Goal: Task Accomplishment & Management: Use online tool/utility

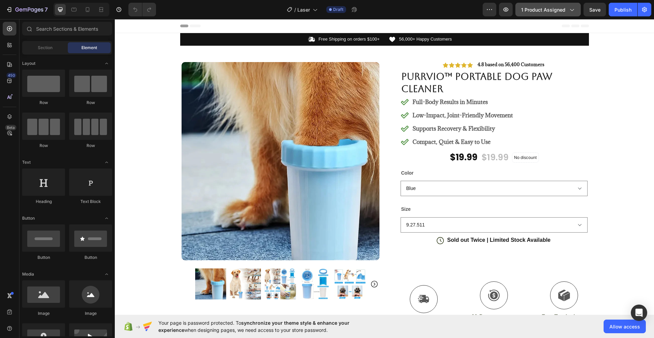
click at [565, 12] on span "1 product assigned" at bounding box center [543, 9] width 44 height 7
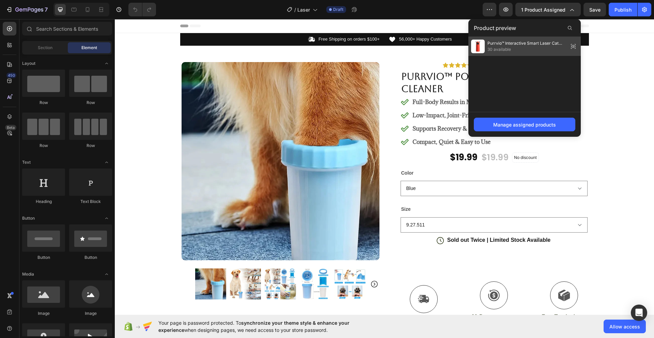
click at [542, 45] on span "Purrvio™ Interactive Smart Laser Cat Toy" at bounding box center [526, 43] width 78 height 6
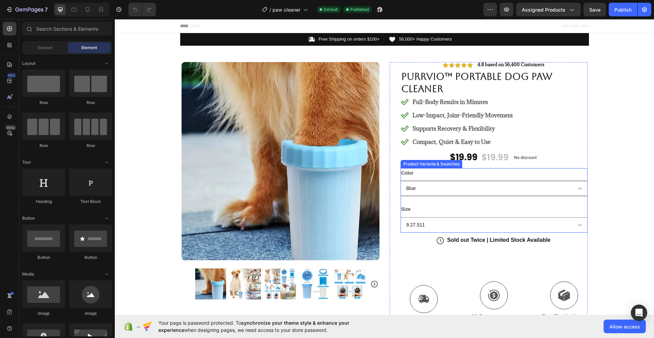
click at [453, 192] on select "Blue" at bounding box center [494, 188] width 187 height 15
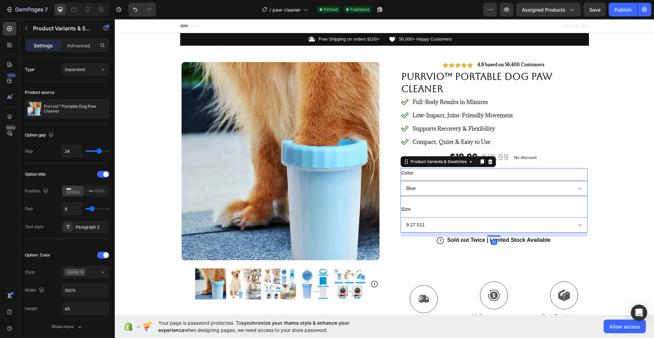
click at [452, 190] on select "Blue" at bounding box center [494, 188] width 187 height 15
click at [431, 222] on select "9.27.511" at bounding box center [494, 224] width 187 height 15
click at [488, 161] on icon at bounding box center [490, 161] width 4 height 5
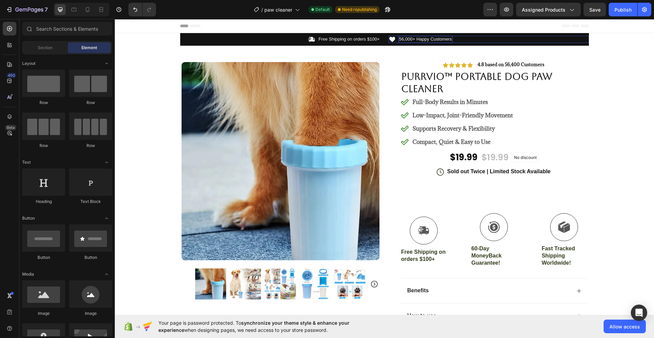
click at [400, 38] on p "56,000+ Happy Customers" at bounding box center [425, 39] width 53 height 6
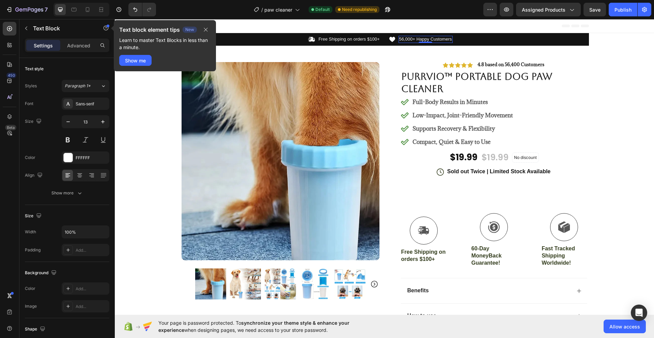
click at [401, 39] on p "56,000+ Happy Customers" at bounding box center [425, 39] width 53 height 6
click at [414, 56] on div "Product Images #1 Home fitness Product of 2024 Text Block Image Icon Icon Icon …" at bounding box center [385, 254] width 420 height 417
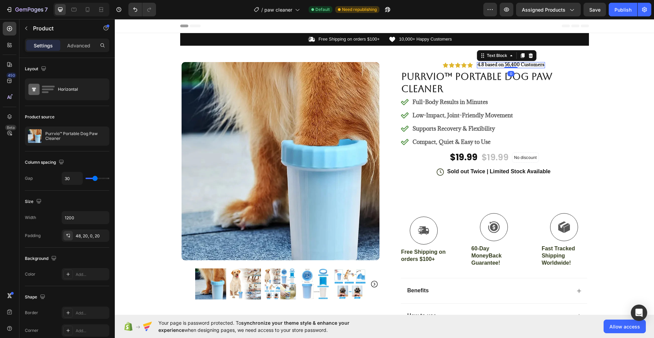
click at [515, 64] on strong "4.8 based on 56,400 Customers" at bounding box center [511, 64] width 67 height 6
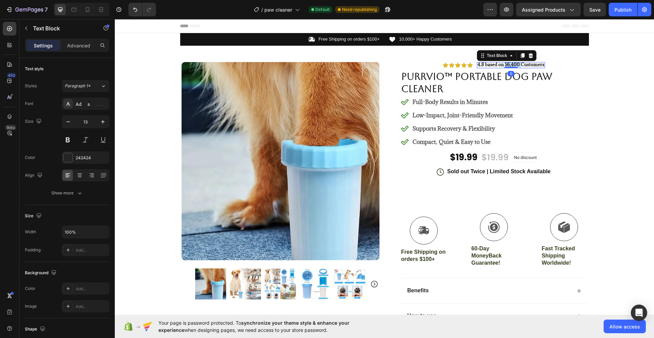
click at [515, 64] on strong "4.8 based on 56,400 Customers" at bounding box center [511, 64] width 67 height 6
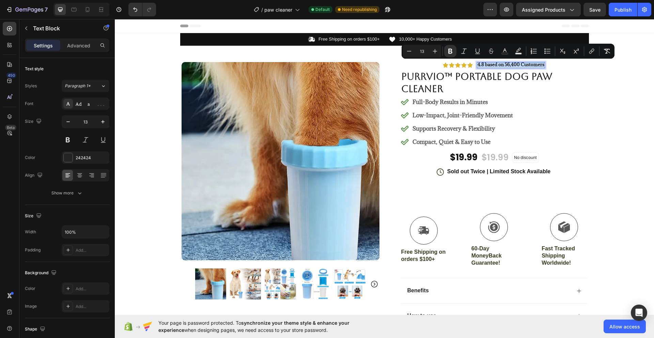
click at [513, 64] on strong "4.8 based on 56,400 Customers" at bounding box center [511, 64] width 67 height 6
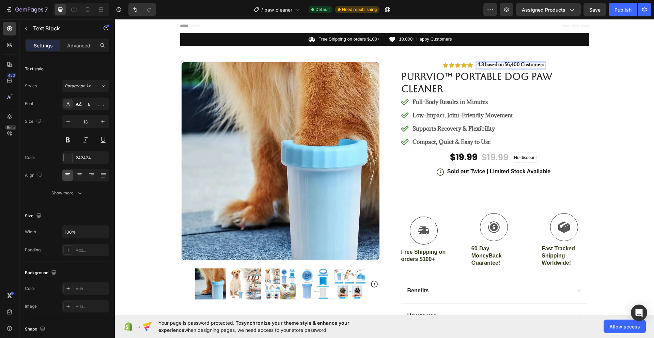
click at [508, 64] on strong "4.8 based on 56,400 Customers" at bounding box center [511, 64] width 67 height 6
click at [515, 64] on strong "4.8 based on 10,400 Customers" at bounding box center [511, 64] width 67 height 6
click at [516, 64] on strong "4.8 based on 10,460 Customers" at bounding box center [511, 64] width 66 height 6
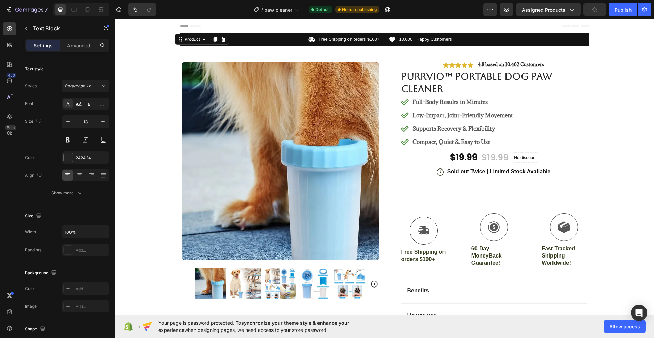
click at [508, 52] on div "Product Images #1 Home fitness Product of 2024 Text Block Image Icon Icon Icon …" at bounding box center [385, 254] width 420 height 417
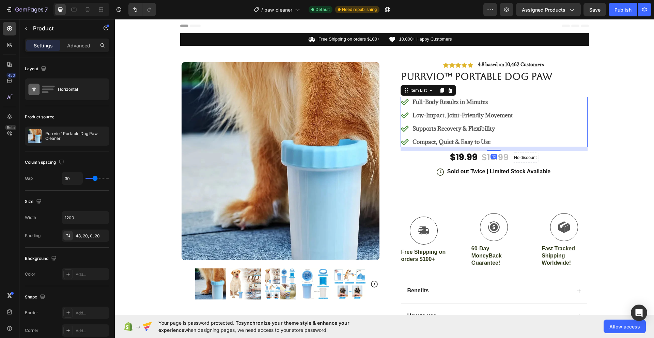
click at [432, 102] on p "Full-Body Results in Minutes" at bounding box center [462, 102] width 100 height 8
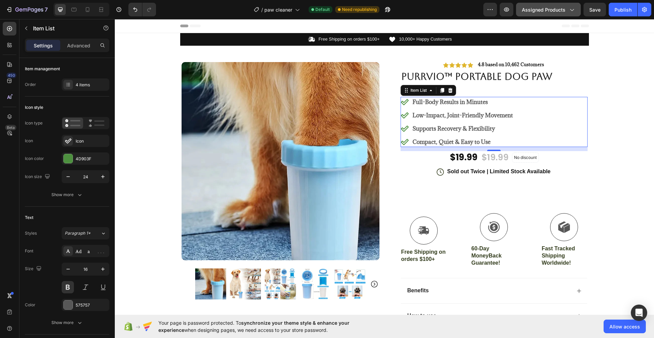
click at [575, 5] on button "Assigned Products" at bounding box center [548, 10] width 65 height 14
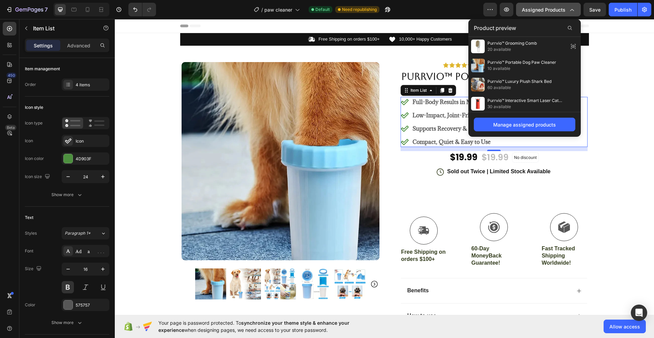
click at [568, 6] on icon "button" at bounding box center [571, 9] width 7 height 7
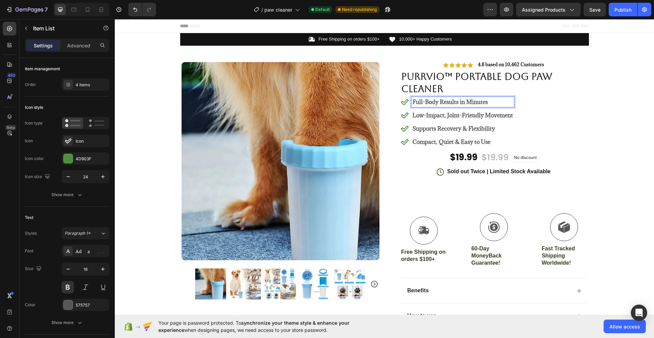
click at [487, 100] on p "Full-Body Results in Minutes" at bounding box center [462, 102] width 100 height 8
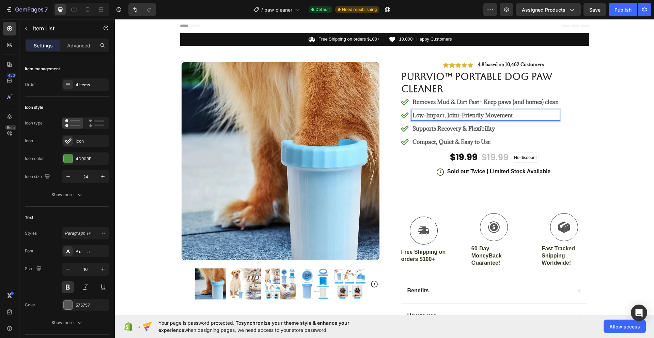
click at [437, 118] on p "Low-Impact, Joint-Friendly Movement" at bounding box center [485, 115] width 146 height 8
click at [424, 128] on strong "Supports Recovery & Flexibility" at bounding box center [453, 128] width 82 height 7
click at [433, 138] on p "Compact, Quiet & Easy to Use" at bounding box center [490, 142] width 156 height 8
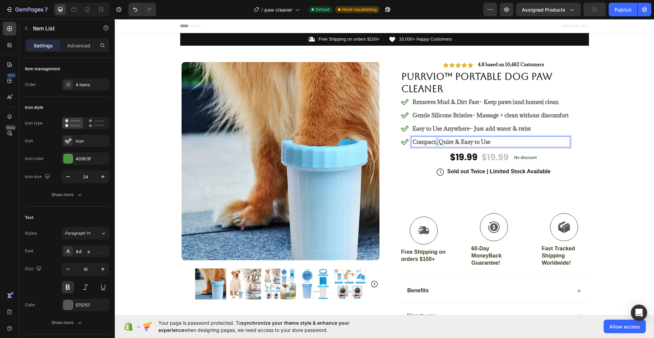
click at [433, 138] on p "Compact, Quiet & Easy to Use" at bounding box center [490, 142] width 156 height 8
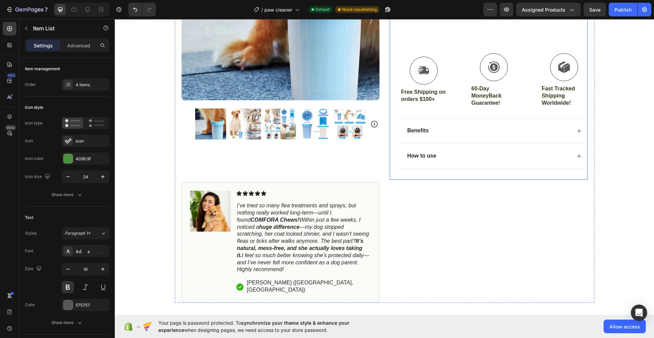
scroll to position [170, 0]
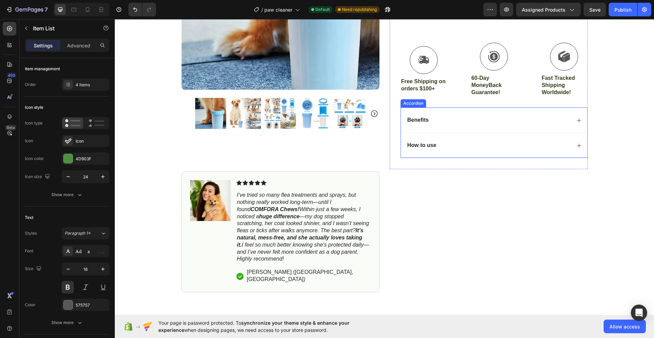
click at [475, 119] on div "Benefits" at bounding box center [488, 119] width 165 height 9
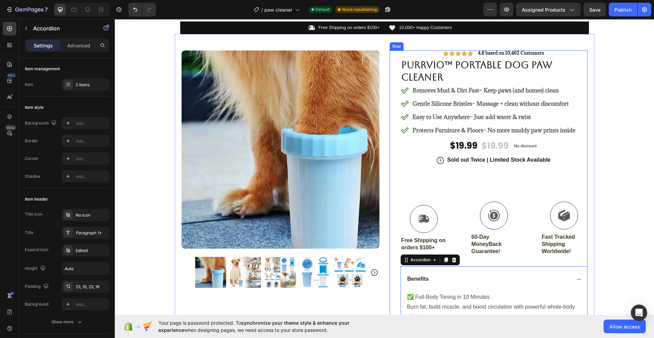
scroll to position [0, 0]
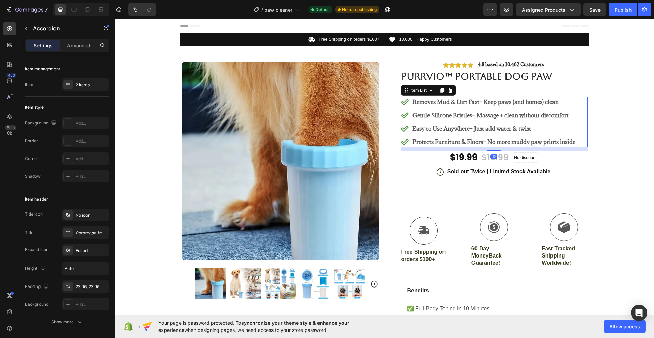
click at [440, 128] on strong "Easy to Use Anywhere" at bounding box center [440, 128] width 57 height 7
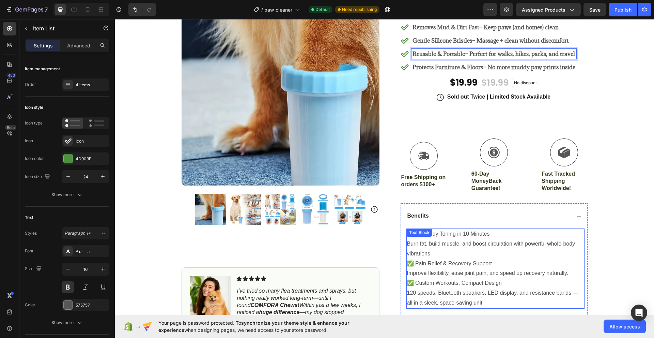
scroll to position [170, 0]
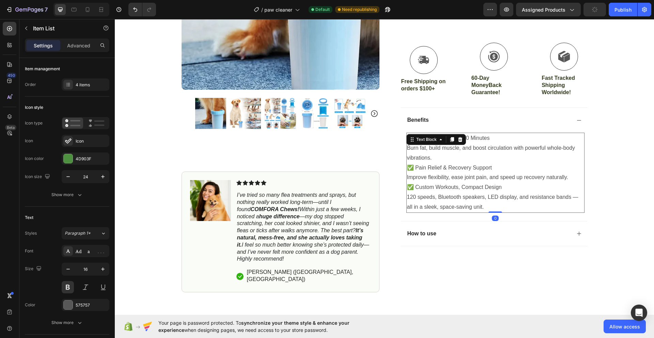
click at [443, 146] on p "Burn fat, build muscle, and boost circulation with powerful whole-body vibratio…" at bounding box center [495, 153] width 177 height 20
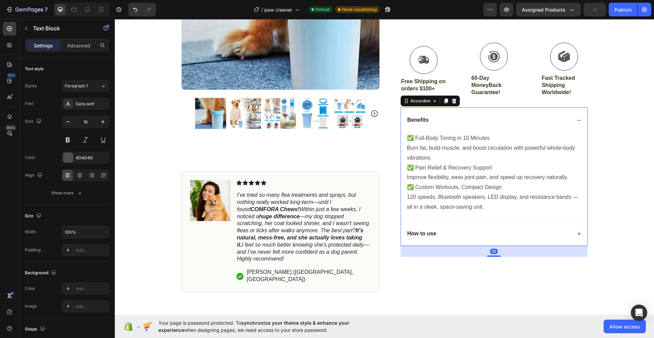
click at [443, 236] on div "How to use" at bounding box center [488, 233] width 165 height 9
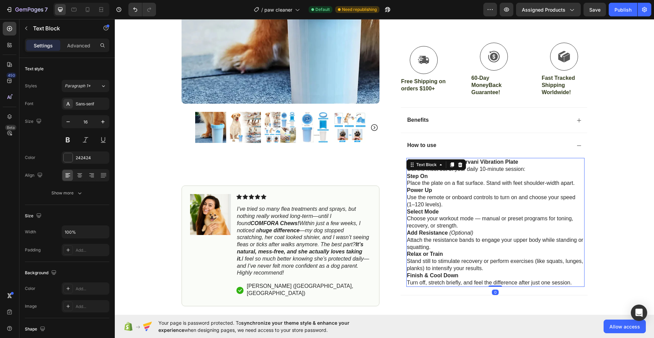
click at [448, 250] on p "Add Resistance (Optional) Attach the resistance bands to engage your upper body…" at bounding box center [495, 239] width 177 height 21
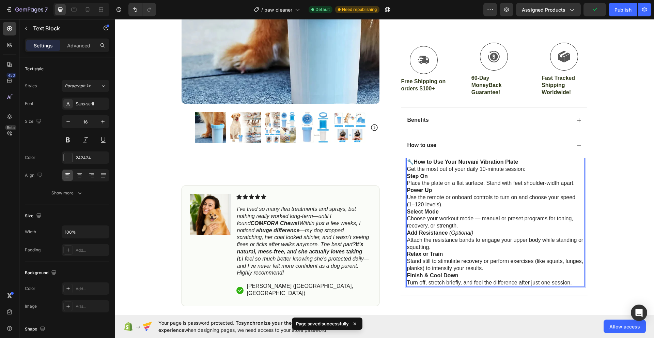
click at [457, 252] on p "Relax or Train Stand still to stimulate recovery or perform exercises (like squ…" at bounding box center [495, 260] width 177 height 21
click at [477, 264] on p "Relax or Train Stand still to stimulate recovery or perform exercises (like squ…" at bounding box center [495, 260] width 177 height 21
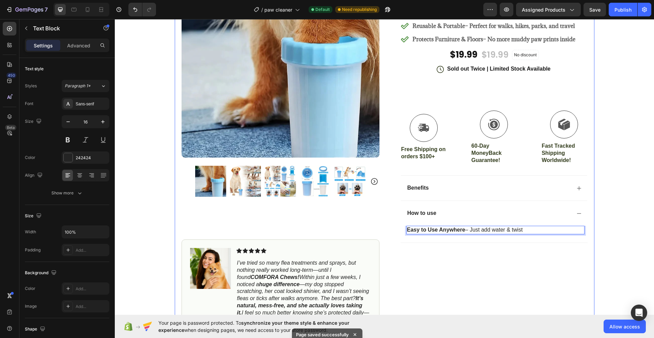
scroll to position [102, 0]
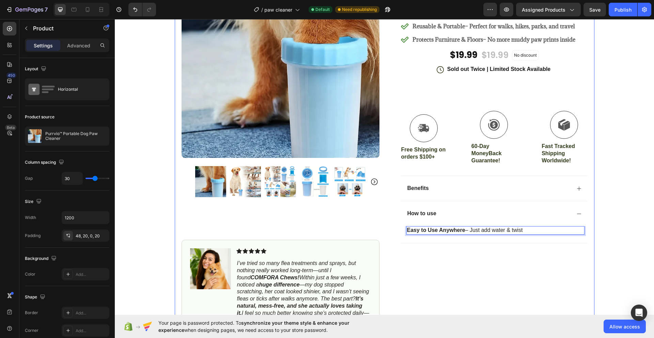
click at [474, 256] on div "Icon Icon Icon Icon Icon Icon List 4.8 based on 10,462 Customers Text Block Row…" at bounding box center [489, 160] width 198 height 400
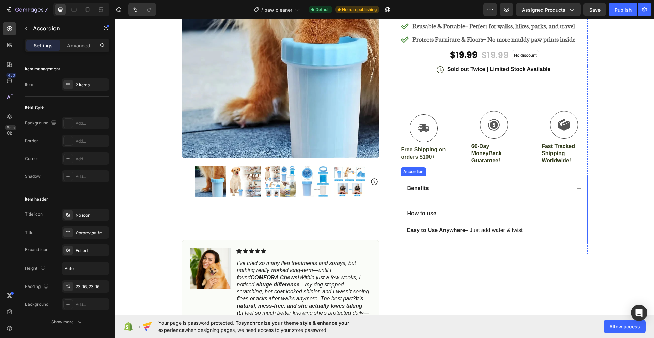
click at [432, 187] on div "Benefits" at bounding box center [488, 188] width 165 height 9
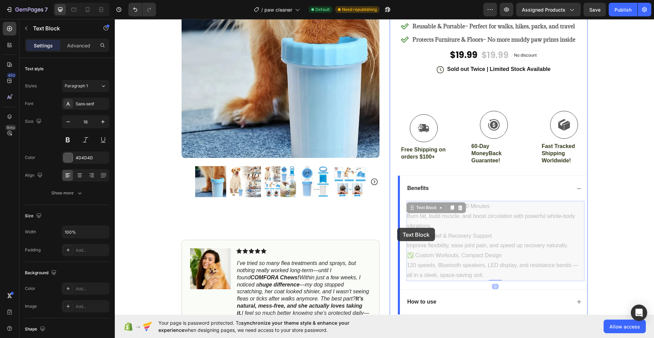
drag, startPoint x: 485, startPoint y: 274, endPoint x: 397, endPoint y: 224, distance: 100.8
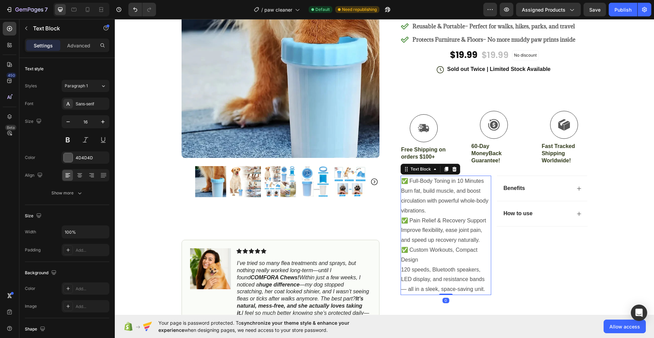
click at [452, 242] on p "Improve flexibility, ease joint pain, and speed up recovery naturally." at bounding box center [446, 235] width 90 height 20
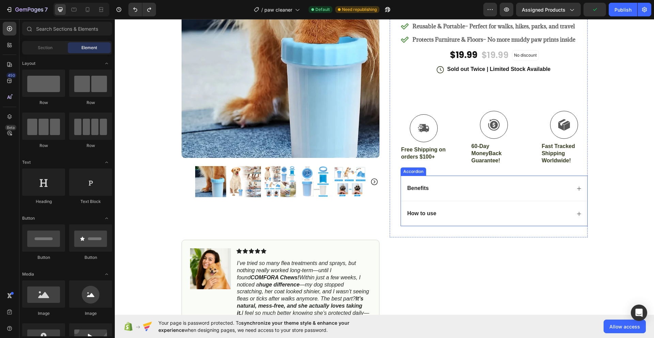
click at [432, 186] on div "Benefits" at bounding box center [488, 188] width 165 height 9
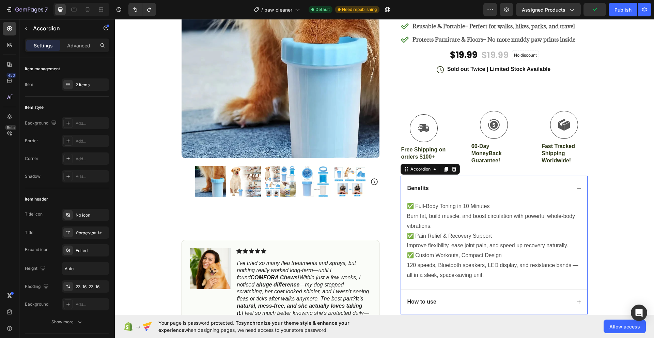
click at [438, 296] on div "How to use" at bounding box center [494, 301] width 186 height 25
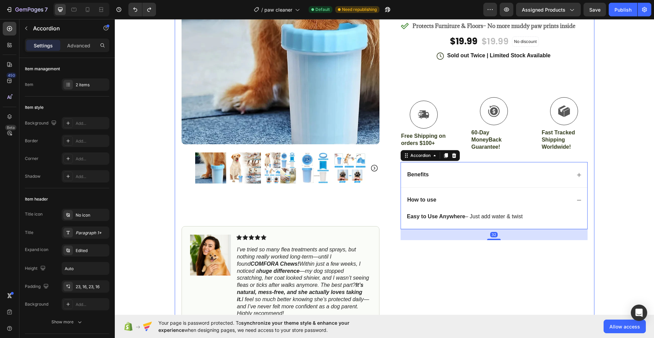
scroll to position [34, 0]
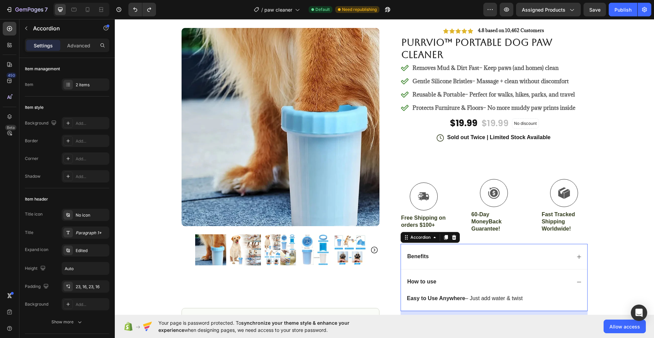
click at [423, 258] on p "Benefits" at bounding box center [417, 256] width 21 height 7
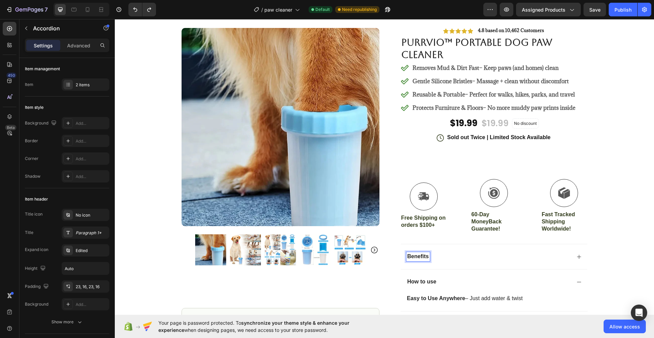
click at [503, 255] on div "Benefits" at bounding box center [488, 256] width 165 height 9
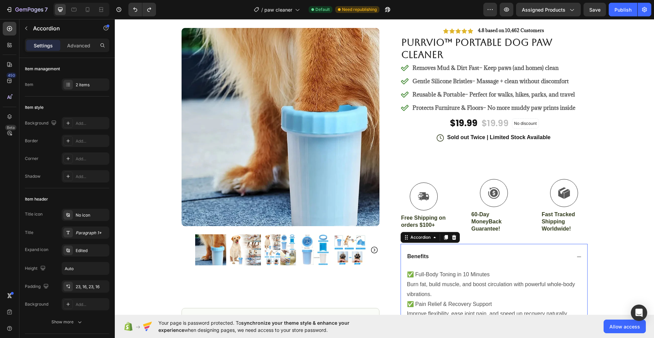
scroll to position [136, 0]
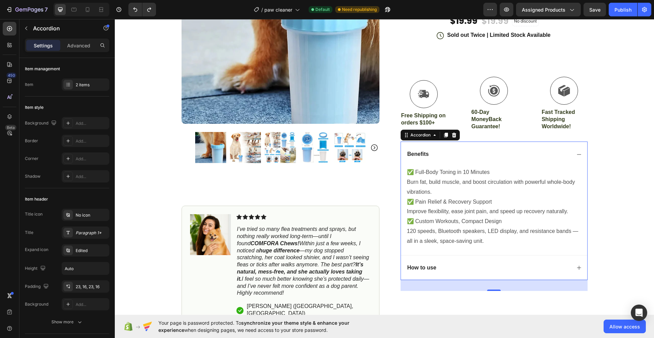
click at [447, 233] on p "120 speeds, Bluetooth speakers, LED display, and resistance bands — all in a sl…" at bounding box center [495, 236] width 177 height 20
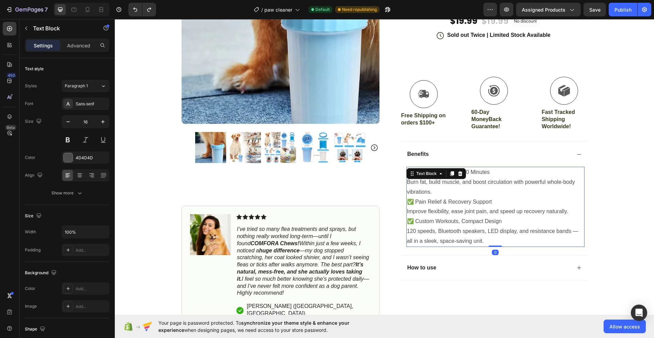
click at [481, 239] on p "120 speeds, Bluetooth speakers, LED display, and resistance bands — all in a sl…" at bounding box center [495, 236] width 177 height 20
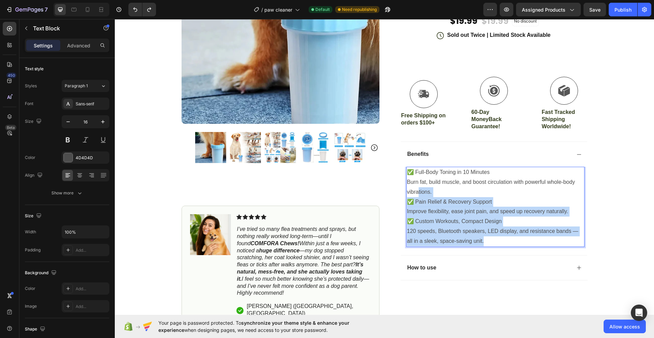
drag, startPoint x: 464, startPoint y: 240, endPoint x: 416, endPoint y: 192, distance: 68.2
click at [415, 192] on div "✅ Full-Body Toning in 10 Minutes Burn fat, build muscle, and boost circulation …" at bounding box center [495, 207] width 178 height 80
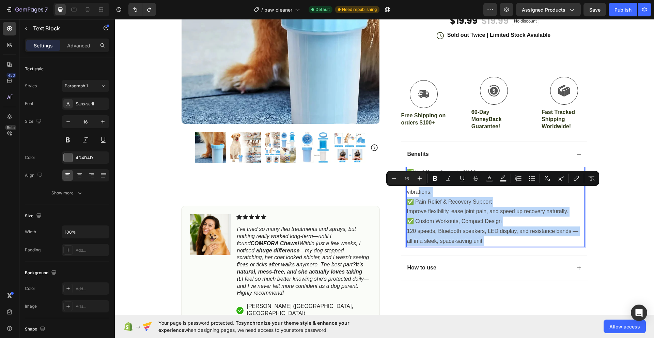
click at [449, 188] on p "Burn fat, build muscle, and boost circulation with powerful whole-body vibratio…" at bounding box center [495, 187] width 177 height 20
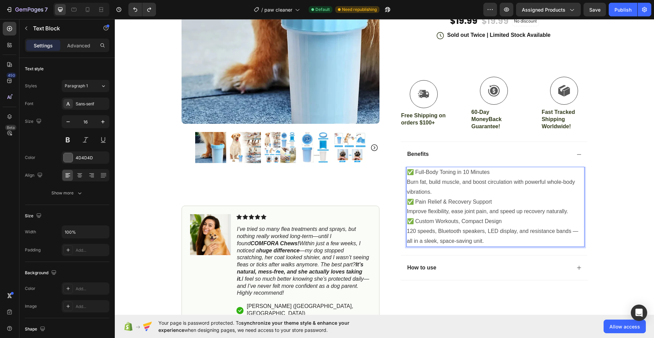
scroll to position [102, 0]
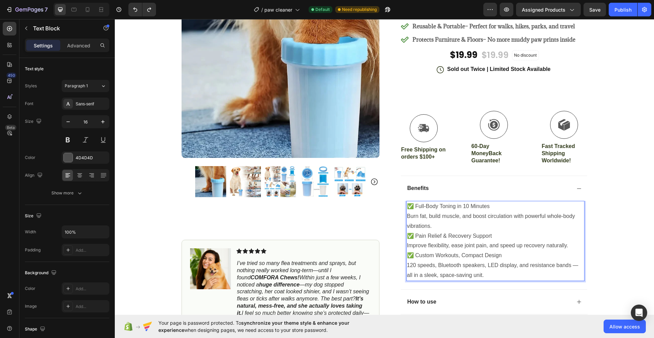
click at [420, 209] on p "✅ Full-Body Toning in 10 Minutes" at bounding box center [495, 206] width 177 height 10
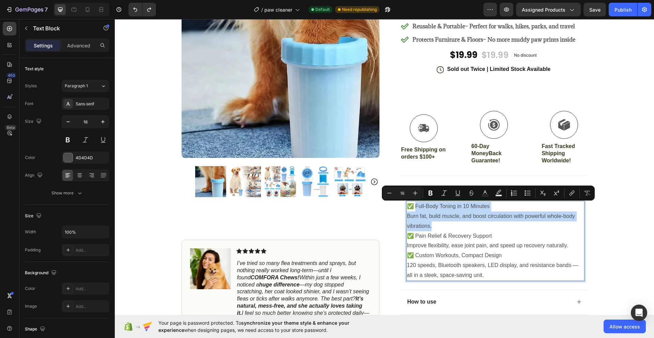
drag, startPoint x: 415, startPoint y: 205, endPoint x: 481, endPoint y: 228, distance: 70.3
click at [481, 228] on div "✅ Full-Body Toning in 10 Minutes Burn fat, build muscle, and boost circulation …" at bounding box center [495, 241] width 178 height 80
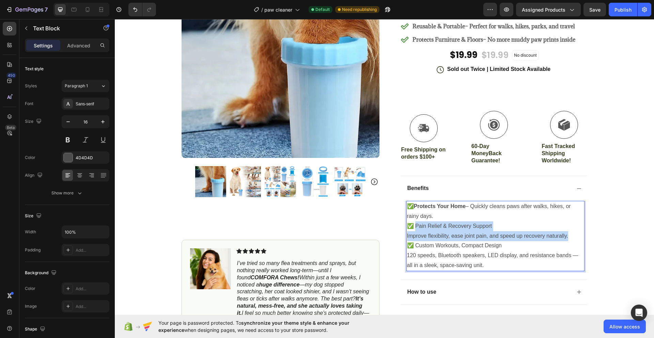
drag, startPoint x: 415, startPoint y: 226, endPoint x: 568, endPoint y: 237, distance: 154.0
click at [568, 237] on div "✅ Protects Your Home – Quickly cleans paws after walks, hikes, or rainy days. ✅…" at bounding box center [495, 236] width 178 height 70
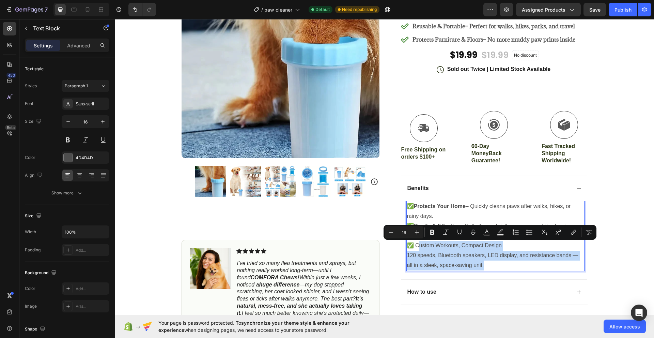
drag, startPoint x: 416, startPoint y: 246, endPoint x: 485, endPoint y: 262, distance: 71.2
click at [485, 262] on div "✅ Protects Your Home – Quickly cleans paws after walks, hikes, or rainy days. ✅…" at bounding box center [495, 236] width 178 height 70
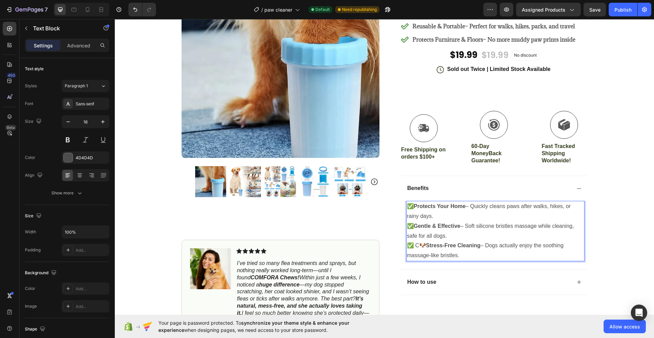
click at [417, 243] on p "✅ C🐶 Stress-Free Cleaning – Dogs actually enjoy the soothing massage-like brist…" at bounding box center [495, 250] width 177 height 20
click at [423, 245] on strong "Stress-Free Cleaning" at bounding box center [449, 245] width 54 height 6
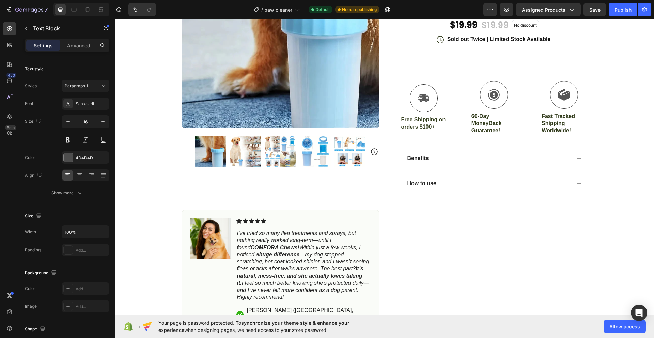
scroll to position [136, 0]
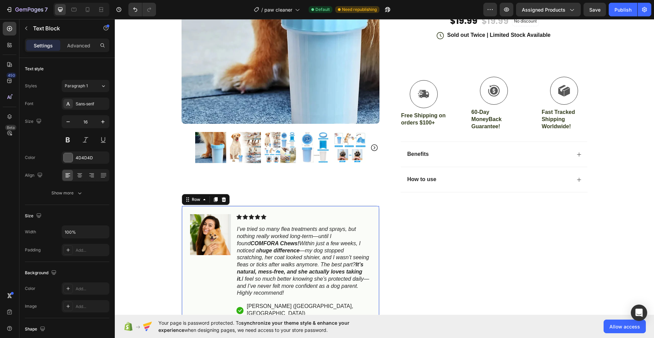
click at [297, 221] on div "Icon Icon Icon Icon Icon Icon List I’ve tried so many flea treatments and spray…" at bounding box center [303, 266] width 135 height 104
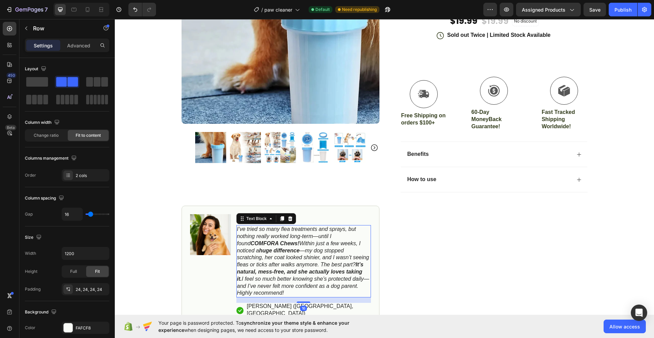
click at [297, 234] on icon "I’ve tried so many flea treatments and sprays, but nothing really worked long-t…" at bounding box center [303, 260] width 132 height 69
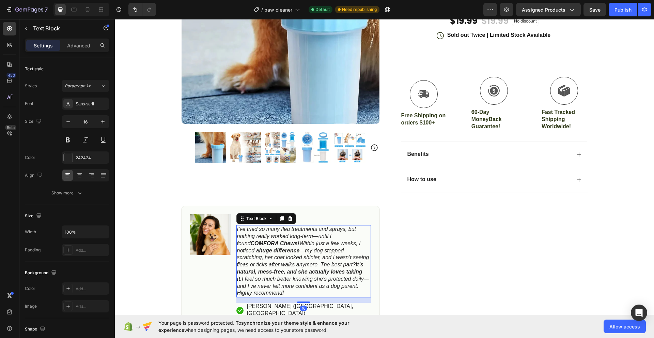
click at [308, 237] on icon "I’ve tried so many flea treatments and sprays, but nothing really worked long-t…" at bounding box center [303, 260] width 132 height 69
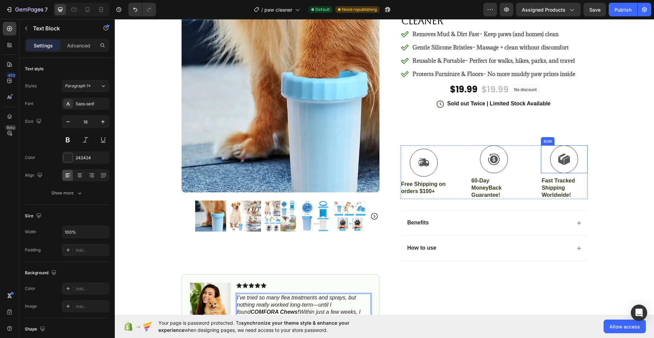
scroll to position [0, 0]
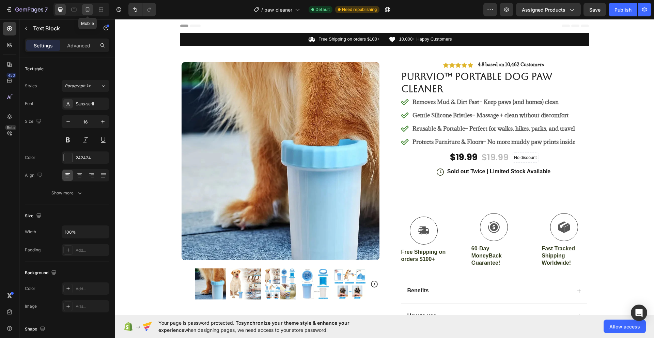
click at [89, 13] on div at bounding box center [87, 9] width 11 height 11
type input "14"
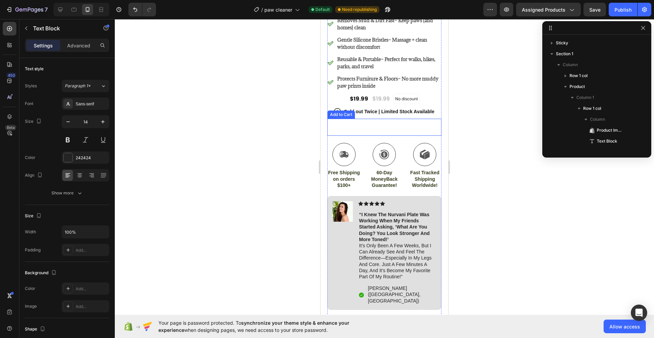
scroll to position [238, 0]
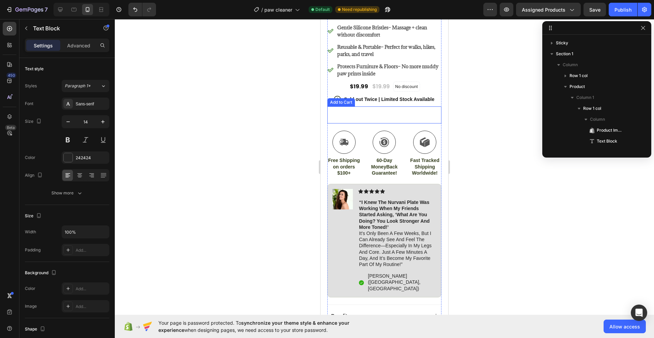
click at [403, 108] on button "Add to cart" at bounding box center [384, 114] width 114 height 17
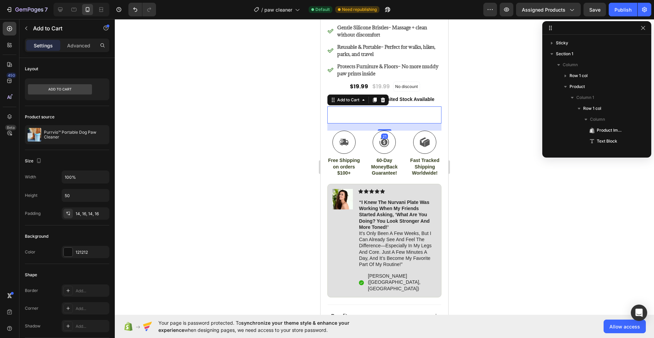
scroll to position [162, 0]
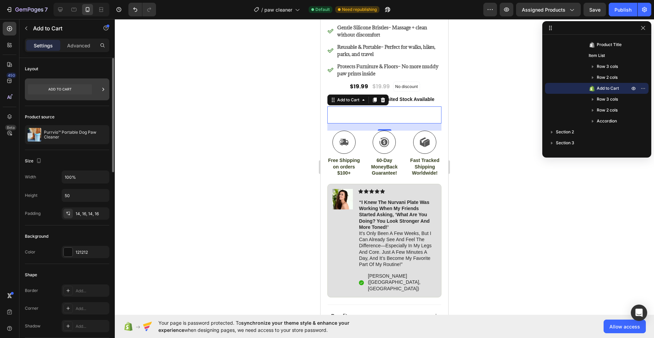
click at [74, 87] on icon at bounding box center [60, 89] width 64 height 10
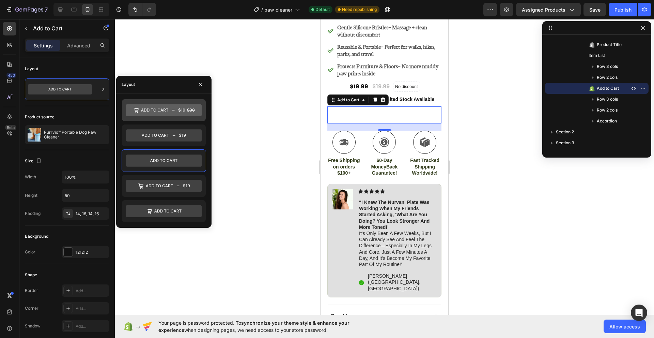
click at [191, 109] on icon at bounding box center [164, 110] width 76 height 12
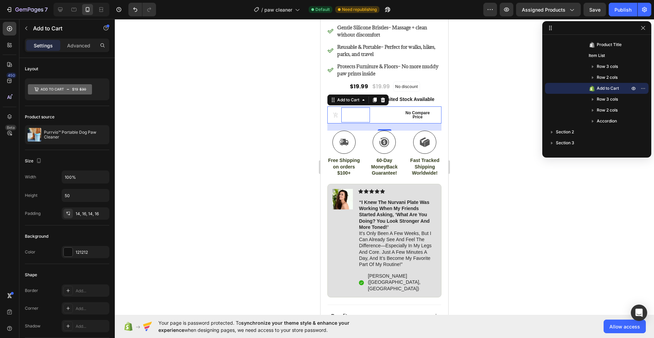
click at [368, 107] on div "Add to cart" at bounding box center [355, 114] width 29 height 15
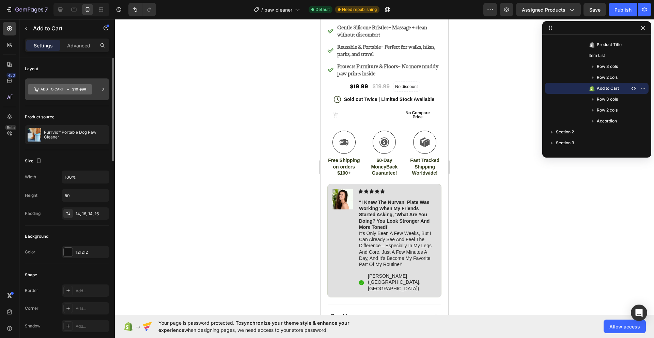
click at [89, 89] on icon at bounding box center [60, 89] width 64 height 10
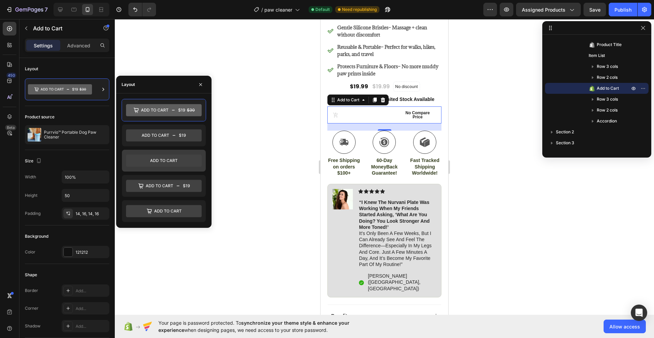
click at [183, 159] on icon at bounding box center [164, 160] width 76 height 12
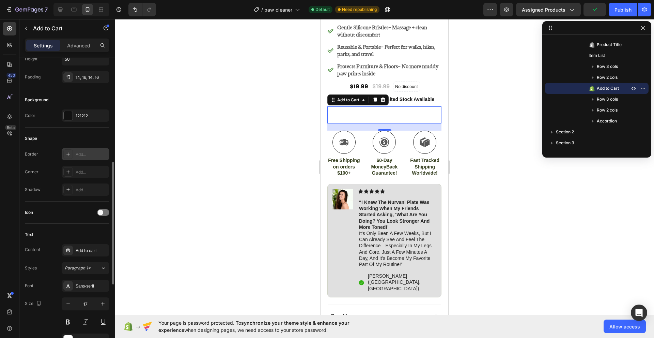
scroll to position [170, 0]
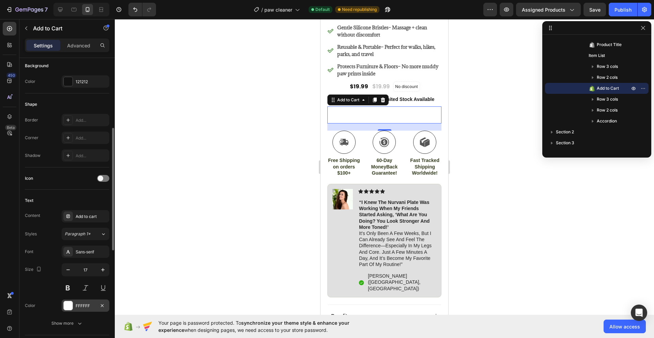
click at [77, 307] on div "FFFFFF" at bounding box center [86, 305] width 20 height 6
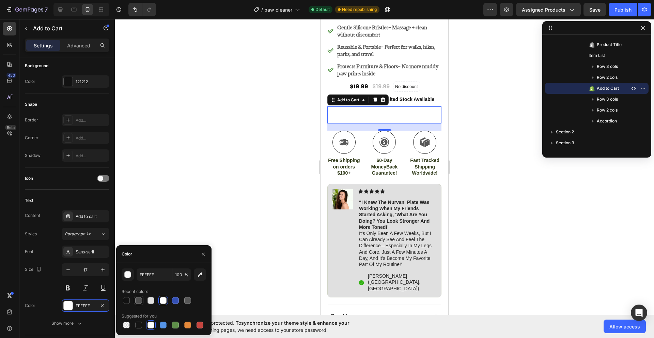
click at [139, 300] on div at bounding box center [138, 300] width 7 height 7
click at [129, 300] on div at bounding box center [126, 300] width 7 height 7
click at [136, 299] on div at bounding box center [138, 300] width 7 height 7
type input "121212"
click at [199, 141] on div at bounding box center [384, 178] width 539 height 318
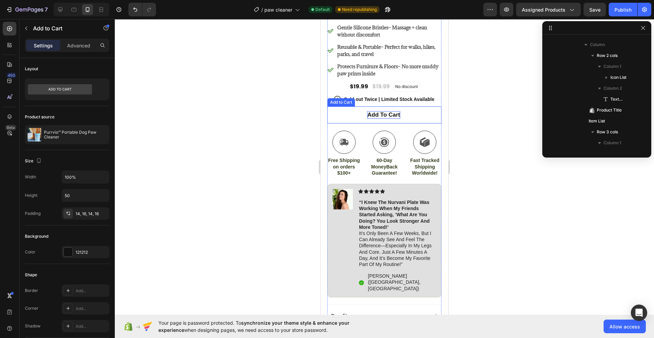
click at [389, 111] on p "Add to cart" at bounding box center [383, 114] width 33 height 7
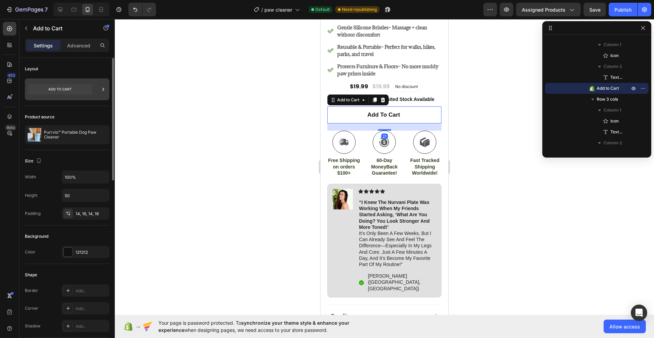
click at [98, 92] on div at bounding box center [67, 89] width 84 height 22
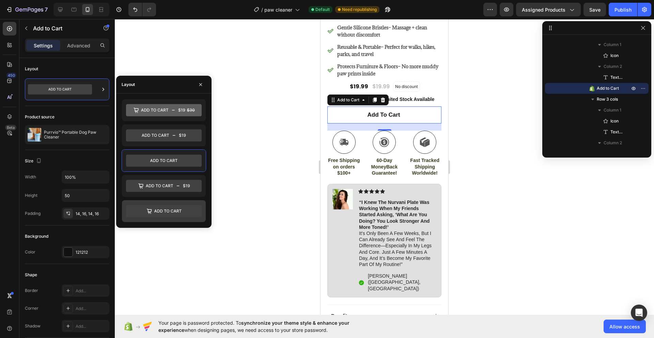
click at [167, 212] on icon at bounding box center [167, 210] width 27 height 3
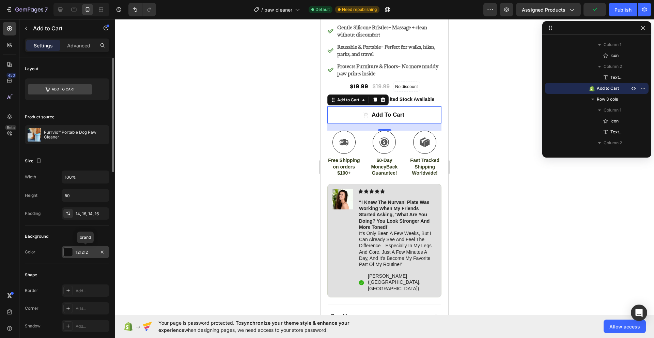
click at [73, 252] on div at bounding box center [68, 252] width 10 height 10
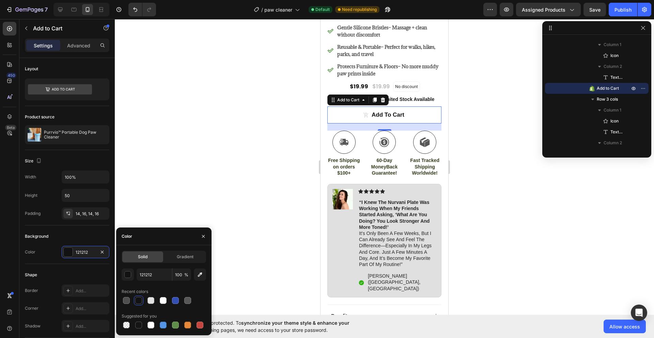
click at [140, 301] on div at bounding box center [138, 300] width 7 height 7
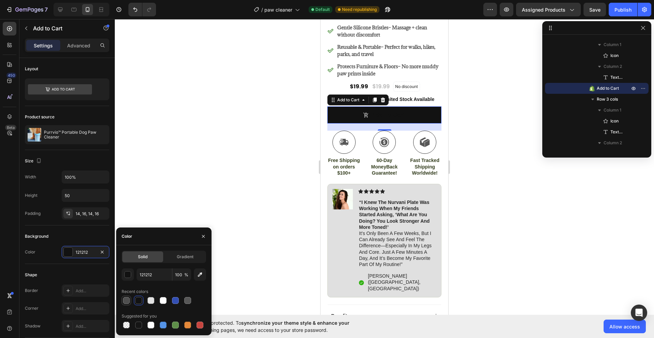
click at [127, 299] on div at bounding box center [126, 300] width 7 height 7
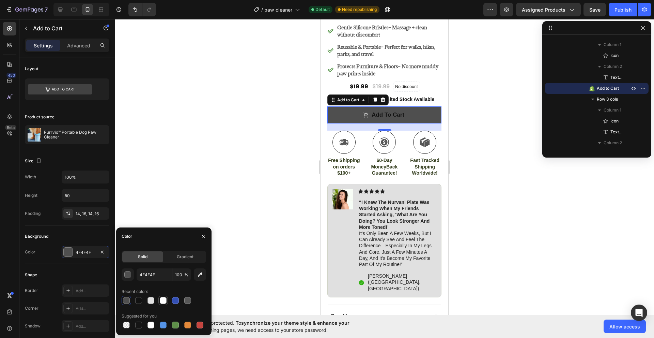
click at [162, 300] on div at bounding box center [163, 300] width 7 height 7
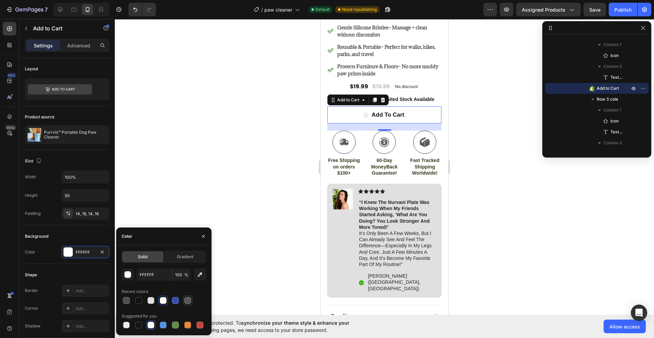
click at [188, 302] on div at bounding box center [187, 300] width 7 height 7
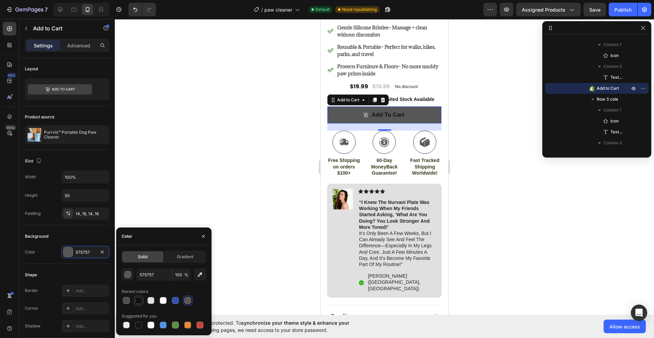
click at [139, 298] on div at bounding box center [138, 300] width 7 height 7
type input "121212"
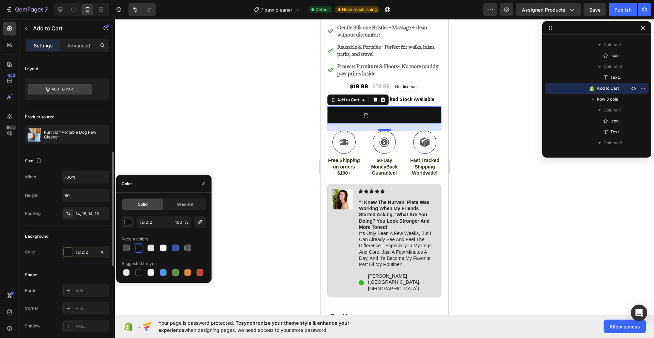
scroll to position [102, 0]
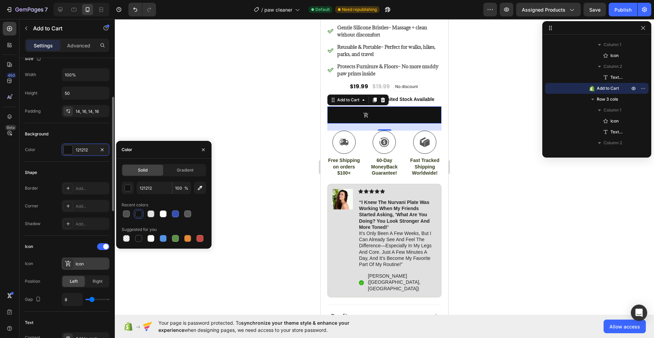
click at [79, 264] on div "Icon" at bounding box center [92, 264] width 32 height 6
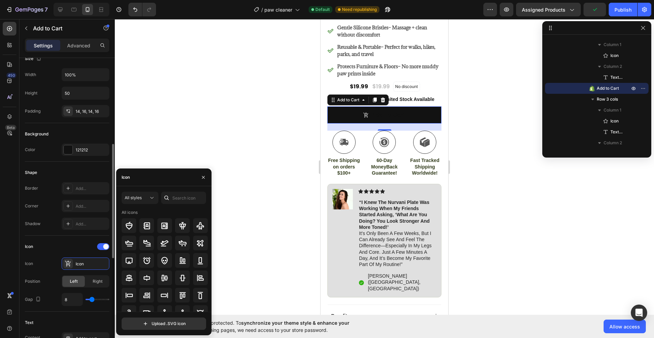
scroll to position [204, 0]
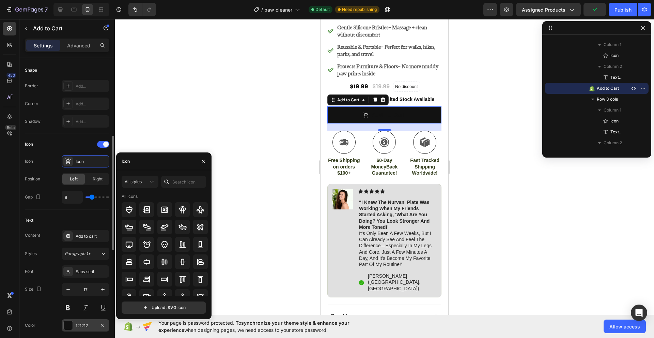
click at [75, 324] on div "121212" at bounding box center [86, 325] width 48 height 12
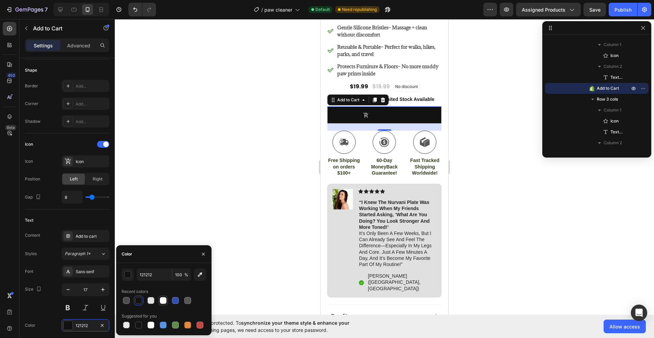
click at [159, 298] on div at bounding box center [163, 300] width 8 height 8
type input "FFFFFF"
click at [163, 197] on div at bounding box center [384, 178] width 539 height 318
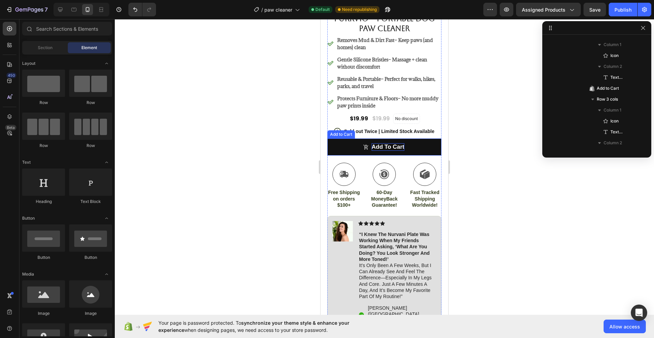
scroll to position [238, 0]
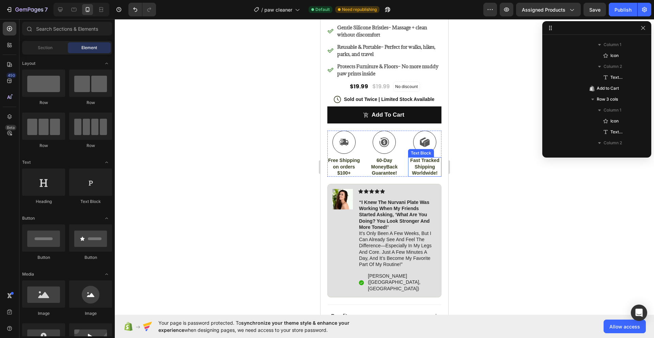
click at [424, 166] on p "Fast Tracked Shipping Worldwide!" at bounding box center [425, 166] width 32 height 19
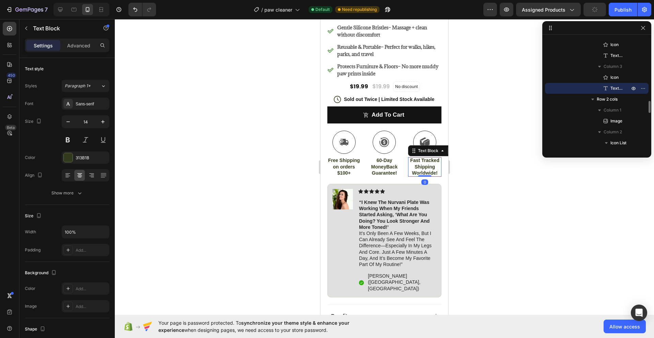
click at [424, 166] on p "Fast Tracked Shipping Worldwide!" at bounding box center [425, 166] width 32 height 19
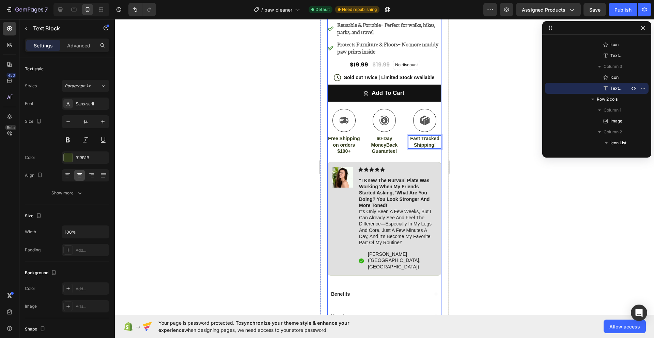
scroll to position [272, 0]
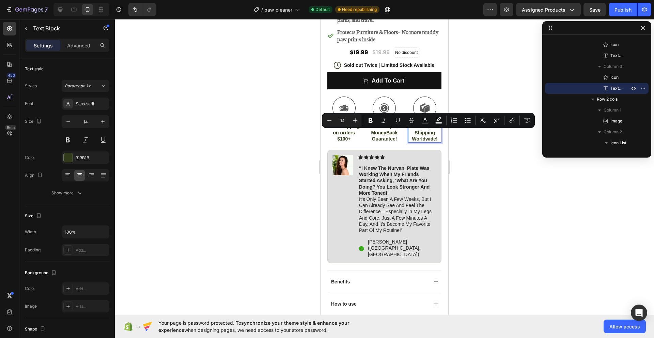
click at [484, 177] on div at bounding box center [384, 178] width 539 height 318
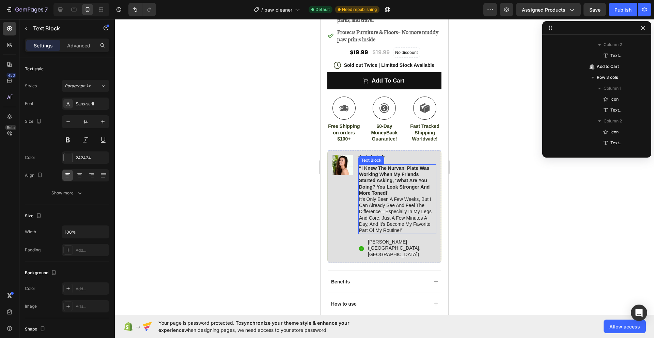
click at [399, 167] on strong "“i knew the nurvani plate was working when my friends started asking, ‘what are…" at bounding box center [394, 180] width 71 height 30
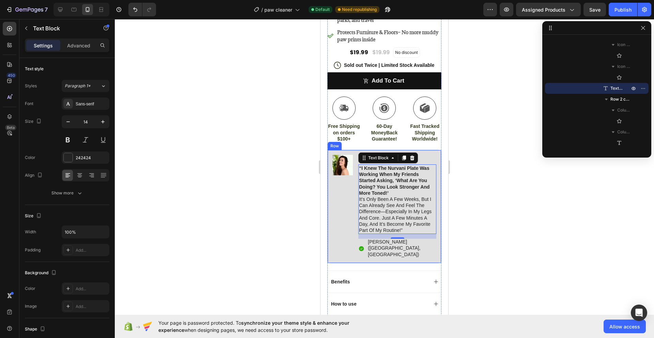
click at [293, 155] on div at bounding box center [384, 178] width 539 height 318
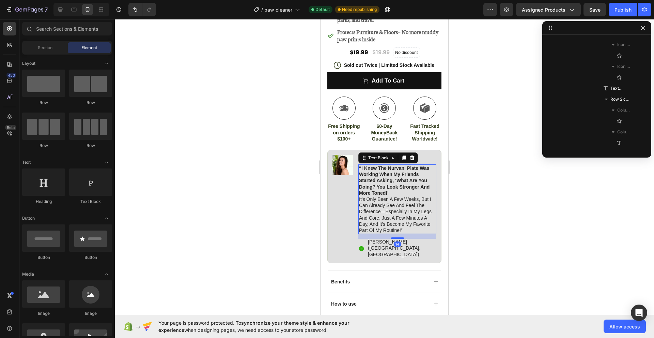
click at [377, 207] on p "“i knew the nurvani plate was working when my friends started asking, ‘what are…" at bounding box center [397, 199] width 77 height 68
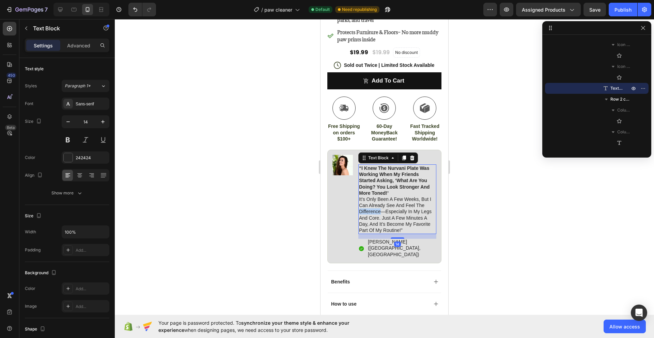
click at [377, 207] on p "“i knew the nurvani plate was working when my friends started asking, ‘what are…" at bounding box center [397, 199] width 77 height 68
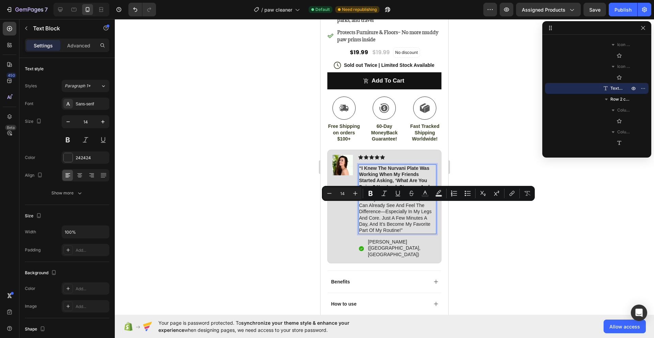
click at [388, 213] on p "“i knew the nurvani plate was working when my friends started asking, ‘what are…" at bounding box center [397, 199] width 77 height 68
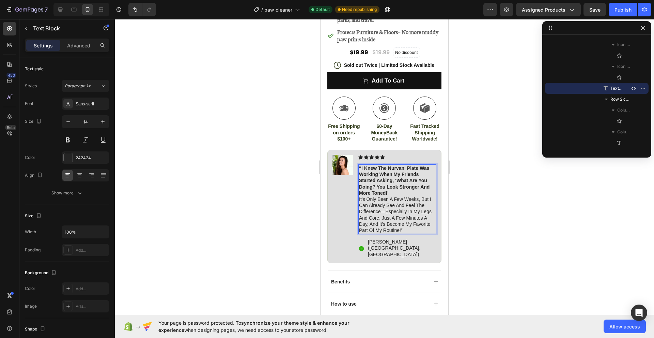
click at [391, 205] on p "“i knew the nurvani plate was working when my friends started asking, ‘what are…" at bounding box center [397, 199] width 77 height 68
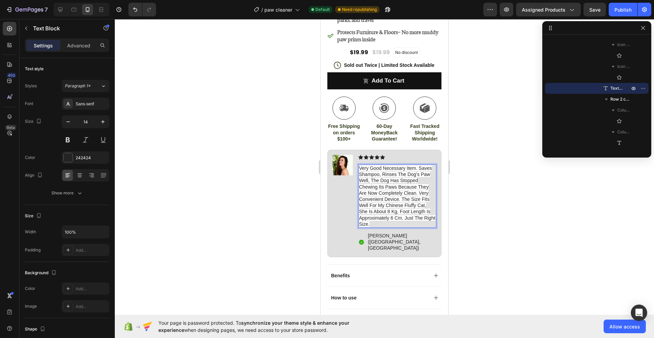
click at [392, 165] on span "very good necessary item. saves shampoo, rinses the dog's paw well, the dog has…" at bounding box center [397, 195] width 76 height 61
click at [416, 181] on span "very good necessary item. saves shampoo, rinses the dog's paw well, the dog has…" at bounding box center [397, 195] width 76 height 61
click at [397, 216] on span "very good necessary item. saves shampoo, rinses the dog's paw well, the dog has…" at bounding box center [397, 195] width 76 height 61
click at [456, 228] on div at bounding box center [384, 178] width 539 height 318
click at [379, 224] on span "very good necessary item. saves shampoo, rinses the dog's paw well, the dog has…" at bounding box center [397, 195] width 76 height 61
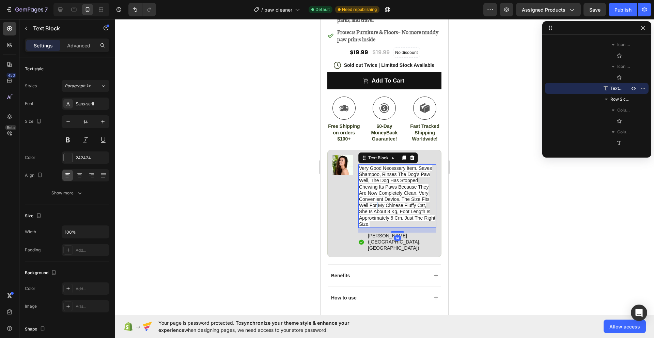
click at [376, 206] on span "very good necessary item. saves shampoo, rinses the dog's paw well, the dog has…" at bounding box center [397, 195] width 76 height 61
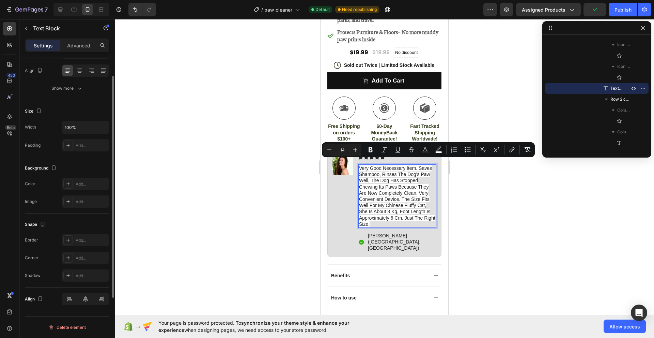
scroll to position [2, 0]
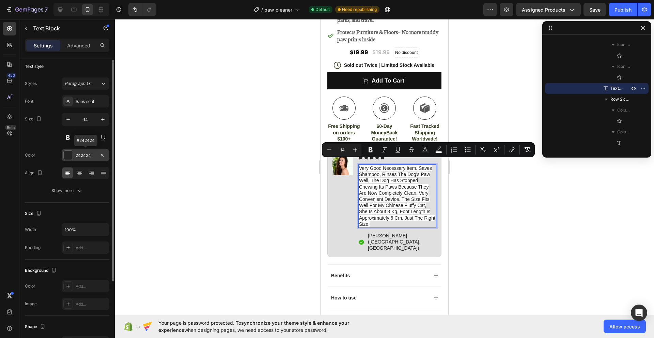
click at [85, 159] on div "242424" at bounding box center [86, 155] width 48 height 12
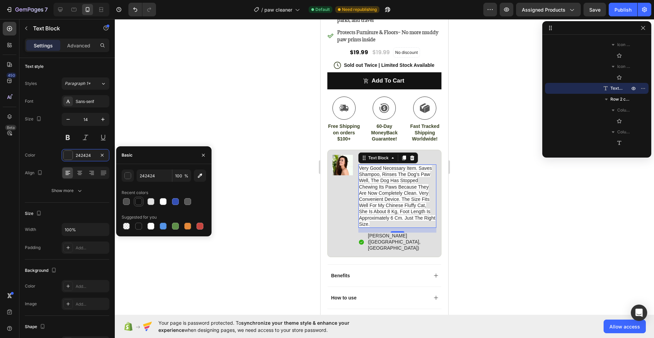
click at [137, 200] on div at bounding box center [138, 201] width 7 height 7
type input "121212"
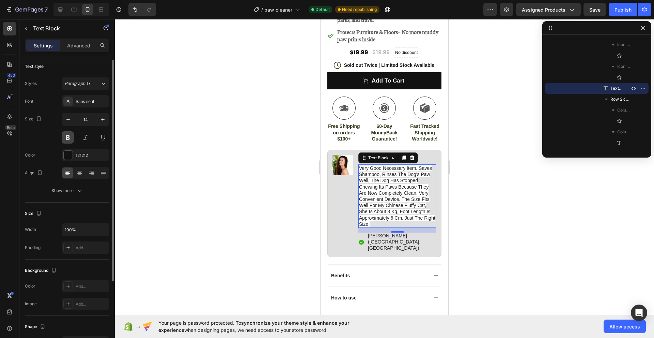
click at [67, 137] on button at bounding box center [68, 137] width 12 height 12
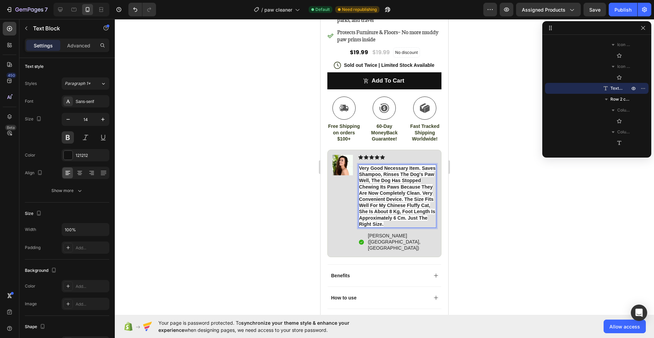
click at [418, 165] on span "very good necessary item. saves shampoo, rinses the dog's paw well, the dog has…" at bounding box center [397, 195] width 77 height 61
click at [396, 169] on span "very good necessary item. saves shampoo, rinses the dog's paw well, the dog has…" at bounding box center [397, 195] width 77 height 61
click at [374, 170] on span "very good necessary item. saves shampoo, rinses the dog's paw well, the dog has…" at bounding box center [397, 195] width 77 height 61
click at [406, 176] on span "very good necessary item. saves on shampoo, rinses the dog's paw well, the dog …" at bounding box center [397, 195] width 77 height 61
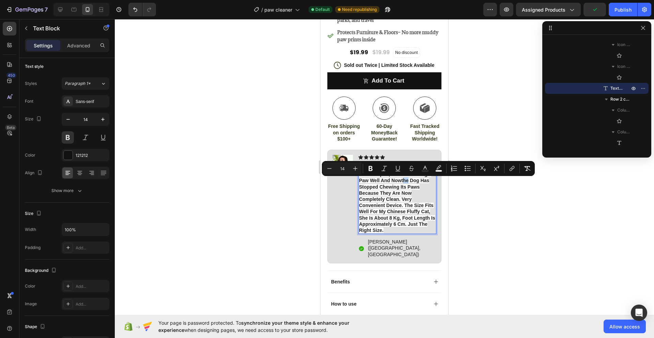
drag, startPoint x: 375, startPoint y: 180, endPoint x: 370, endPoint y: 181, distance: 5.2
click at [370, 181] on span "very good necessary item. saves on shampoo, rinses the dog's paw well and nowth…" at bounding box center [397, 198] width 77 height 67
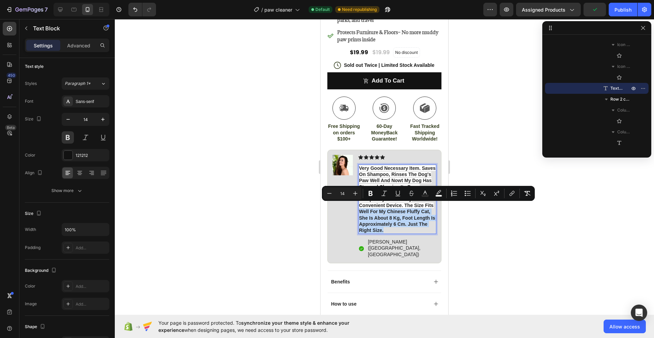
drag, startPoint x: 370, startPoint y: 206, endPoint x: 417, endPoint y: 225, distance: 50.3
click at [417, 225] on p "very good necessary item. saves on shampoo, rinses the dog's paw well and nowt …" at bounding box center [397, 199] width 77 height 68
click at [419, 224] on p "very good necessary item. saves on shampoo, rinses the dog's paw well and nowt …" at bounding box center [397, 199] width 77 height 68
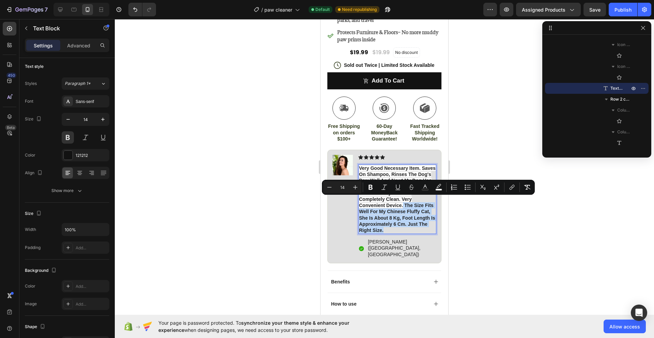
drag, startPoint x: 403, startPoint y: 199, endPoint x: 419, endPoint y: 225, distance: 31.0
click at [419, 225] on p "very good necessary item. saves on shampoo, rinses the dog's paw well and nowt …" at bounding box center [397, 199] width 77 height 68
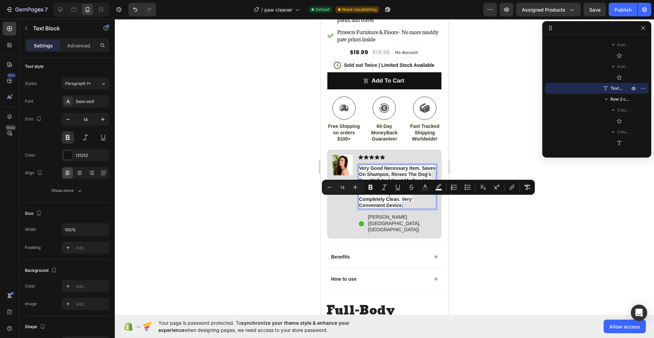
click at [402, 200] on p "very good necessary item. saves on shampoo, rinses the dog's paw well and nowt …" at bounding box center [397, 186] width 77 height 43
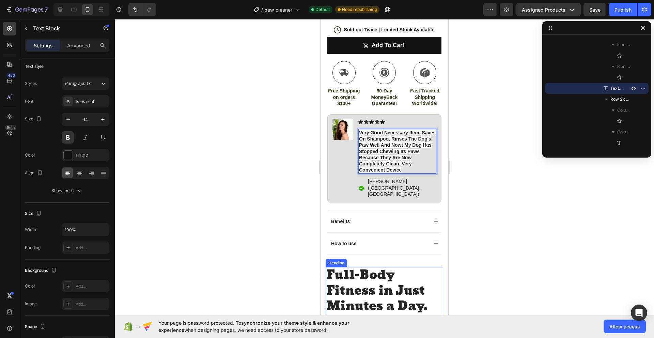
scroll to position [375, 0]
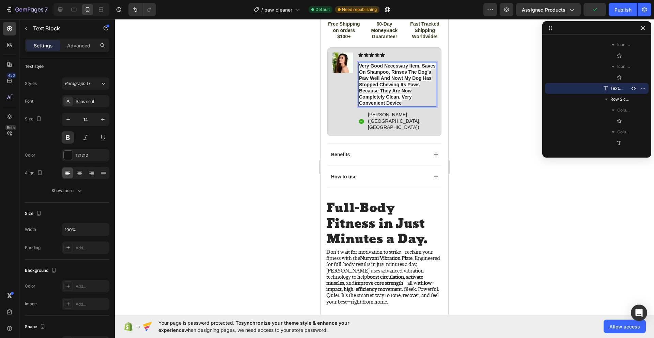
click at [472, 178] on div at bounding box center [384, 178] width 539 height 318
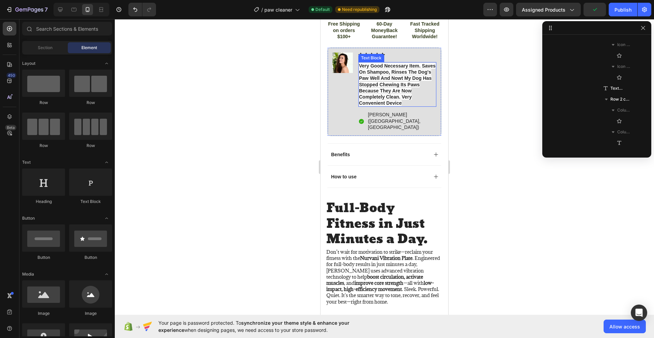
click at [398, 93] on span "very good necessary item. saves on shampoo, rinses the dog's paw well and nowt …" at bounding box center [397, 84] width 77 height 43
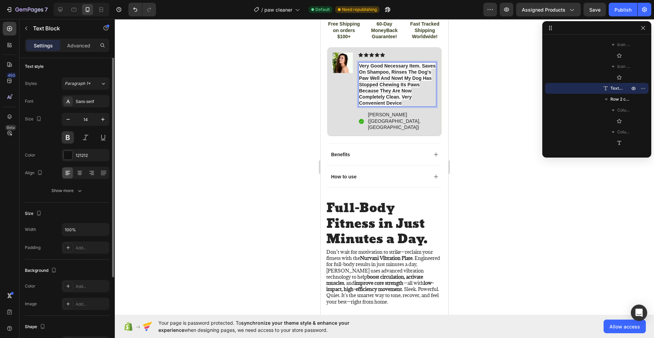
scroll to position [0, 0]
click at [69, 43] on p "Advanced" at bounding box center [78, 45] width 23 height 7
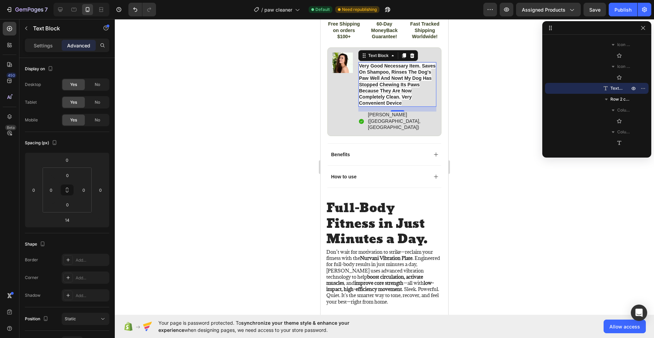
click at [43, 45] on p "Settings" at bounding box center [43, 45] width 19 height 7
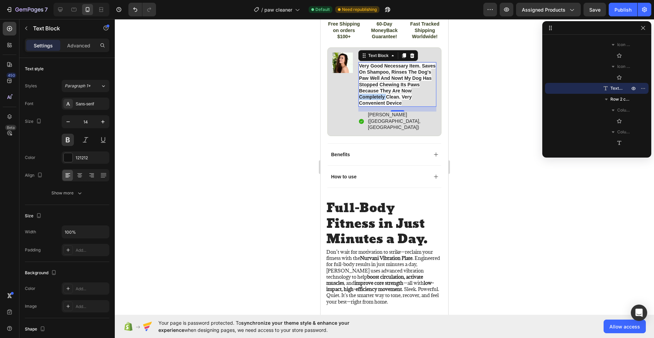
click at [393, 89] on p "very good necessary item. saves on shampoo, rinses the dog's paw well and nowt …" at bounding box center [397, 84] width 77 height 43
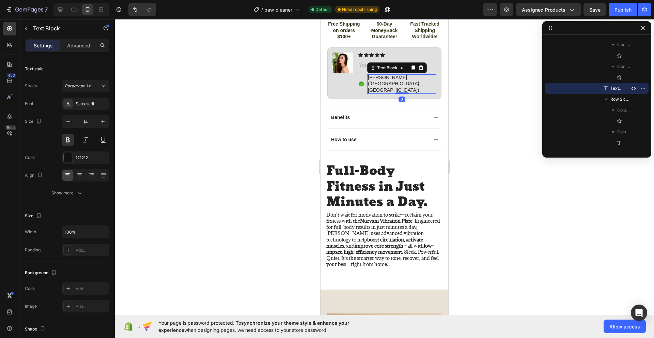
click at [388, 62] on div "Text Block" at bounding box center [397, 67] width 60 height 11
click at [365, 62] on div "Rich Text Editor. Editing area: main" at bounding box center [397, 65] width 78 height 7
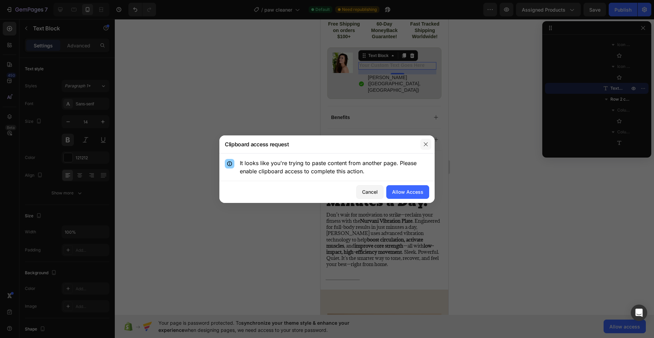
click at [427, 143] on icon "button" at bounding box center [425, 143] width 5 height 5
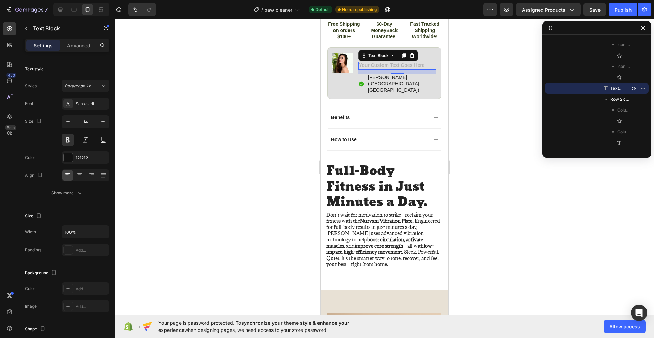
click at [391, 62] on div "Rich Text Editor. Editing area: main" at bounding box center [397, 65] width 78 height 7
click at [385, 62] on div "Rich Text Editor. Editing area: main" at bounding box center [397, 65] width 78 height 7
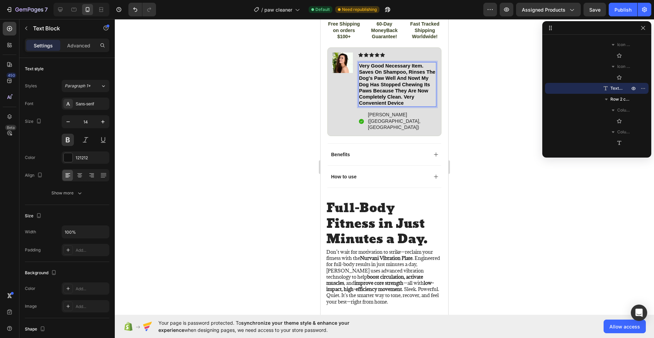
click at [482, 123] on div at bounding box center [384, 178] width 539 height 318
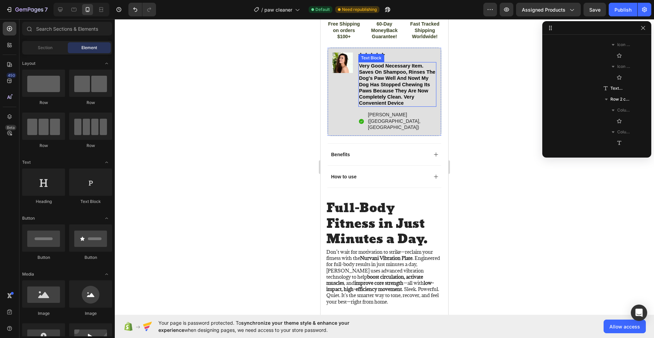
click at [404, 63] on span "very good necessary item. saves on shampoo, rinses the dog's paw well and nowt …" at bounding box center [397, 84] width 76 height 43
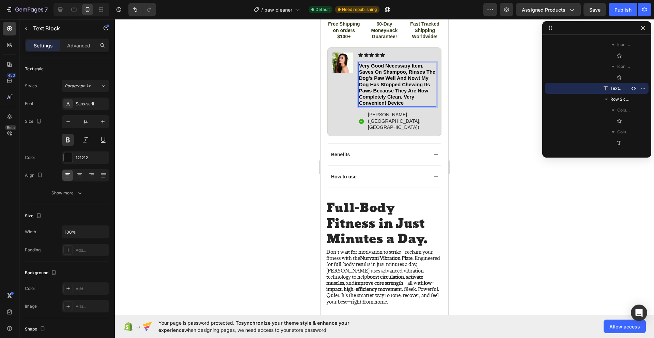
click at [409, 63] on span "very good necessary item. saves on shampoo, rinses the dog's paw well and nowt …" at bounding box center [397, 84] width 76 height 43
click at [385, 63] on span "very good necessary item. saves on shampoo, rinses the dog's paw well and nowt …" at bounding box center [397, 84] width 76 height 43
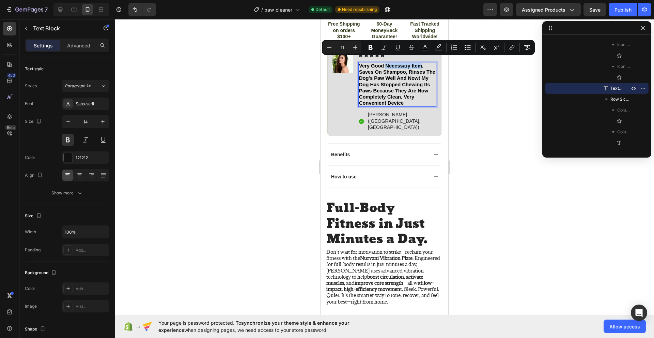
drag, startPoint x: 422, startPoint y: 61, endPoint x: 386, endPoint y: 61, distance: 35.8
click at [386, 63] on span "very good necessary item. saves on shampoo, rinses the dog's paw well and nowt …" at bounding box center [397, 84] width 76 height 43
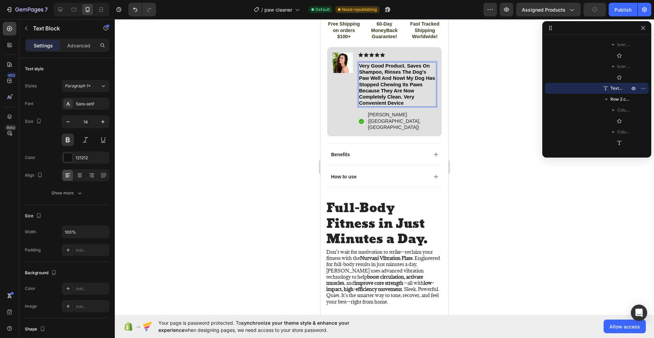
click at [405, 72] on span "very good product. saves on shampoo, rinses the dog's paw well and nowt my dog …" at bounding box center [397, 84] width 76 height 43
drag, startPoint x: 409, startPoint y: 83, endPoint x: 427, endPoint y: 87, distance: 19.0
click at [427, 87] on span "very good product. saves on shampoo, rinses the dog's paw well and now my dog h…" at bounding box center [396, 84] width 74 height 43
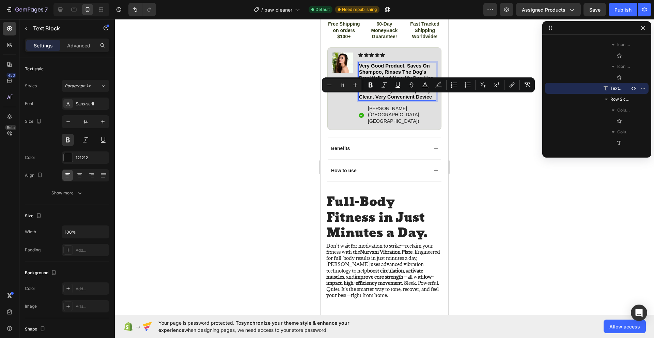
drag, startPoint x: 406, startPoint y: 98, endPoint x: 389, endPoint y: 99, distance: 16.7
click at [389, 99] on p "very good product. saves on shampoo, rinses the dog's paw well and now my dog h…" at bounding box center [397, 81] width 77 height 37
click at [248, 160] on div at bounding box center [384, 178] width 539 height 318
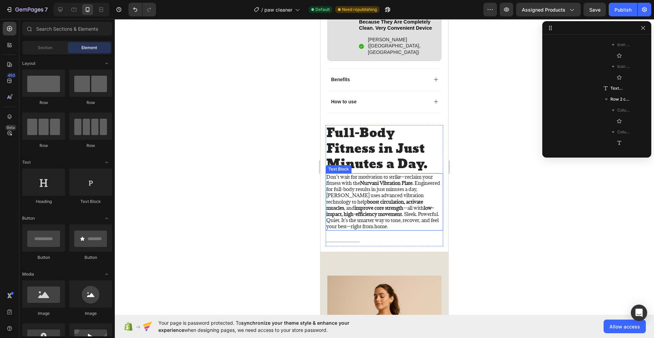
scroll to position [443, 0]
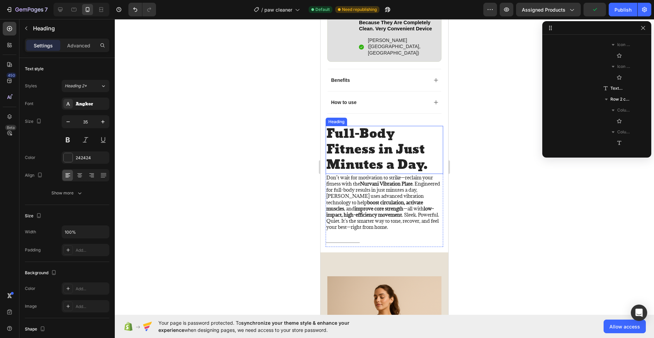
click at [374, 131] on h2 "Full-Body Fitness in Just Minutes a Day." at bounding box center [385, 150] width 118 height 48
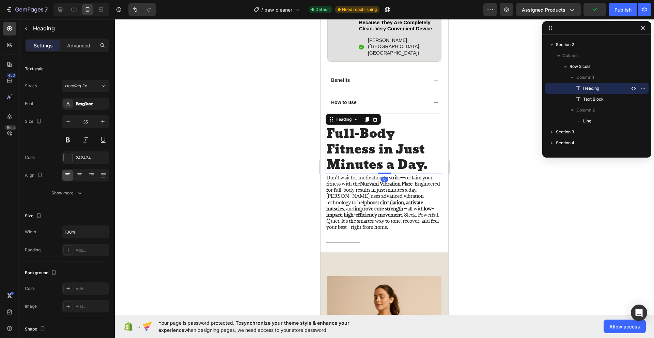
click at [373, 131] on h2 "Full-Body Fitness in Just Minutes a Day." at bounding box center [385, 150] width 118 height 48
click at [373, 131] on p "Full-Body Fitness in Just Minutes a Day." at bounding box center [384, 149] width 116 height 47
click at [374, 139] on p "Full-Body Fitness in Just Minutes a Day." at bounding box center [384, 149] width 116 height 47
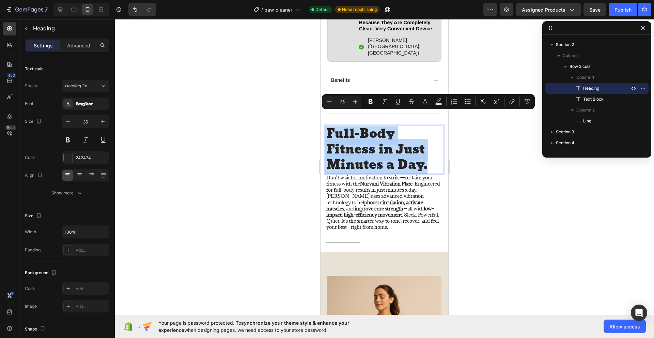
drag, startPoint x: 427, startPoint y: 157, endPoint x: 319, endPoint y: 128, distance: 111.5
copy p "Full-Body Fitness in Just Minutes a Day."
click at [384, 199] on strong "boost circulation, activate muscles" at bounding box center [374, 205] width 97 height 13
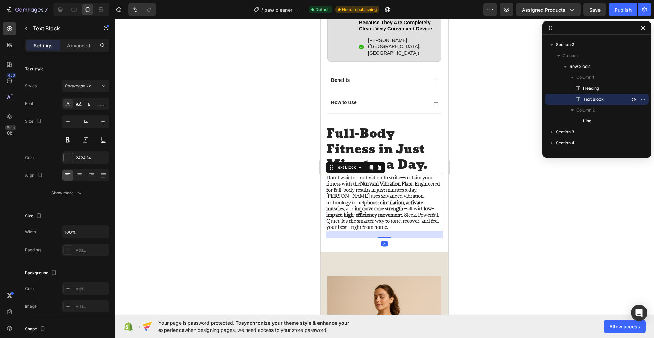
click at [425, 211] on p "Don’t wait for motivation to strike—reclaim your fitness with the Nurvani Vibra…" at bounding box center [384, 202] width 116 height 56
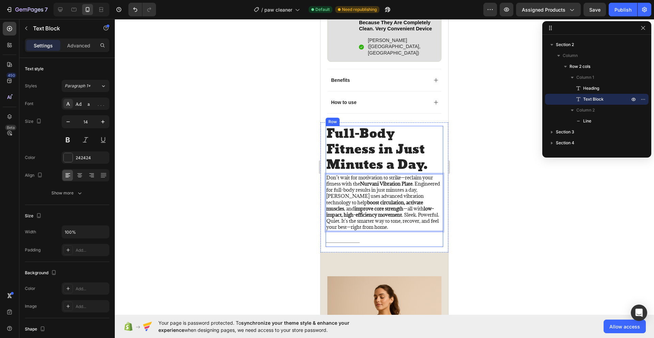
click at [408, 217] on p "Don’t wait for motivation to strike—reclaim your fitness with the Nurvani Vibra…" at bounding box center [384, 202] width 116 height 56
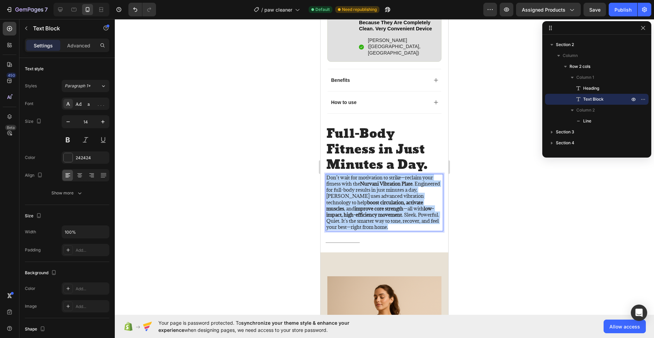
drag, startPoint x: 428, startPoint y: 215, endPoint x: 315, endPoint y: 167, distance: 123.0
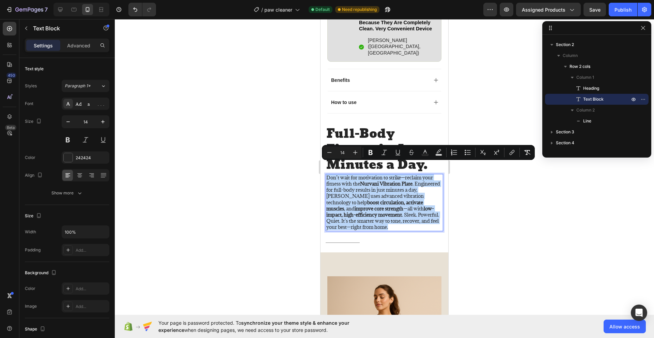
copy p "Don’t wait for motivation to strike—reclaim your fitness with the Nurvani Vibra…"
click at [360, 181] on p "Don’t wait for motivation to strike—reclaim your fitness with the Nurvani Vibra…" at bounding box center [384, 202] width 116 height 56
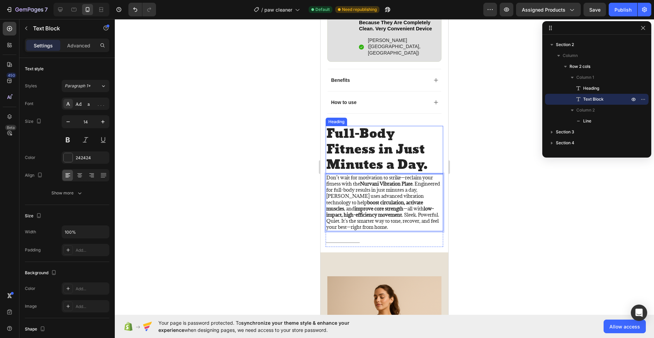
click at [383, 134] on p "Full-Body Fitness in Just Minutes a Day." at bounding box center [384, 149] width 116 height 47
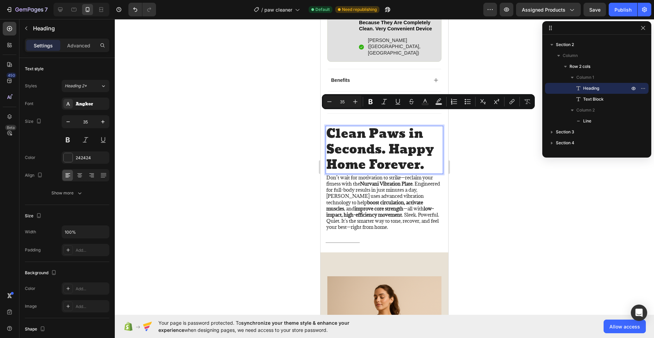
scroll to position [2, 0]
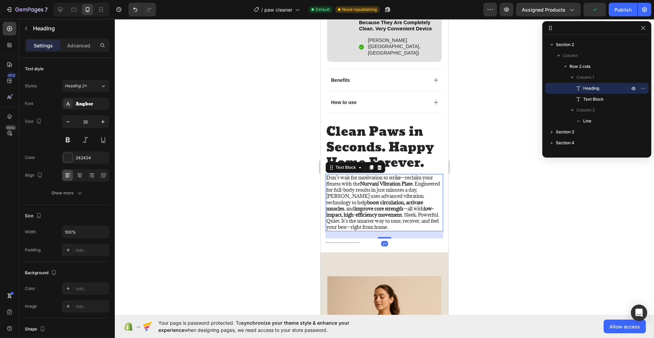
click at [370, 219] on div "Don’t wait for motivation to strike—reclaim your fitness with the Nurvani Vibra…" at bounding box center [385, 202] width 118 height 57
click at [369, 211] on p "Don’t wait for motivation to strike—reclaim your fitness with the Nurvani Vibra…" at bounding box center [384, 202] width 116 height 56
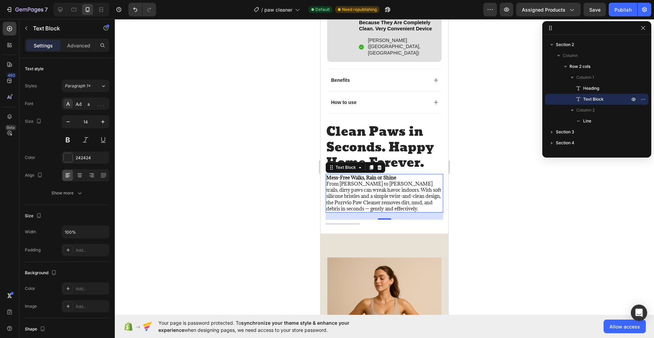
click at [489, 188] on div at bounding box center [384, 178] width 539 height 318
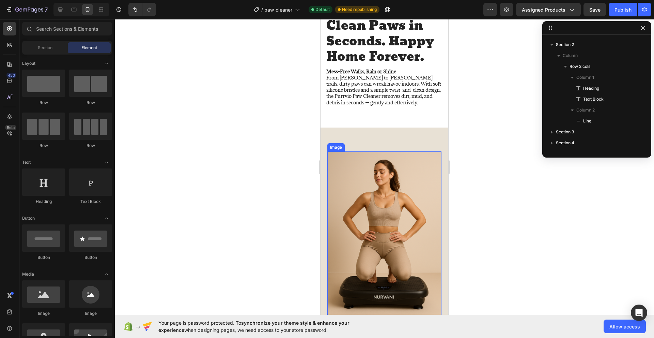
scroll to position [545, 0]
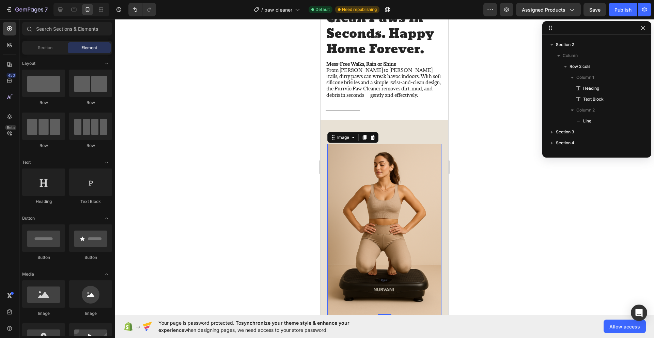
click at [383, 179] on img at bounding box center [384, 229] width 114 height 171
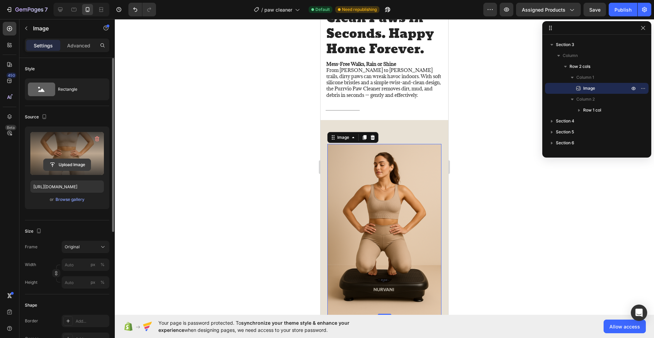
click at [68, 166] on input "file" at bounding box center [67, 165] width 47 height 12
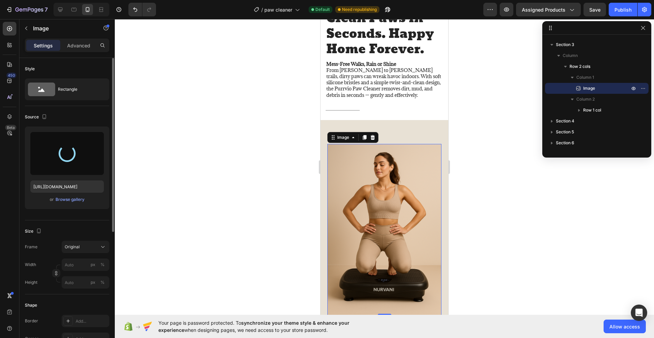
type input "https://cdn.shopify.com/s/files/1/0774/8501/5293/files/gempages_581586683363852…"
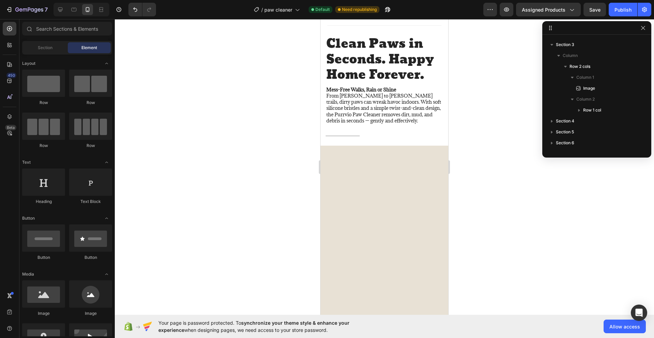
scroll to position [0, 0]
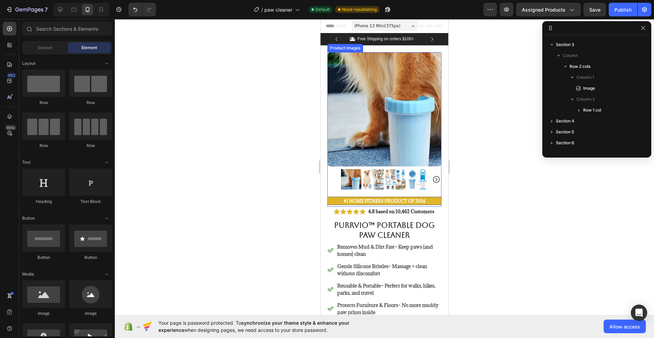
click at [399, 114] on img at bounding box center [384, 109] width 114 height 114
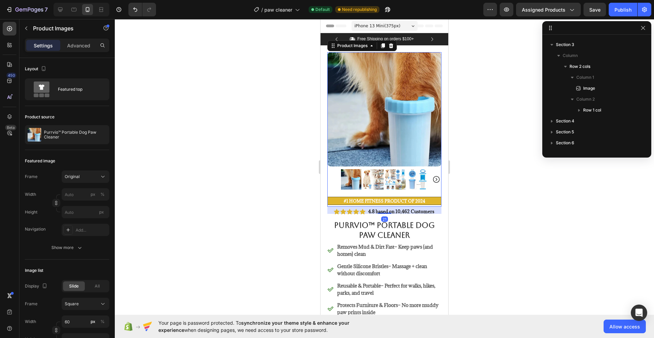
scroll to position [194, 0]
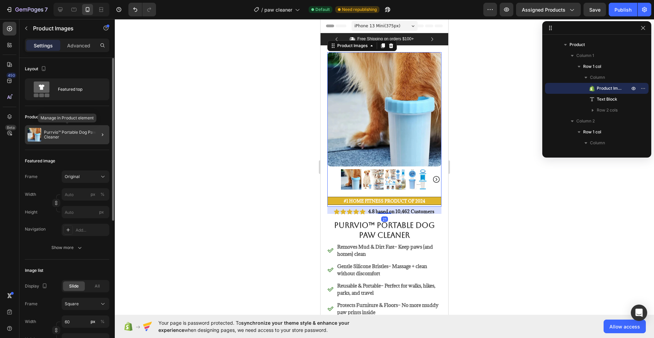
click at [76, 130] on p "Purrvio™ Portable Dog Paw Cleaner" at bounding box center [75, 135] width 63 height 10
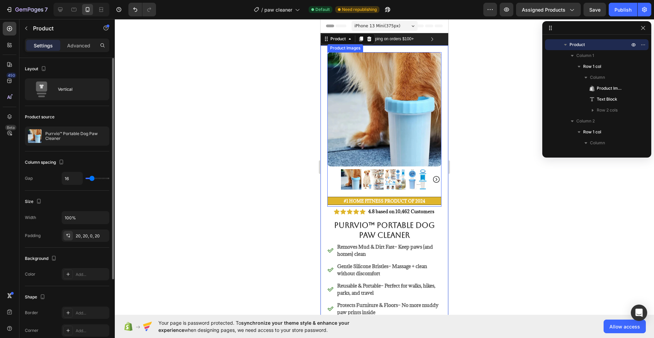
click at [373, 107] on img at bounding box center [384, 109] width 114 height 114
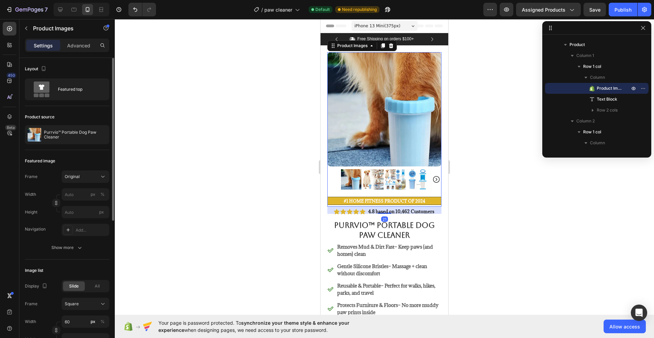
click at [373, 107] on img at bounding box center [384, 109] width 114 height 114
click at [353, 46] on div "Product Images" at bounding box center [352, 46] width 33 height 6
click at [496, 146] on div at bounding box center [384, 178] width 539 height 318
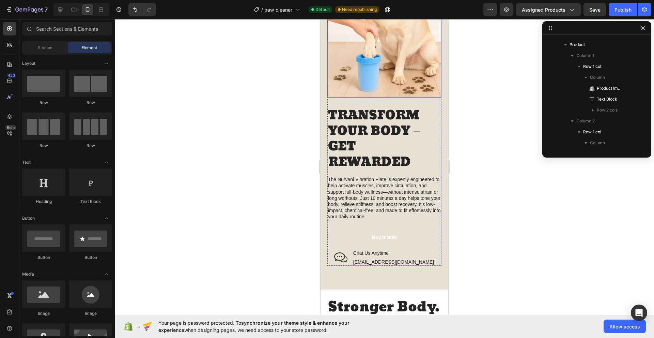
scroll to position [749, 0]
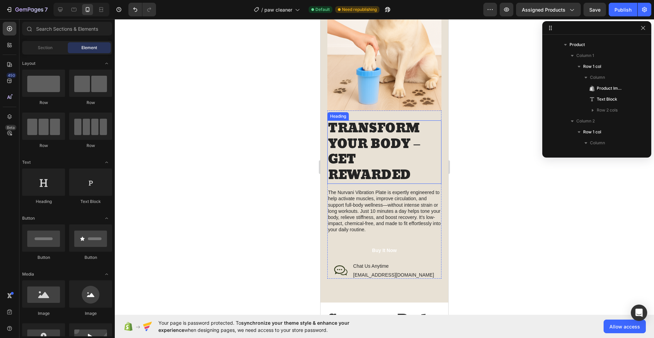
click at [374, 143] on h2 "TRANSFORM YOUR BODY – GET REWARDED" at bounding box center [384, 151] width 114 height 63
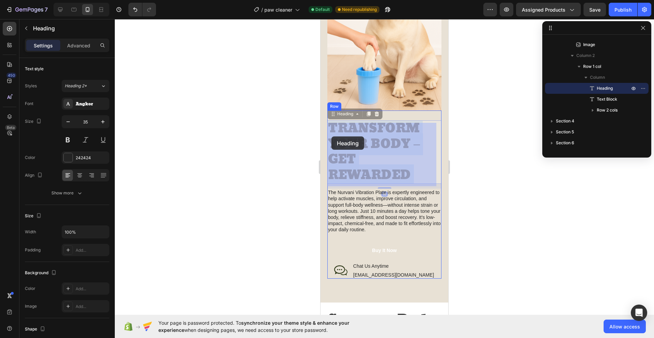
drag, startPoint x: 415, startPoint y: 156, endPoint x: 331, endPoint y: 135, distance: 86.8
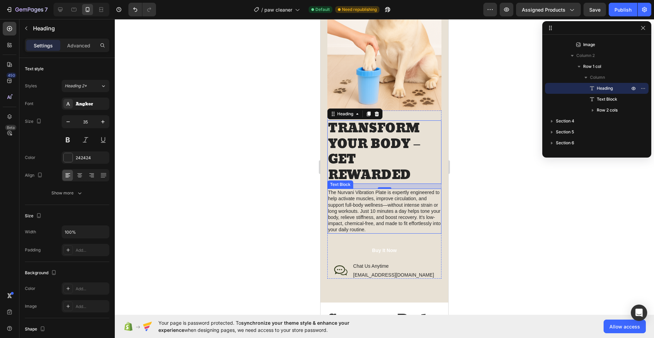
click at [377, 194] on p "The Nurvani Vibration Plate is expertly engineered to help activate muscles, im…" at bounding box center [384, 210] width 113 height 43
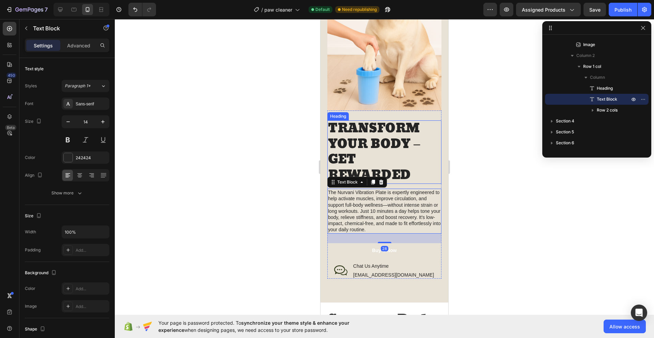
click at [408, 168] on p "TRANSFORM YOUR BODY – GET REWARDED" at bounding box center [384, 152] width 113 height 62
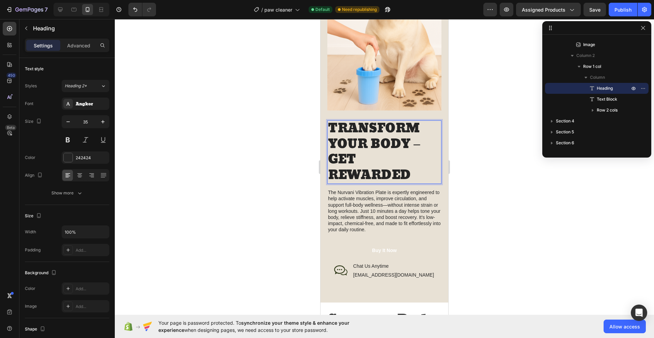
click at [409, 165] on p "TRANSFORM YOUR BODY – GET REWARDED" at bounding box center [384, 152] width 113 height 62
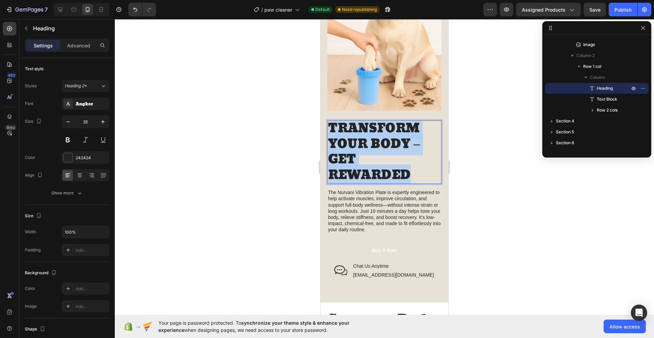
copy p "TRANSFORM YOUR BODY – GET REWARDED"
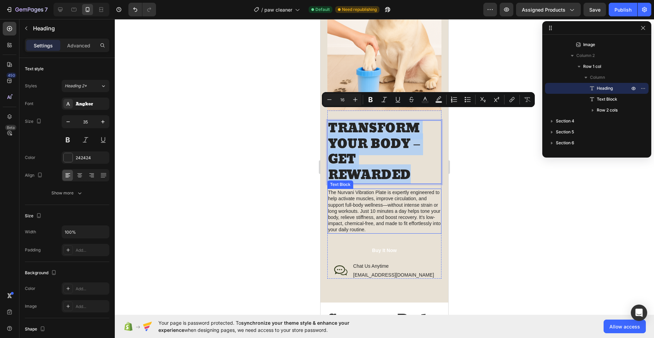
click at [380, 220] on p "The Nurvani Vibration Plate is expertly engineered to help activate muscles, im…" at bounding box center [384, 210] width 113 height 43
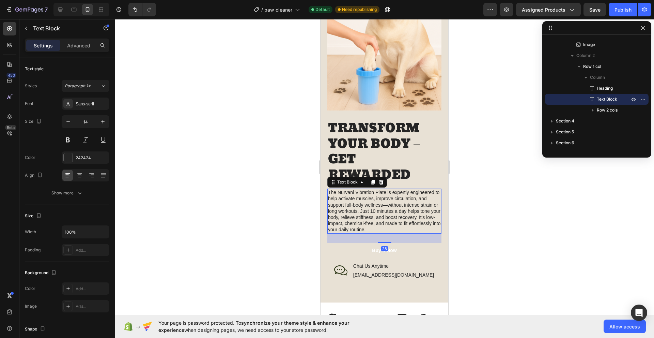
click at [401, 221] on p "The Nurvani Vibration Plate is expertly engineered to help activate muscles, im…" at bounding box center [384, 210] width 113 height 43
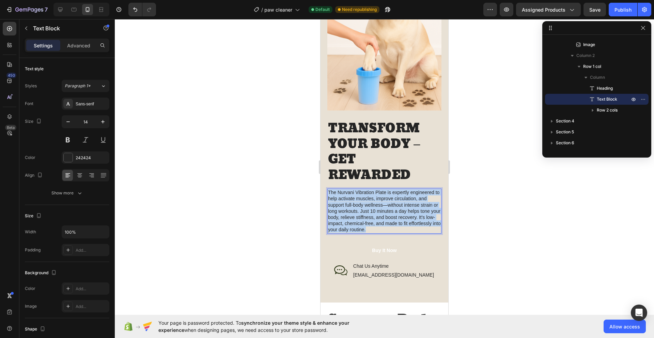
drag, startPoint x: 401, startPoint y: 221, endPoint x: 328, endPoint y: 184, distance: 82.0
click at [328, 188] on div "The Nurvani Vibration Plate is expertly engineered to help activate muscles, im…" at bounding box center [384, 210] width 114 height 45
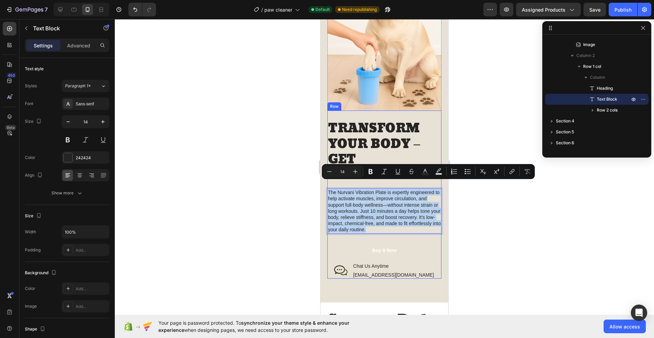
copy p "The Nurvani Vibration Plate is expertly engineered to help activate muscles, im…"
click at [337, 136] on p "TRANSFORM YOUR BODY – GET REWARDED" at bounding box center [384, 152] width 113 height 62
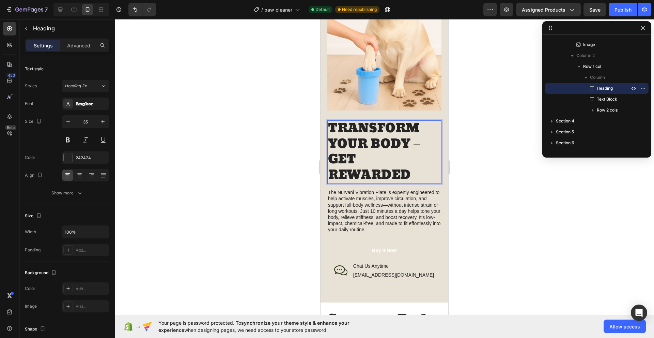
scroll to position [2, 0]
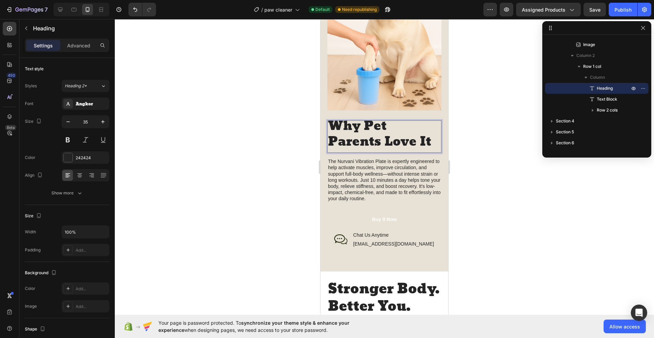
click at [343, 119] on p "Why Pet Parents Love It" at bounding box center [384, 134] width 113 height 31
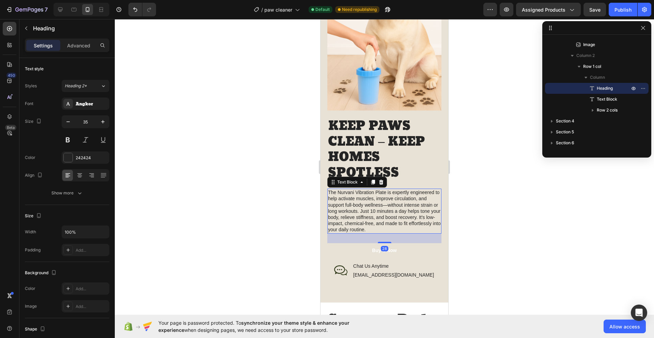
click at [347, 202] on p "The Nurvani Vibration Plate is expertly engineered to help activate muscles, im…" at bounding box center [384, 210] width 113 height 43
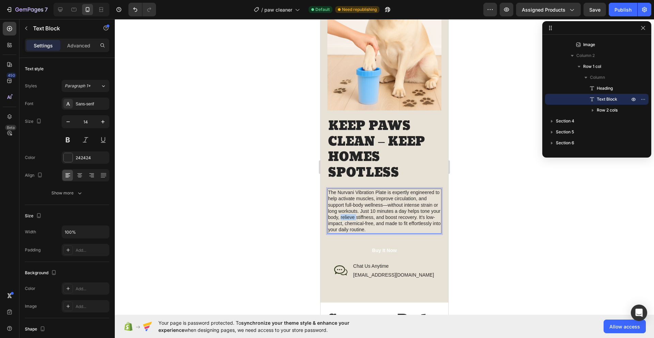
click at [351, 207] on p "The Nurvani Vibration Plate is expertly engineered to help activate muscles, im…" at bounding box center [384, 210] width 113 height 43
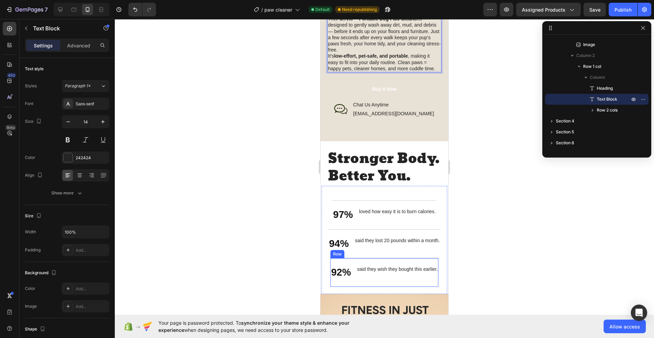
scroll to position [920, 0]
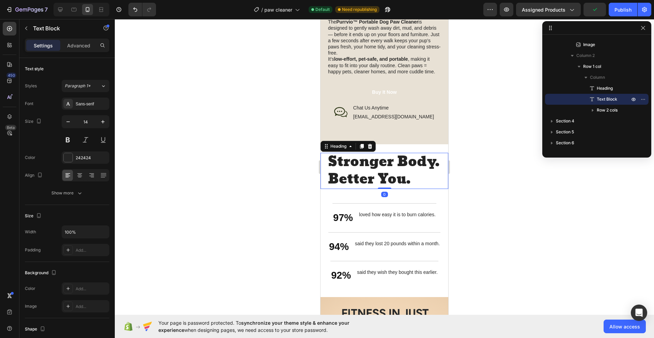
click at [368, 181] on h2 "Stronger Body. Better You." at bounding box center [384, 171] width 114 height 36
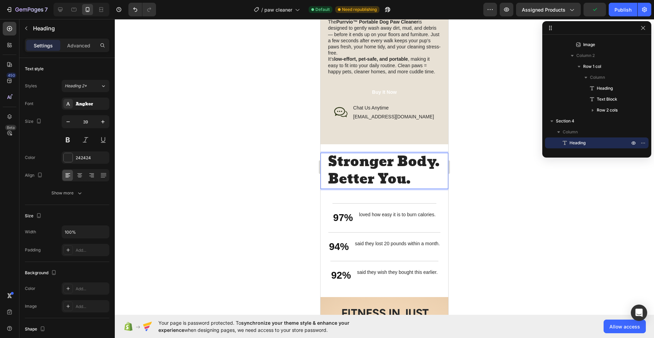
click at [366, 185] on h2 "Stronger Body. Better You." at bounding box center [384, 171] width 114 height 36
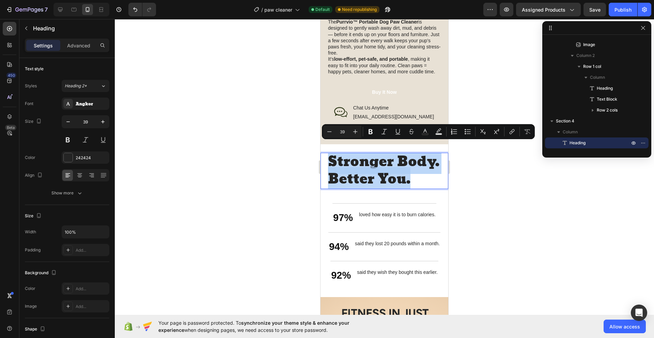
drag, startPoint x: 366, startPoint y: 185, endPoint x: 323, endPoint y: 153, distance: 53.3
click at [323, 153] on div "Stronger Body. Better You. Heading 0" at bounding box center [385, 171] width 128 height 36
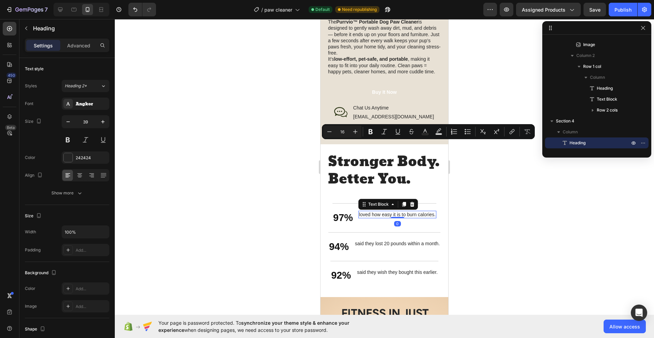
click at [367, 218] on div "loved how easy it is to burn calories." at bounding box center [397, 213] width 78 height 7
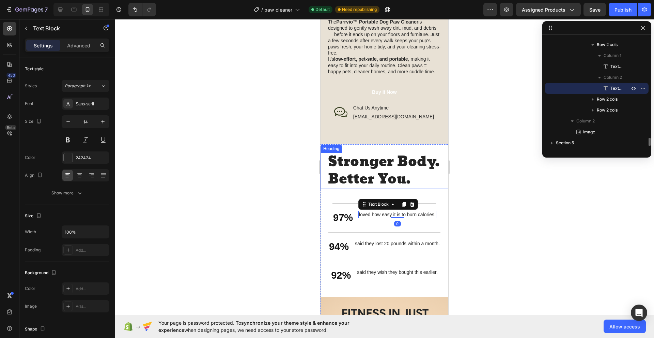
click at [371, 188] on p "Stronger Body. Better You." at bounding box center [384, 170] width 113 height 34
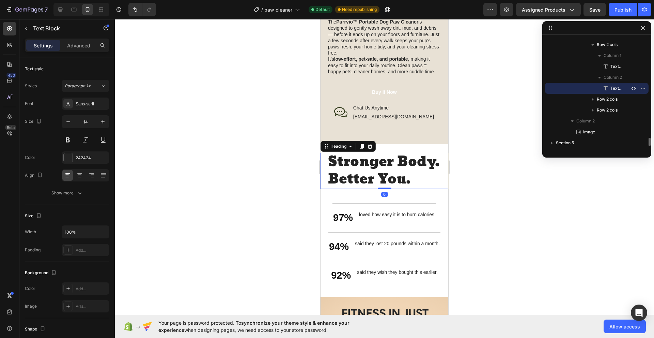
scroll to position [1230, 0]
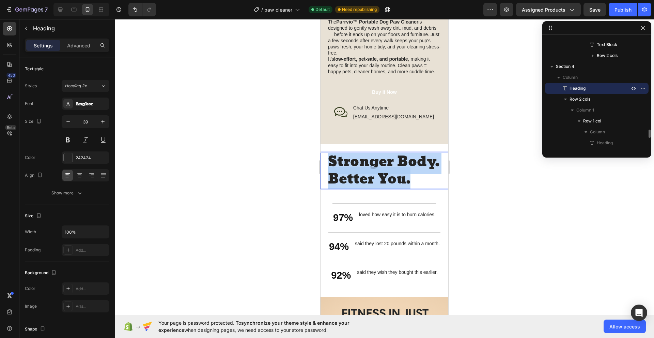
drag, startPoint x: 374, startPoint y: 186, endPoint x: 319, endPoint y: 156, distance: 62.8
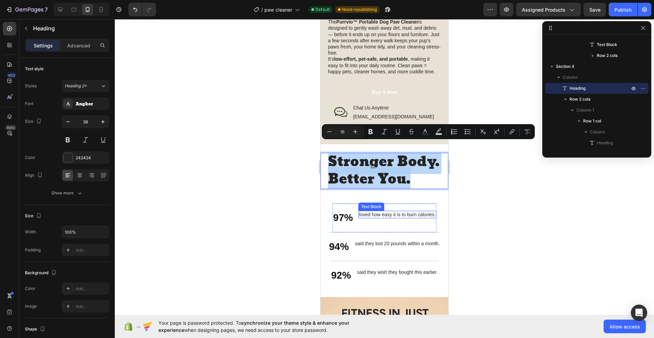
click at [368, 217] on p "loved how easy it is to burn calories." at bounding box center [397, 214] width 77 height 6
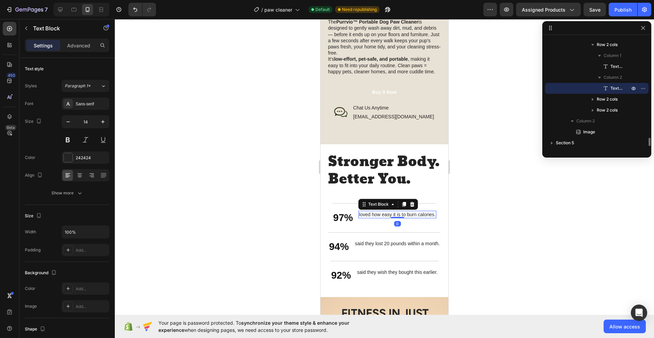
click at [418, 217] on p "loved how easy it is to burn calories." at bounding box center [397, 214] width 77 height 6
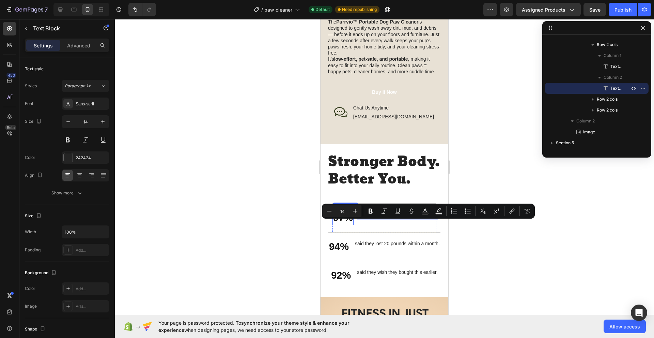
drag, startPoint x: 431, startPoint y: 223, endPoint x: 349, endPoint y: 224, distance: 82.4
click at [349, 224] on div "97% Text Block loved how easy it is to burn calories. Text Block 0 Row" at bounding box center [384, 217] width 104 height 29
copy p "loved how easy it is to burn calories"
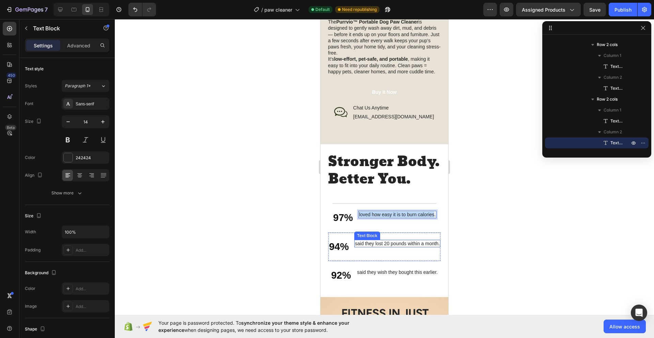
click at [375, 246] on p "said they lost 20 pounds within a month." at bounding box center [397, 243] width 85 height 6
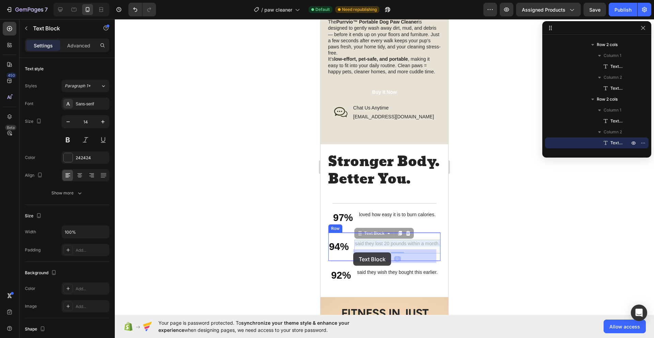
drag, startPoint x: 371, startPoint y: 259, endPoint x: 359, endPoint y: 257, distance: 12.4
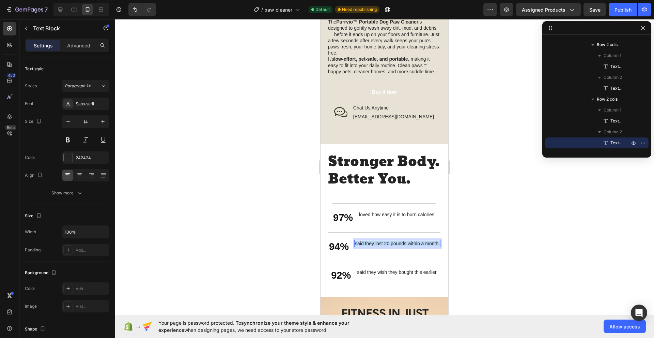
drag, startPoint x: 369, startPoint y: 258, endPoint x: 354, endPoint y: 251, distance: 17.1
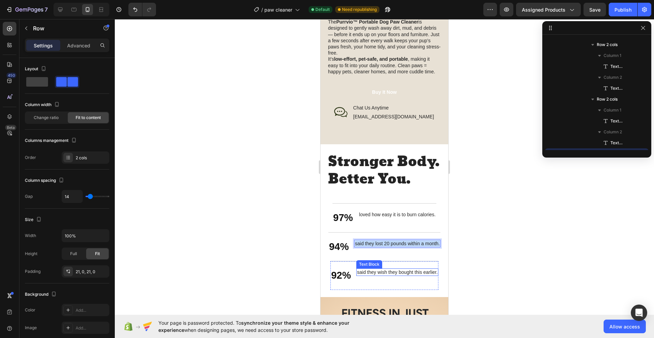
click at [372, 282] on div "said they wish they bought this earlier. Text Block" at bounding box center [397, 275] width 82 height 14
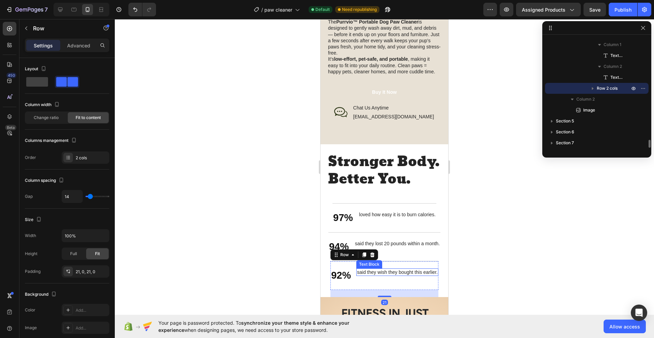
click at [374, 275] on p "said they wish they bought this earlier." at bounding box center [397, 272] width 81 height 6
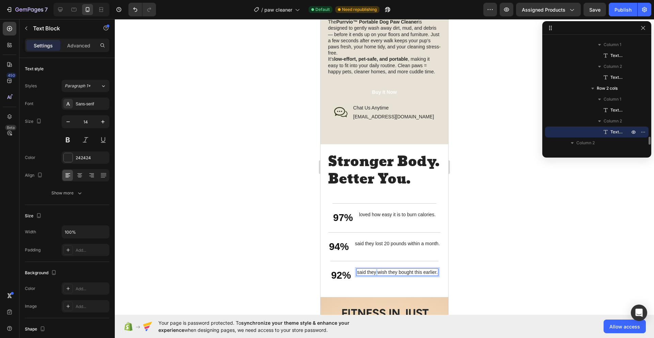
click at [374, 275] on p "said they wish they bought this earlier." at bounding box center [397, 272] width 81 height 6
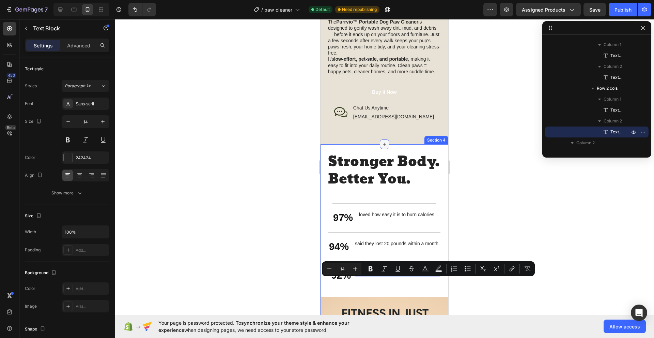
copy p "said they lost 20 pounds within a month."
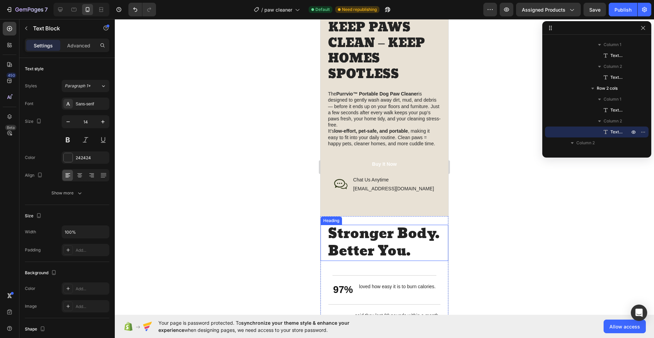
scroll to position [988, 0]
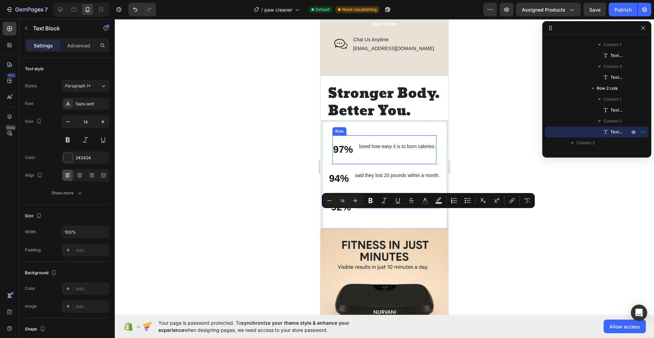
click at [363, 157] on div "loved how easy it is to burn calories. Text Block" at bounding box center [397, 149] width 78 height 14
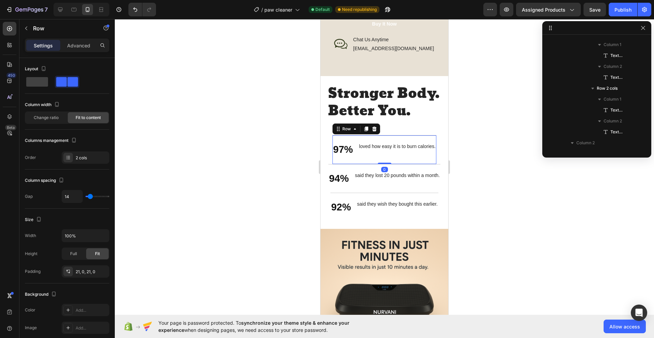
scroll to position [1295, 0]
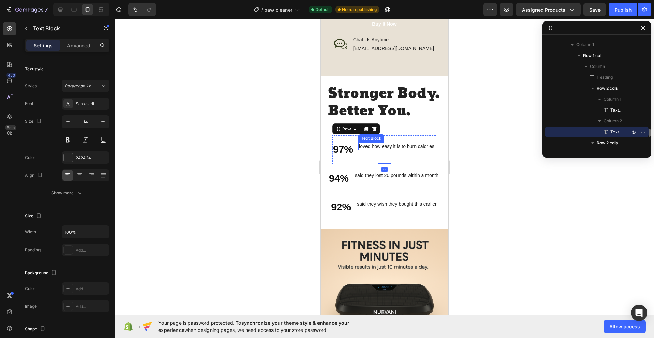
click at [364, 149] on p "loved how easy it is to burn calories." at bounding box center [397, 146] width 77 height 6
click at [338, 156] on p "97%" at bounding box center [338, 149] width 20 height 13
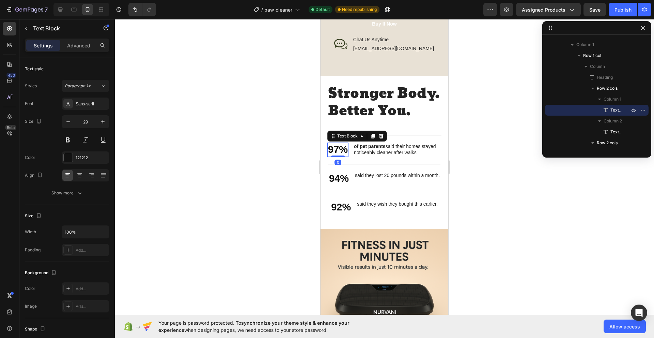
click at [338, 156] on p "97%" at bounding box center [338, 149] width 20 height 13
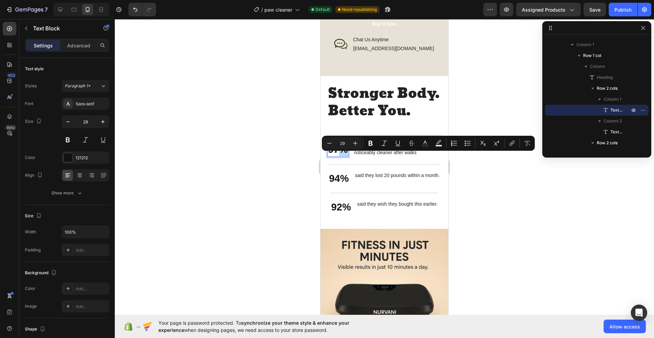
click at [338, 156] on p "97%" at bounding box center [338, 149] width 20 height 13
click at [336, 156] on p "97%" at bounding box center [338, 149] width 20 height 13
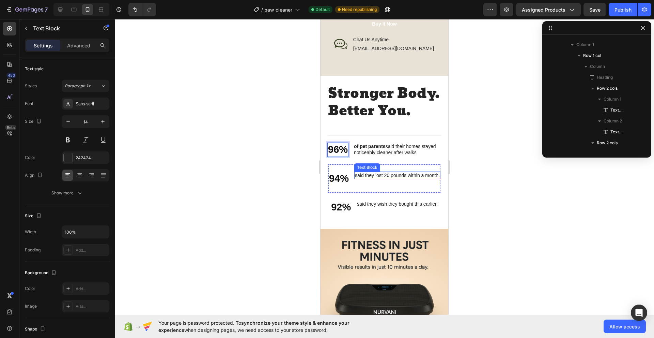
click at [361, 178] on p "said they lost 20 pounds within a month." at bounding box center [397, 175] width 85 height 6
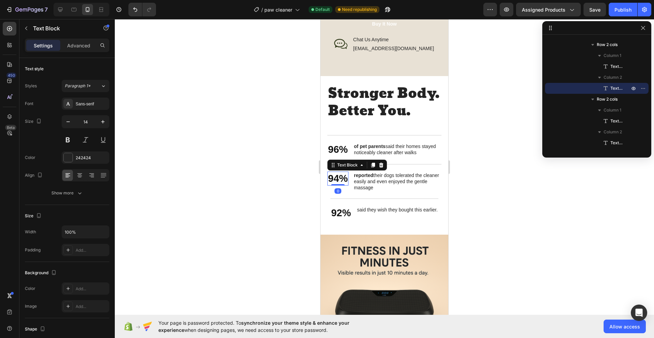
click at [335, 185] on p "94%" at bounding box center [338, 178] width 20 height 13
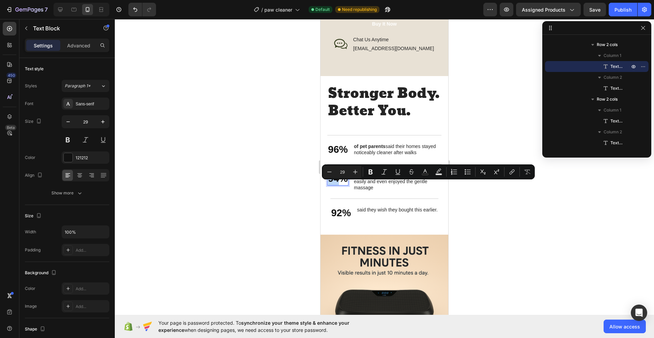
click at [336, 185] on p "94%" at bounding box center [338, 178] width 20 height 13
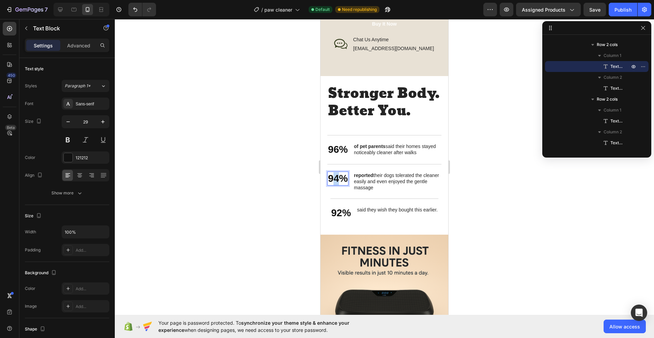
click at [338, 185] on p "94%" at bounding box center [338, 178] width 20 height 13
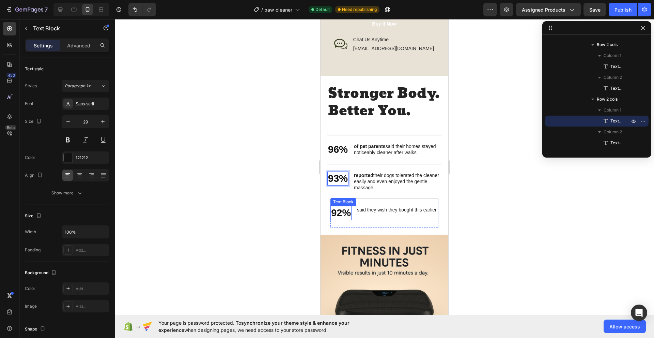
click at [336, 219] on p "92%" at bounding box center [341, 212] width 20 height 13
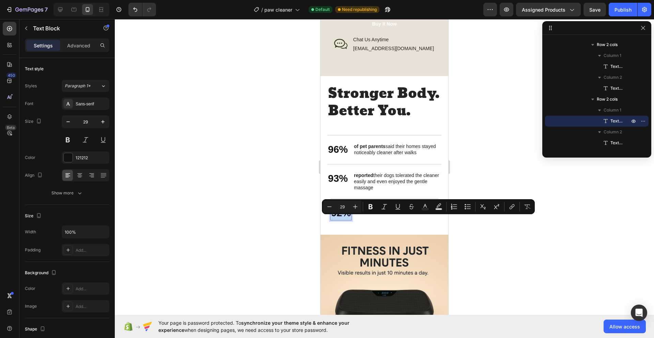
click at [336, 219] on p "92%" at bounding box center [341, 212] width 20 height 13
click at [335, 219] on p "92%" at bounding box center [341, 212] width 20 height 13
click at [337, 219] on p "92%" at bounding box center [341, 212] width 20 height 13
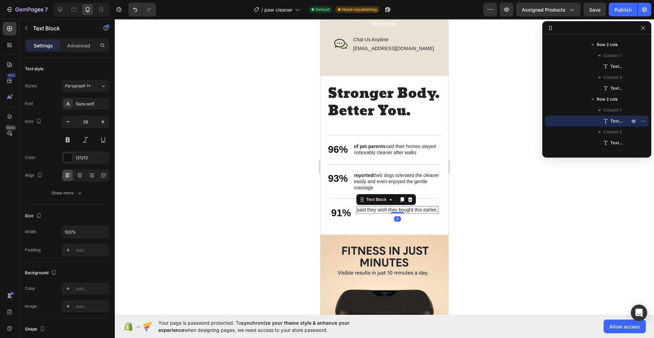
click at [360, 213] on p "said they wish they bought this earlier." at bounding box center [397, 209] width 81 height 6
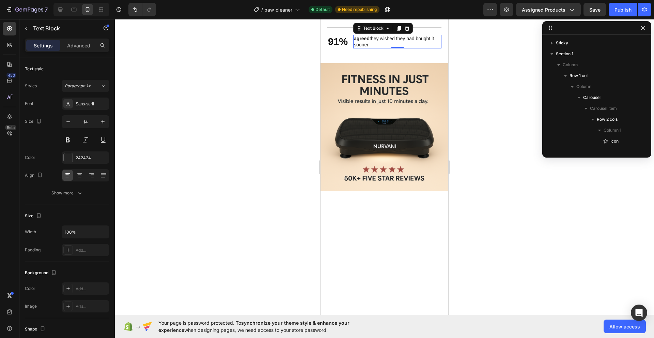
scroll to position [2, 0]
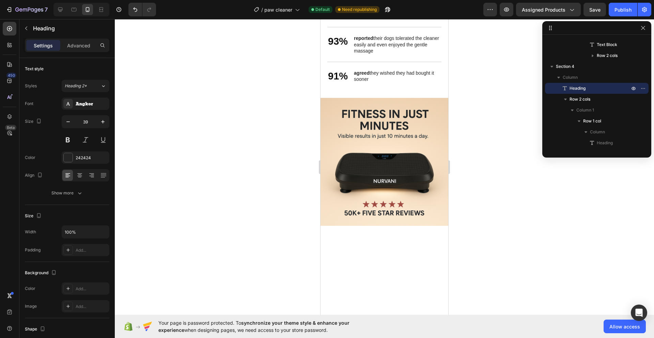
click at [469, 111] on div at bounding box center [384, 178] width 539 height 318
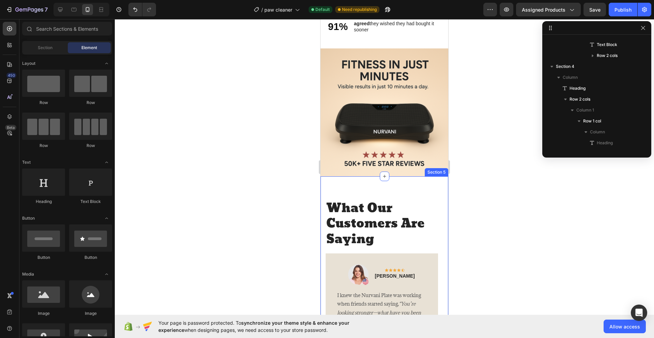
scroll to position [1124, 0]
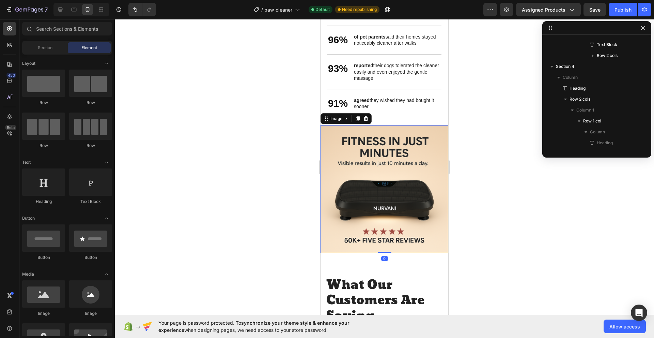
click at [385, 166] on img at bounding box center [385, 189] width 128 height 128
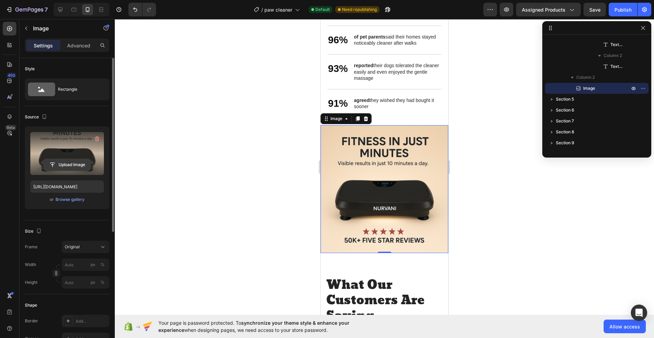
click at [70, 162] on input "file" at bounding box center [67, 165] width 47 height 12
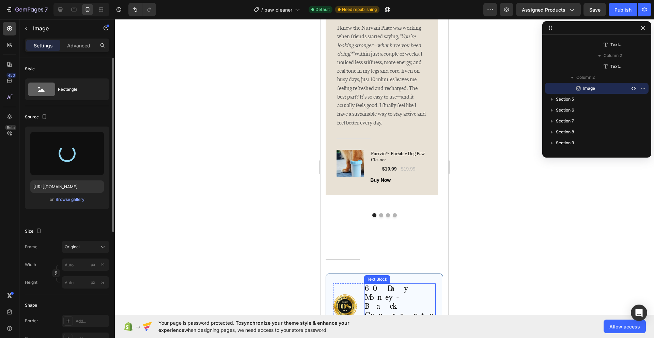
scroll to position [1533, 0]
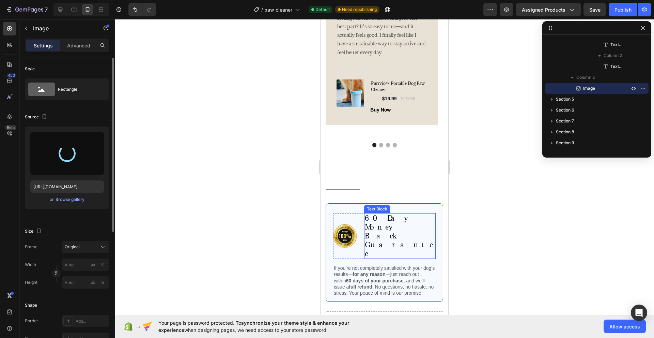
type input "https://cdn.shopify.com/s/files/1/0774/8501/5293/files/gempages_581586683363852…"
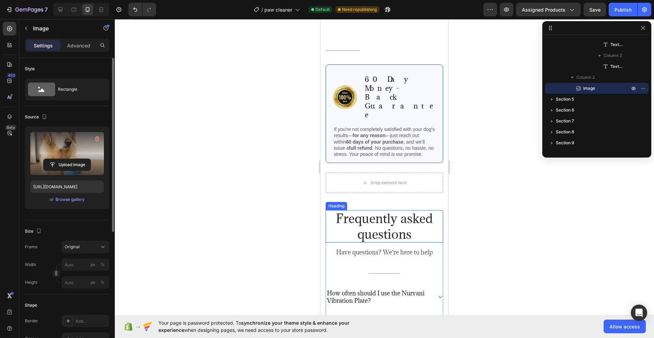
scroll to position [1635, 0]
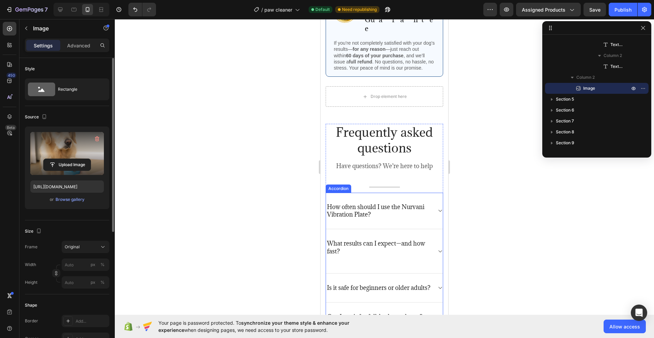
click at [357, 204] on div "How often should I use the Nurvani Vibration Plate?" at bounding box center [384, 210] width 117 height 36
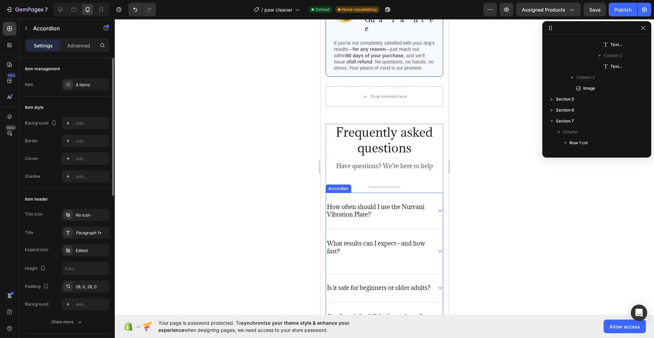
scroll to position [1555, 0]
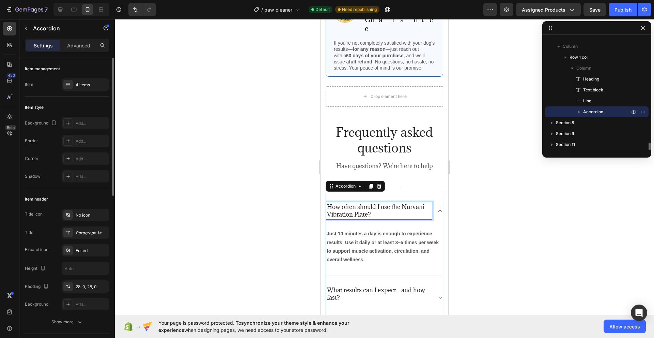
click at [374, 203] on p "How often should I use the Nurvani Vibration Plate?" at bounding box center [379, 210] width 104 height 15
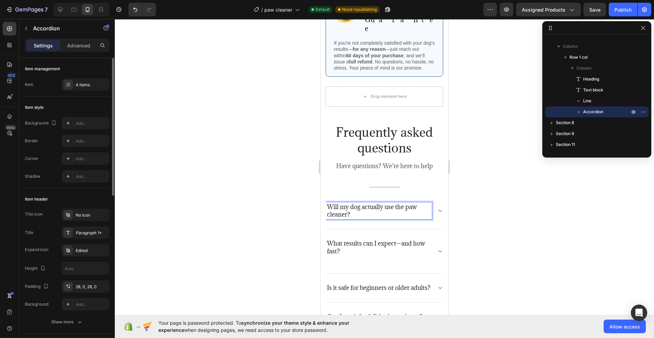
click at [359, 203] on p "Will my dog actually use the paw cleaner?" at bounding box center [379, 210] width 104 height 15
click at [437, 208] on icon at bounding box center [439, 210] width 5 height 5
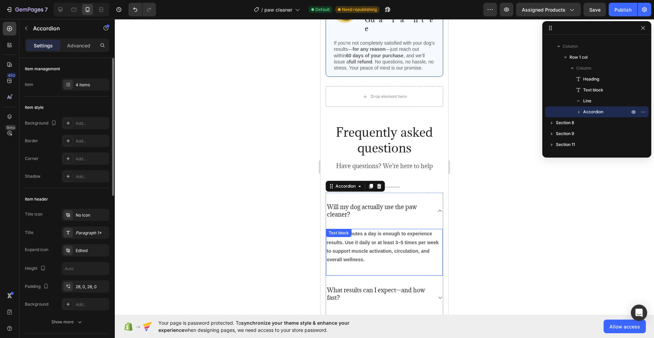
click at [385, 229] on div "Just 10 minutes a day is enough to experience results. Use it daily or at least…" at bounding box center [384, 252] width 117 height 47
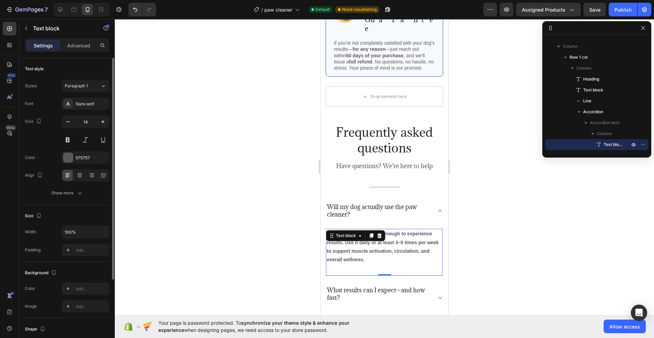
click at [399, 231] on strong "Just 10 minutes a day is enough to experience results. Use it daily or at least…" at bounding box center [383, 246] width 112 height 31
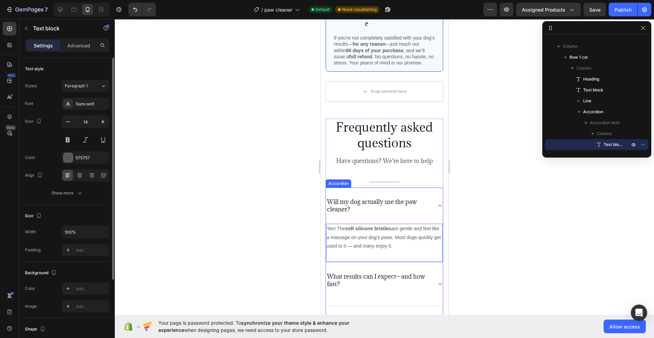
scroll to position [1703, 0]
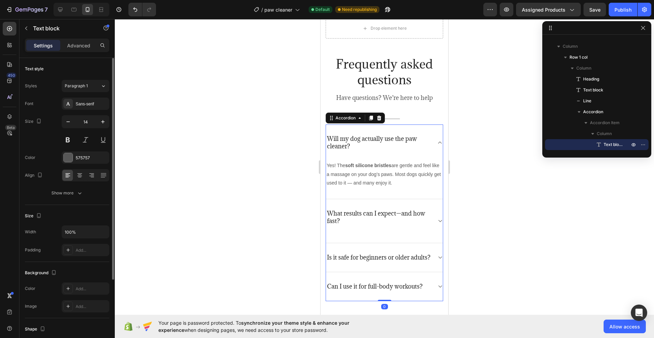
click at [347, 209] on p "What results can I expect—and how fast?" at bounding box center [379, 216] width 104 height 15
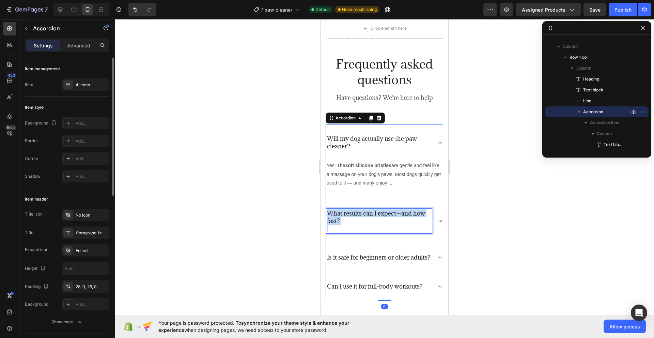
click at [347, 209] on p "What results can I expect—and how fast?" at bounding box center [379, 216] width 104 height 15
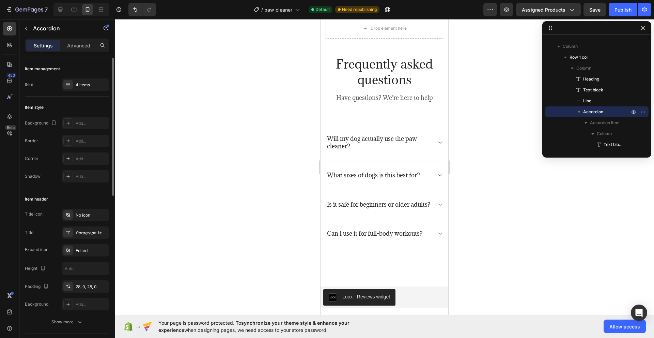
scroll to position [1703, 0]
click at [437, 177] on icon at bounding box center [439, 174] width 5 height 5
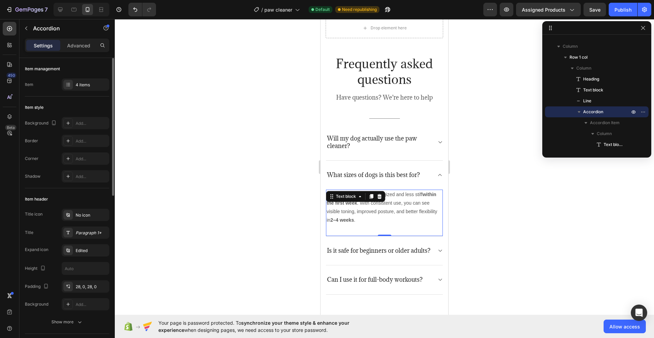
click at [376, 204] on p "Many users feel more energized and less stiff within the first week . With cons…" at bounding box center [384, 207] width 115 height 34
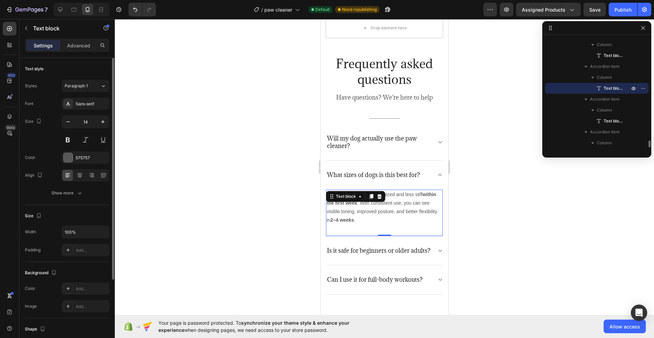
click at [376, 204] on p "Many users feel more energized and less stiff within the first week . With cons…" at bounding box center [384, 207] width 115 height 34
click at [405, 200] on strong "small, medium, and large dogs." at bounding box center [374, 207] width 94 height 14
drag, startPoint x: 336, startPoint y: 189, endPoint x: 346, endPoint y: 173, distance: 18.4
click at [346, 189] on div "The Purrvio™ Paw Cleaner comes in multiple sizes and is suitable for small, med…" at bounding box center [384, 207] width 117 height 36
click at [383, 206] on p "The Purrvio™ Paw Cleaner comes in multiple sizes and is suitable for small, med…" at bounding box center [384, 207] width 115 height 34
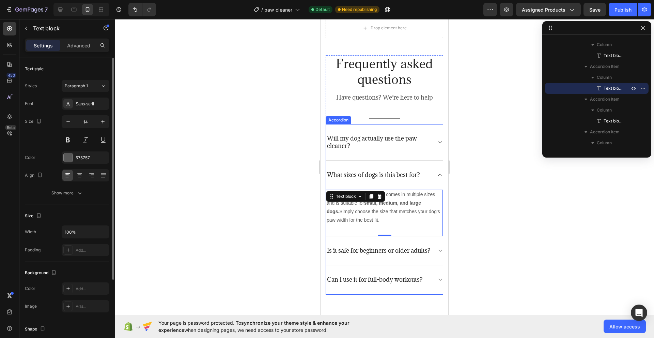
click at [427, 160] on div "What sizes of dogs is this best for?" at bounding box center [384, 174] width 117 height 29
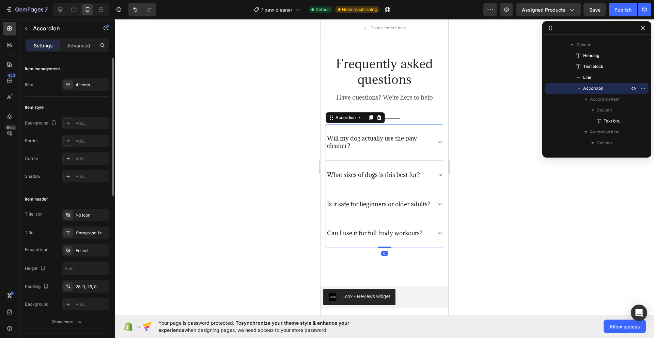
click at [437, 172] on icon at bounding box center [439, 174] width 5 height 5
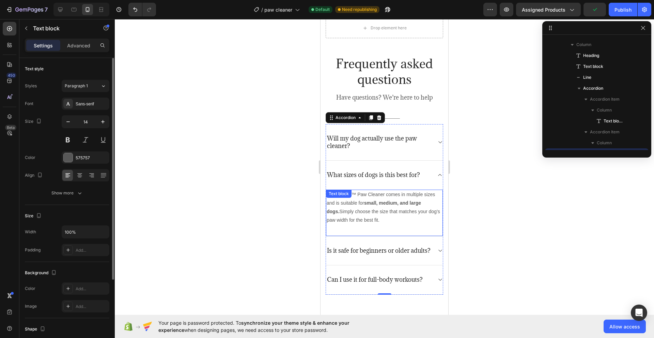
scroll to position [1644, 0]
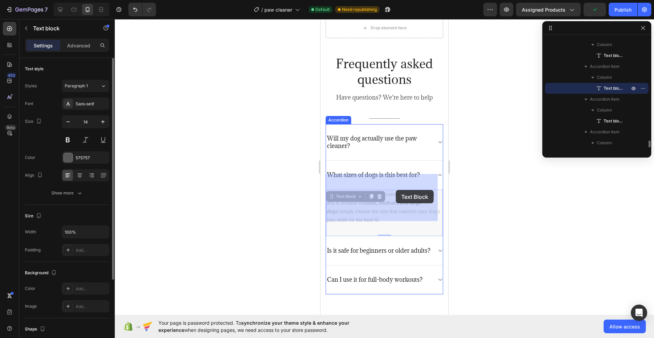
drag, startPoint x: 386, startPoint y: 178, endPoint x: 396, endPoint y: 189, distance: 14.5
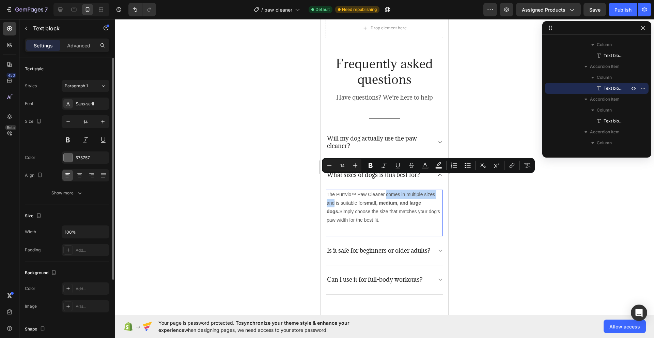
drag, startPoint x: 386, startPoint y: 177, endPoint x: 335, endPoint y: 187, distance: 51.6
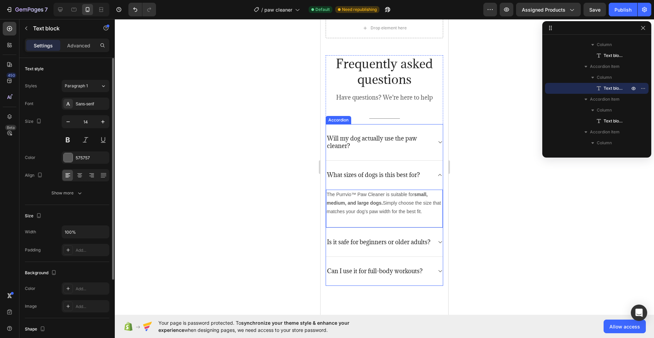
click at [375, 238] on p "Is it safe for beginners or older adults?" at bounding box center [379, 241] width 104 height 7
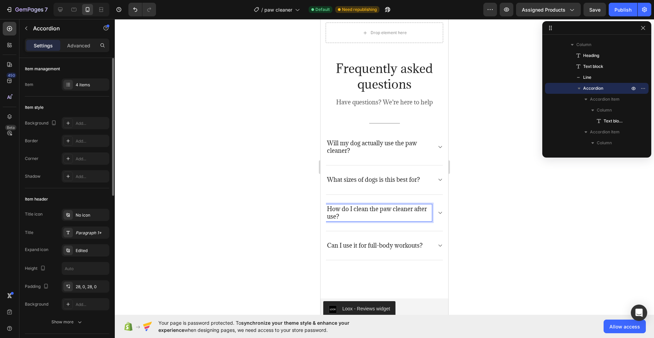
scroll to position [1676, 0]
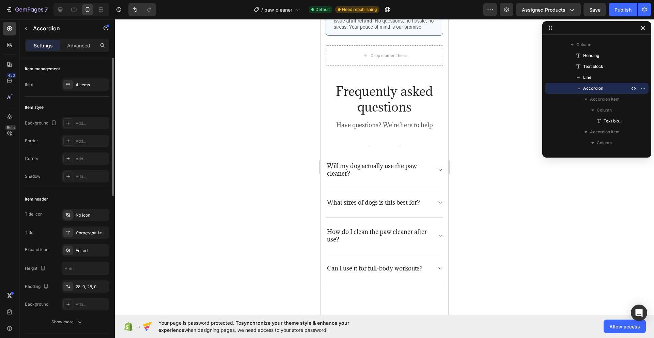
click at [434, 228] on div "How do I clean the paw cleaner after use?" at bounding box center [384, 235] width 117 height 36
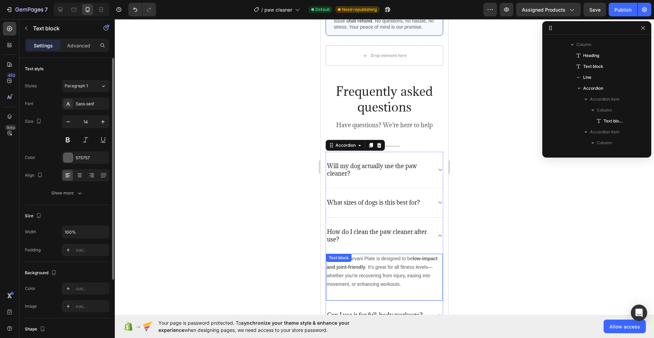
click at [368, 256] on p "Yes! The Nurvani Plate is designed to be low-impact and joint-friendly . It’s g…" at bounding box center [384, 271] width 115 height 34
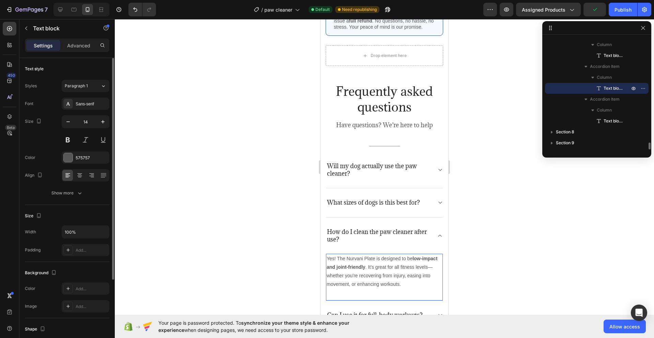
click at [373, 265] on p "Yes! The Nurvani Plate is designed to be low-impact and joint-friendly . It’s g…" at bounding box center [384, 271] width 115 height 34
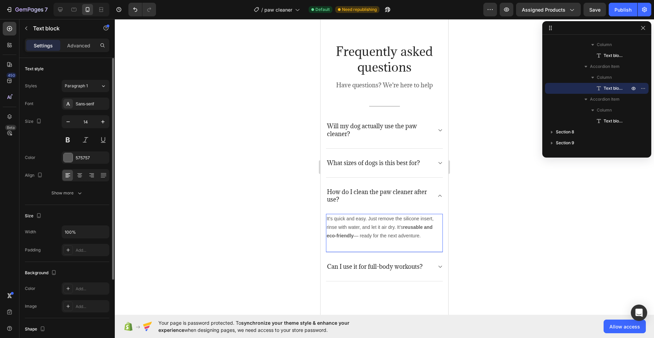
scroll to position [1812, 0]
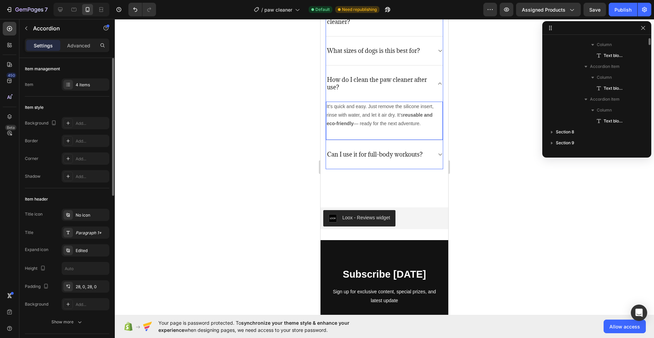
click at [437, 153] on icon at bounding box center [439, 154] width 5 height 5
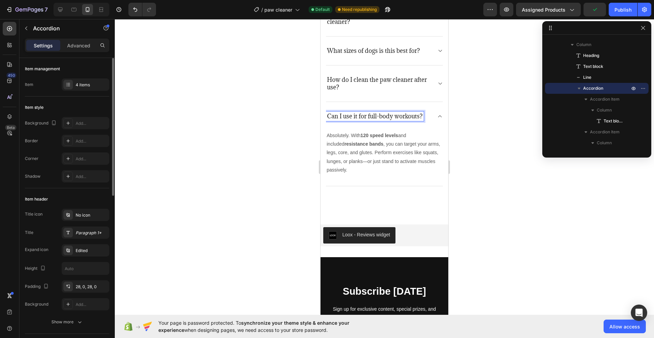
click at [374, 114] on p "Can I use it for full-body workouts?" at bounding box center [375, 115] width 96 height 7
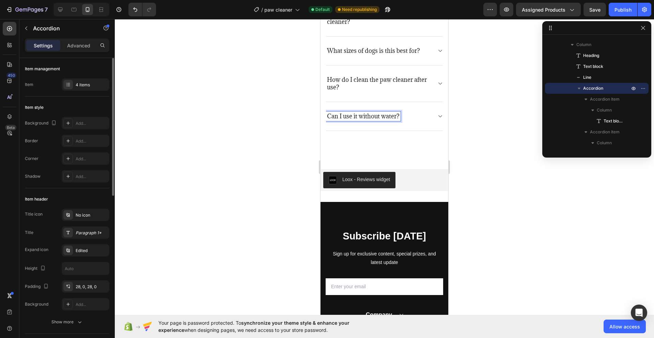
click at [428, 112] on div "Can I use it without water?" at bounding box center [384, 116] width 117 height 29
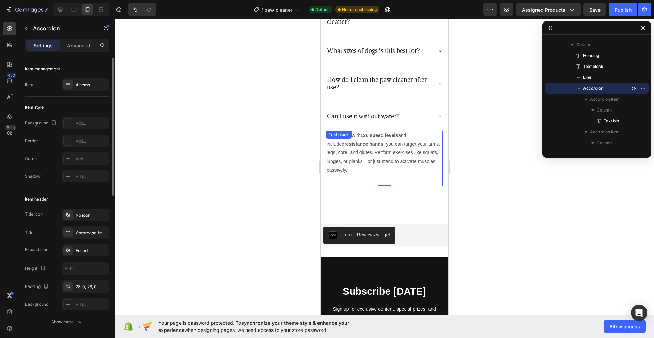
click at [389, 141] on p "Absolutely. With 120 speed levels and included resistance bands , you can targe…" at bounding box center [384, 152] width 115 height 43
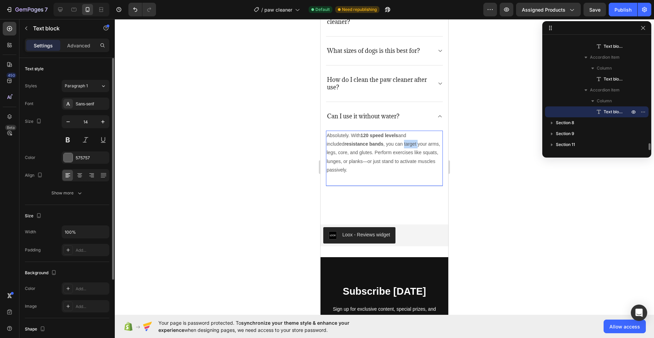
click at [389, 141] on p "Absolutely. With 120 speed levels and included resistance bands , you can targe…" at bounding box center [384, 152] width 115 height 43
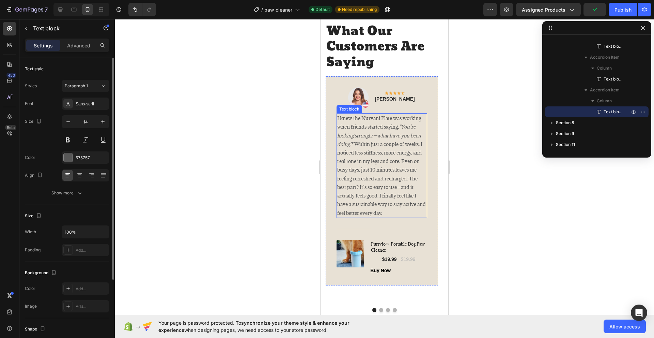
scroll to position [1237, 0]
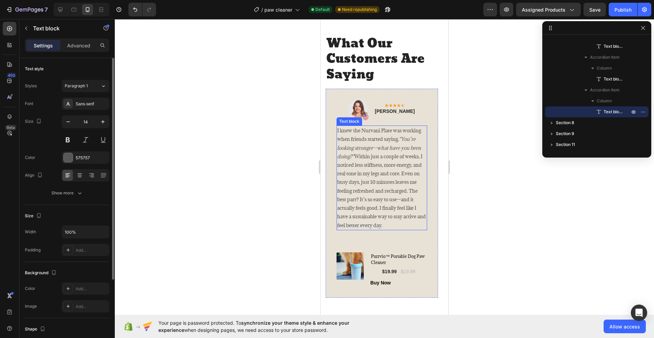
click at [389, 207] on p "I knew the Nurvani Plate was working when friends started saying, “You’re looki…" at bounding box center [381, 177] width 89 height 103
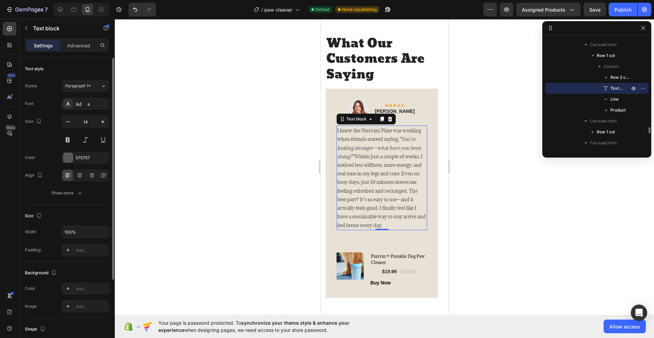
click at [389, 207] on p "I knew the Nurvani Plate was working when friends started saying, “You’re looki…" at bounding box center [381, 177] width 89 height 103
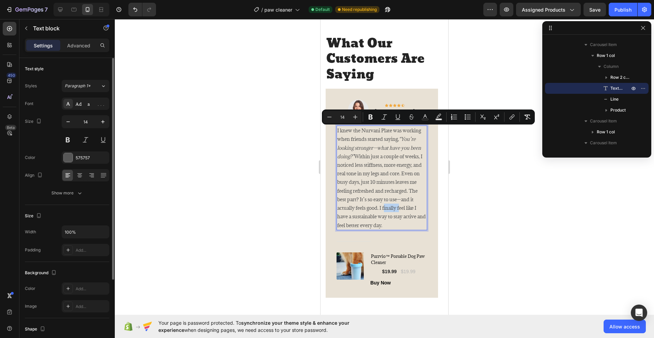
copy p "I knew the Nurvani Plate was working when friends started saying, “You’re looki…"
click at [296, 206] on div at bounding box center [384, 178] width 539 height 318
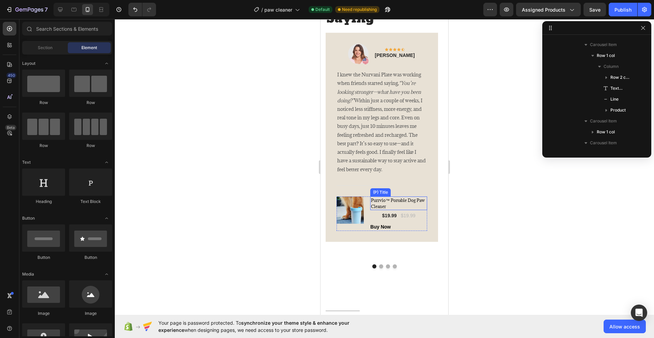
scroll to position [1306, 0]
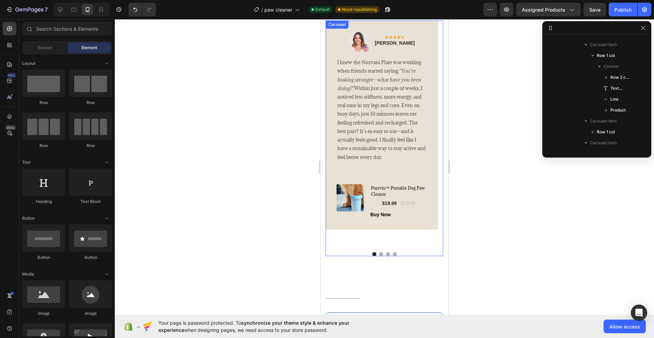
click at [379, 252] on button "Dot" at bounding box center [381, 254] width 4 height 4
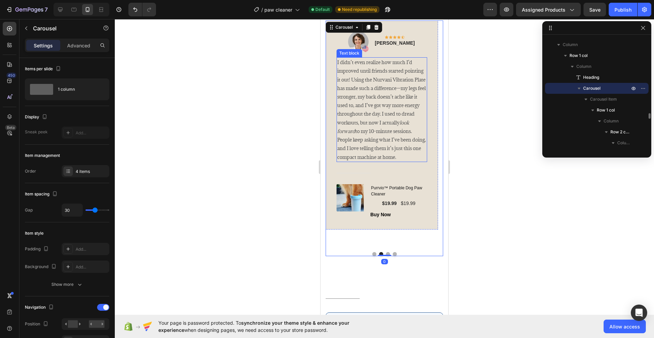
click at [407, 156] on p "I didn’t even realize how much I’d improved until friends started pointing it o…" at bounding box center [381, 109] width 89 height 103
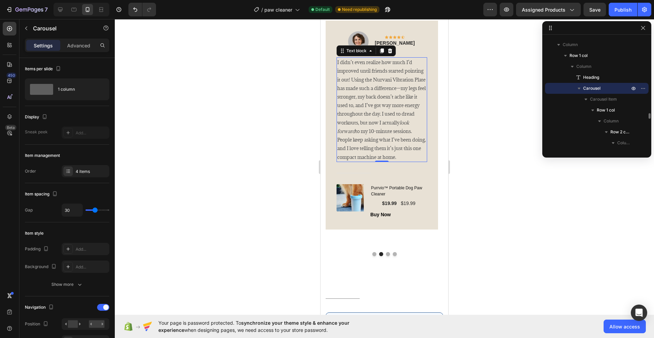
scroll to position [1786, 0]
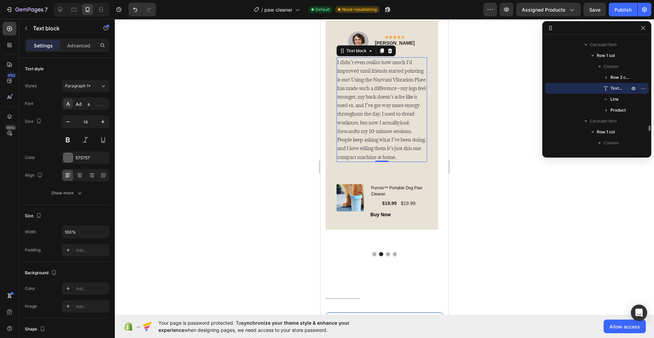
click at [411, 155] on p "I didn’t even realize how much I’d improved until friends started pointing it o…" at bounding box center [381, 109] width 89 height 103
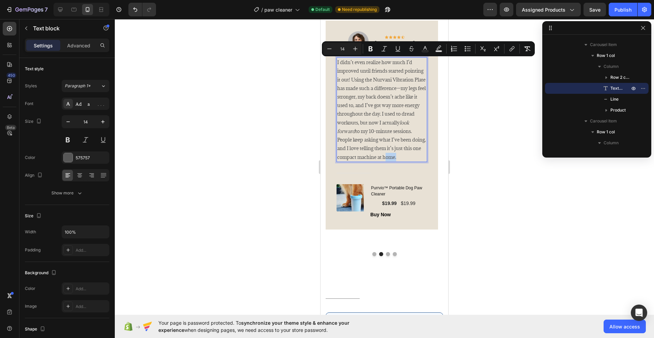
copy p "I didn’t even realize how much I’d improved until friends started pointing it o…"
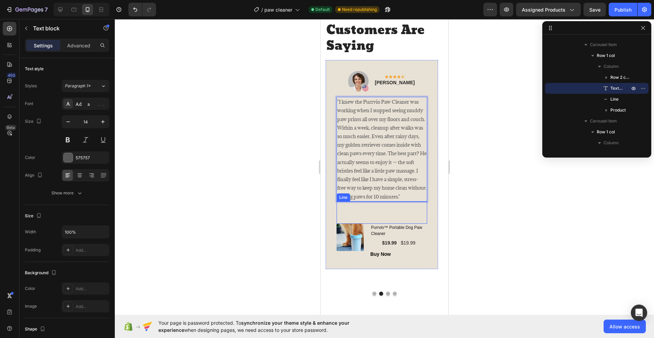
scroll to position [1306, 0]
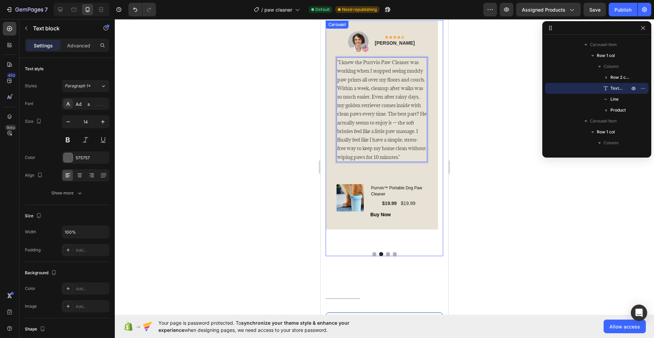
click at [372, 252] on button "Dot" at bounding box center [374, 254] width 4 height 4
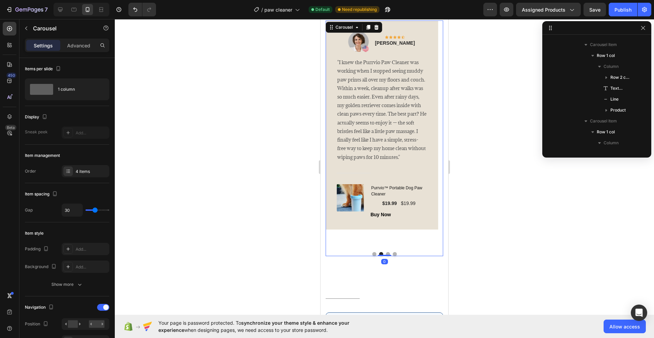
scroll to position [1535, 0]
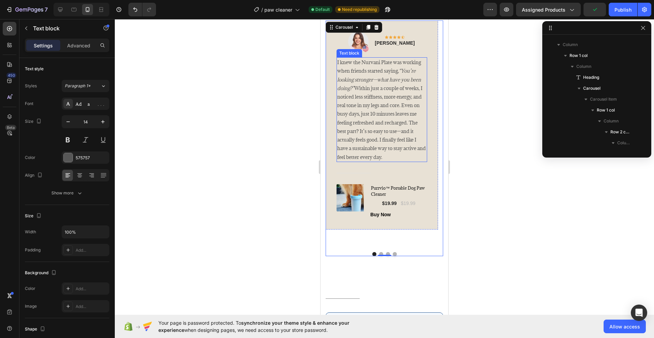
click at [362, 113] on p "I knew the Nurvani Plate was working when friends started saying, “You’re looki…" at bounding box center [381, 109] width 89 height 103
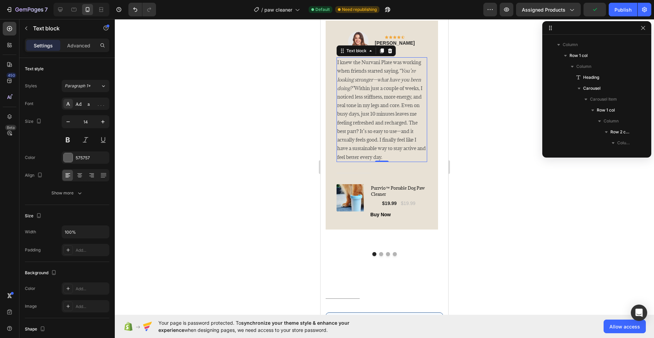
scroll to position [1644, 0]
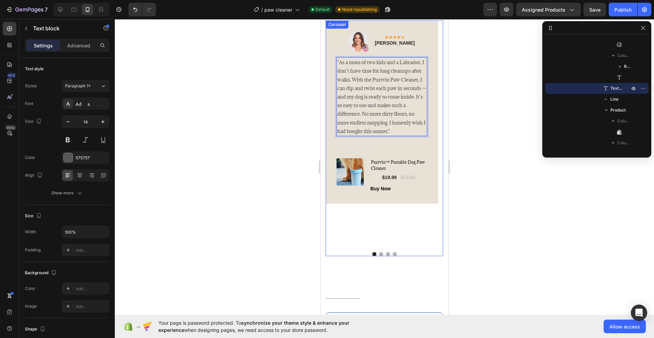
click at [379, 252] on button "Dot" at bounding box center [381, 254] width 4 height 4
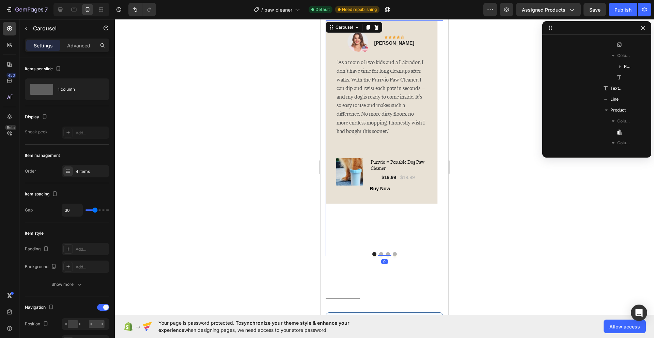
scroll to position [1535, 0]
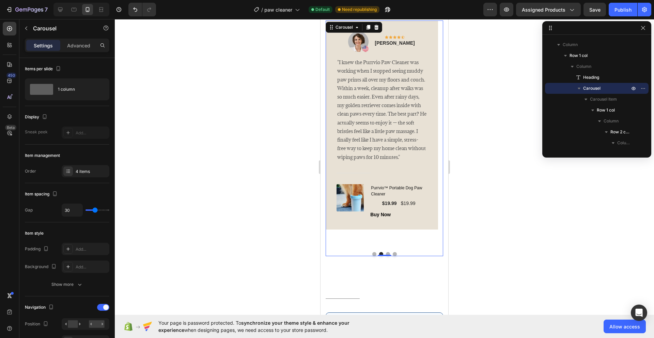
click at [386, 252] on button "Dot" at bounding box center [388, 254] width 4 height 4
click at [385, 255] on div at bounding box center [385, 255] width 14 height 2
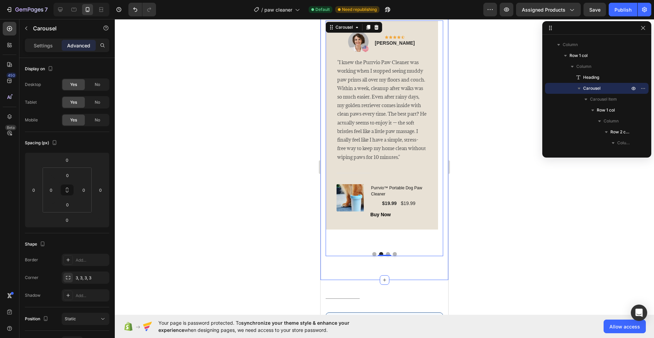
click at [397, 266] on div "What Our Customers Are Saying Heading Image Icon Icon Icon Icon Icon Row Rita C…" at bounding box center [385, 111] width 128 height 336
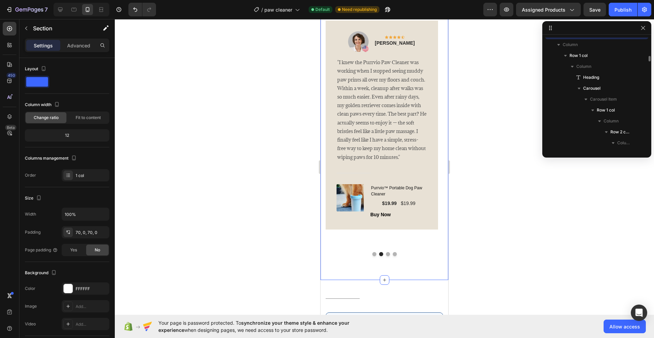
scroll to position [1481, 0]
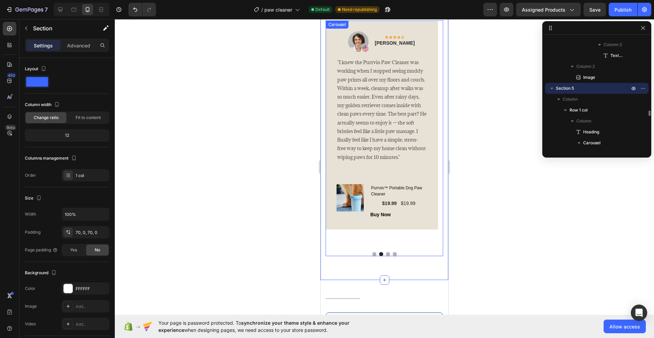
click at [386, 255] on div "Image Icon Icon Icon Icon Icon Row Rita Carroll Text block Row "As a mom of two…" at bounding box center [385, 137] width 118 height 235
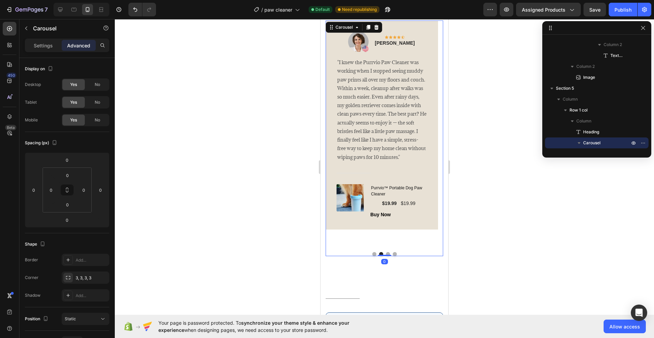
click at [386, 252] on button "Dot" at bounding box center [388, 254] width 4 height 4
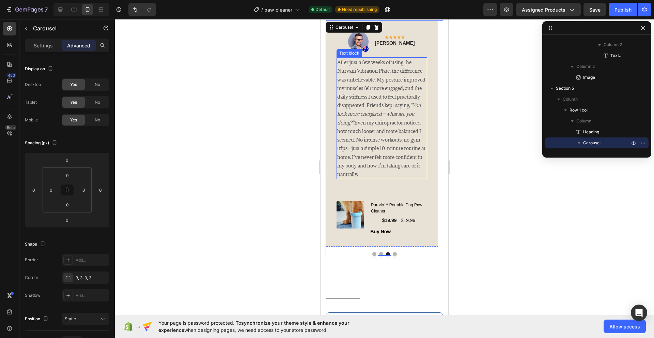
click at [390, 165] on p "After just a few weeks of using the Nurvani Vibration Plate, the difference was…" at bounding box center [381, 118] width 89 height 120
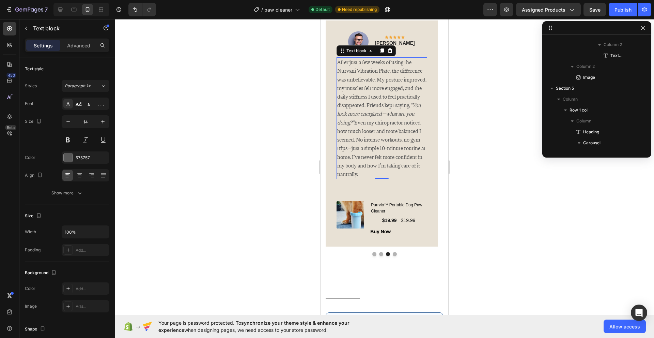
scroll to position [1862, 0]
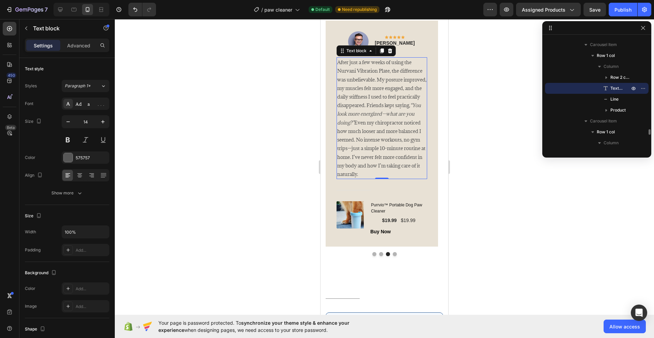
click at [390, 165] on p "After just a few weeks of using the Nurvani Vibration Plate, the difference was…" at bounding box center [381, 118] width 89 height 120
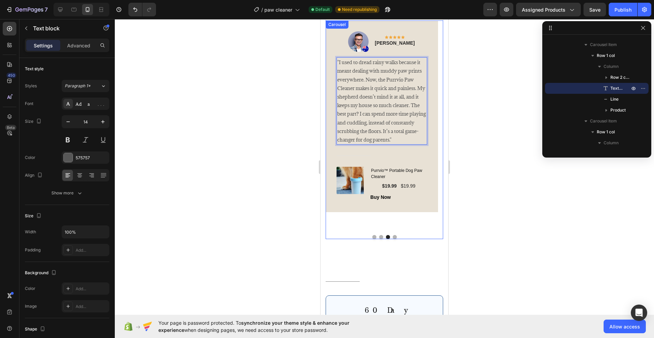
click at [393, 239] on button "Dot" at bounding box center [395, 237] width 4 height 4
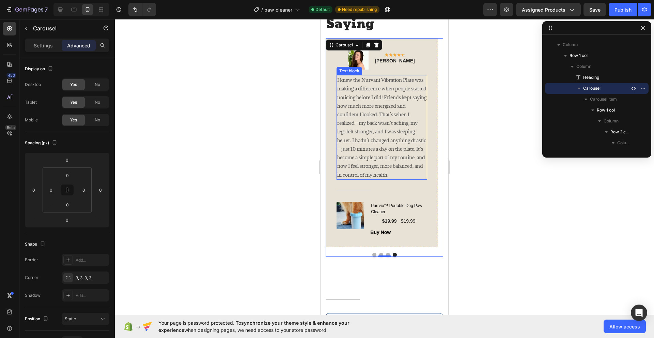
scroll to position [1272, 0]
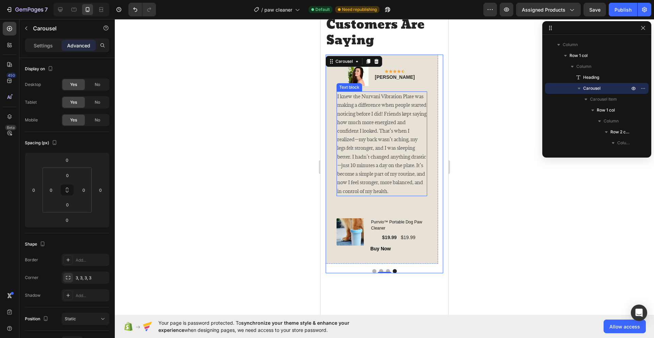
click at [388, 161] on p "I knew the Nurvani Vibration Plate was making a difference when people started …" at bounding box center [381, 143] width 89 height 103
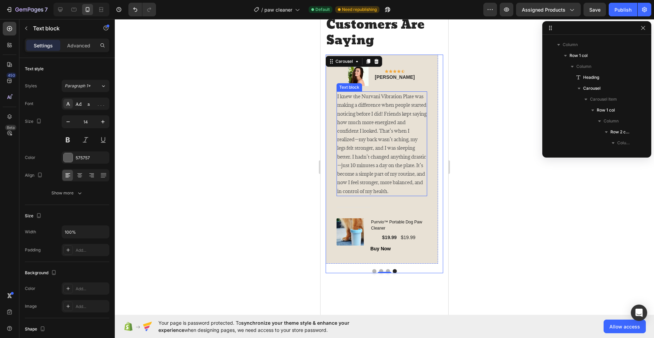
scroll to position [1938, 0]
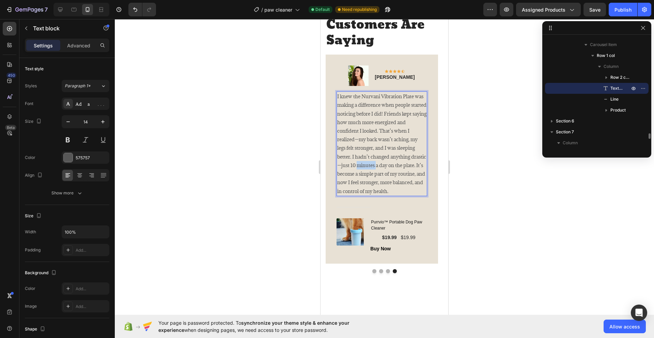
click at [388, 161] on p "I knew the Nurvani Vibration Plate was making a difference when people started …" at bounding box center [381, 143] width 89 height 103
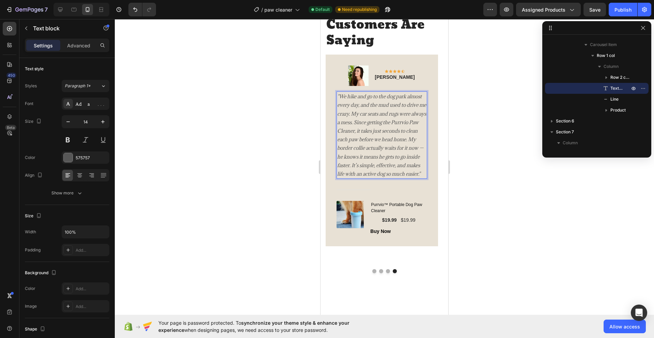
click at [483, 181] on div at bounding box center [384, 178] width 539 height 318
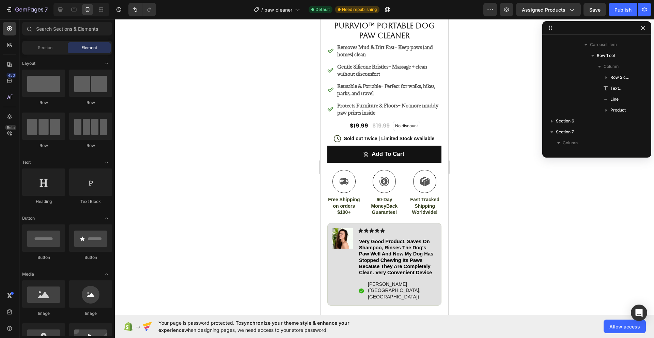
scroll to position [204, 0]
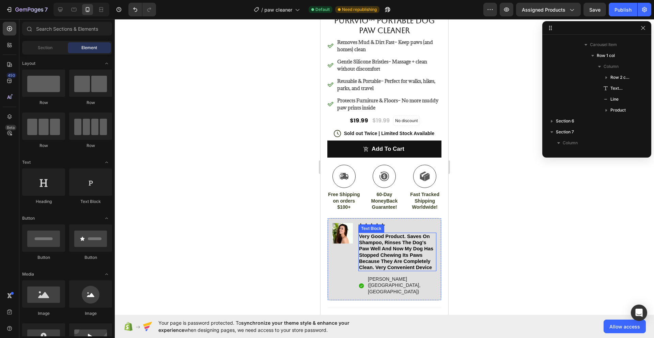
click at [382, 250] on span "very good product. saves on shampoo, rinses the dog's paw well and now my dog h…" at bounding box center [396, 251] width 74 height 36
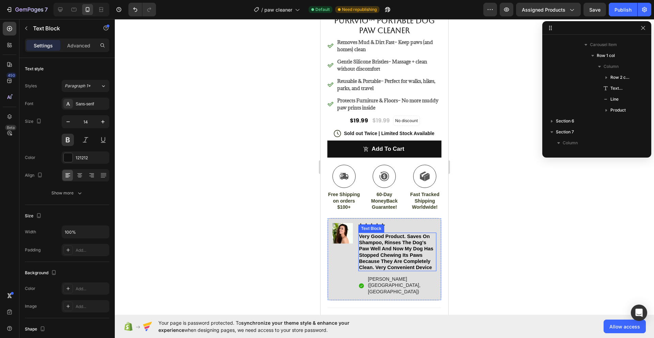
scroll to position [859, 0]
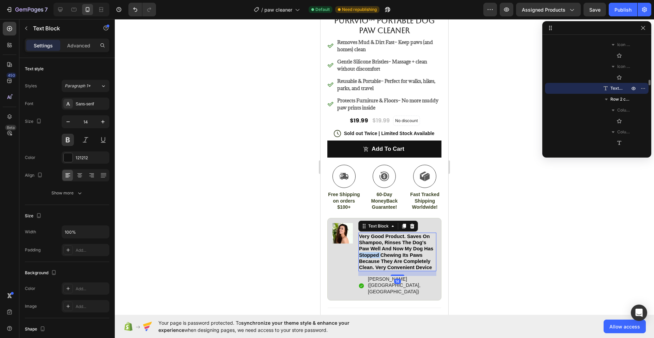
click at [382, 250] on span "very good product. saves on shampoo, rinses the dog's paw well and now my dog h…" at bounding box center [396, 251] width 74 height 36
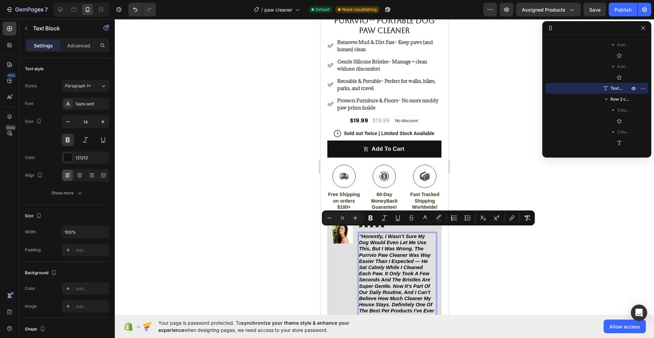
scroll to position [217, 0]
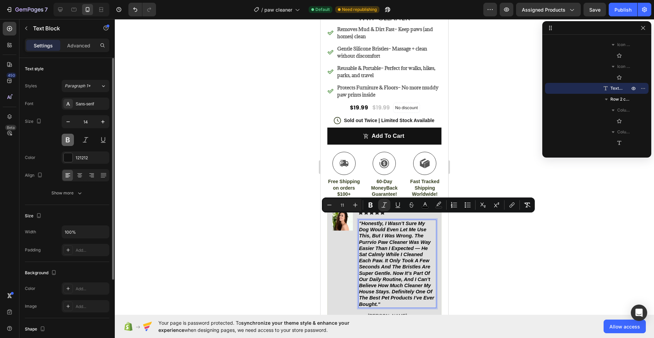
click at [66, 138] on button at bounding box center [68, 140] width 12 height 12
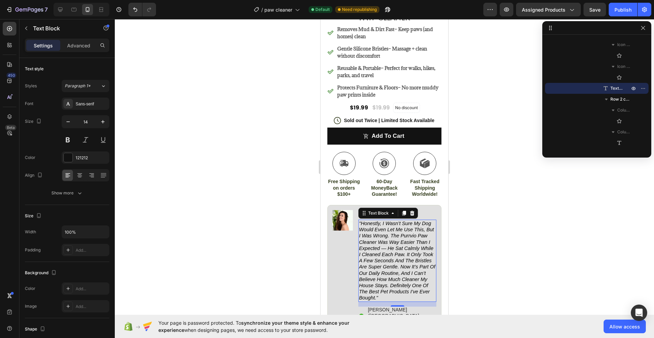
click at [217, 204] on div at bounding box center [384, 178] width 539 height 318
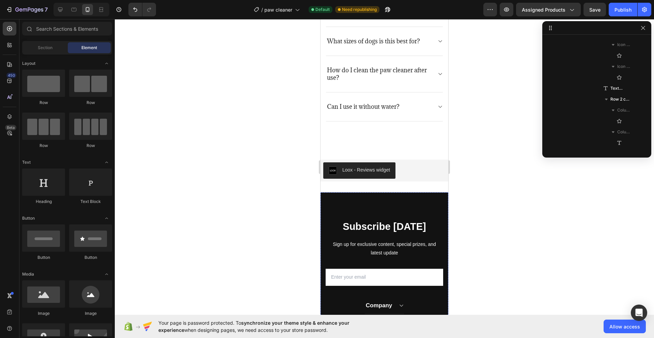
scroll to position [1886, 0]
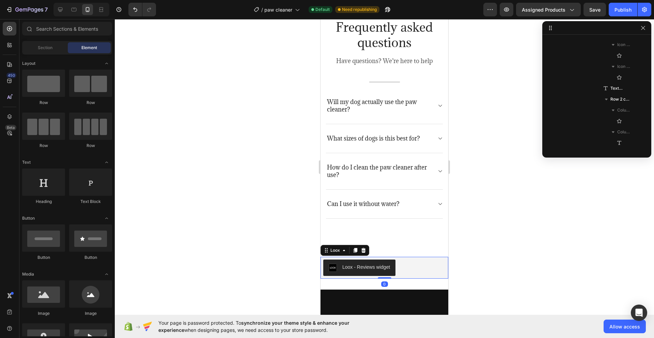
click at [365, 269] on div "Loox - Reviews widget" at bounding box center [366, 266] width 48 height 7
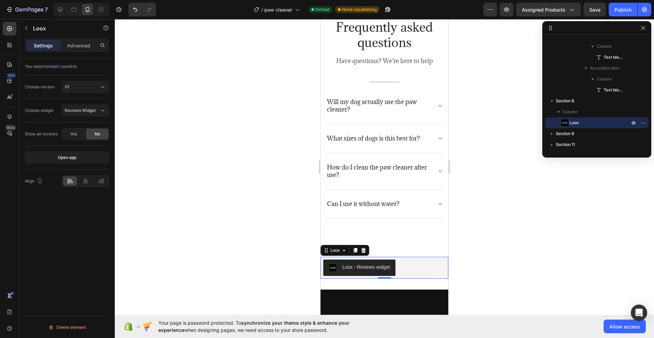
click at [380, 266] on div "Loox - Reviews widget" at bounding box center [366, 266] width 48 height 7
click at [91, 110] on span "Reviews Widget" at bounding box center [80, 110] width 31 height 5
click at [99, 156] on button "Open app" at bounding box center [67, 157] width 84 height 12
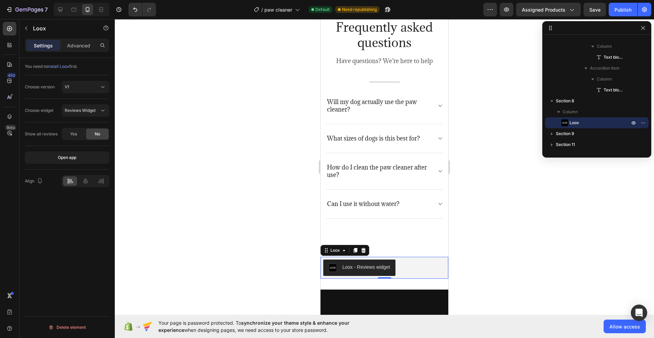
click at [387, 264] on div "Loox - Reviews widget" at bounding box center [366, 266] width 48 height 7
click at [78, 136] on div "Yes" at bounding box center [73, 133] width 22 height 11
click at [76, 155] on div "Open app" at bounding box center [67, 157] width 18 height 6
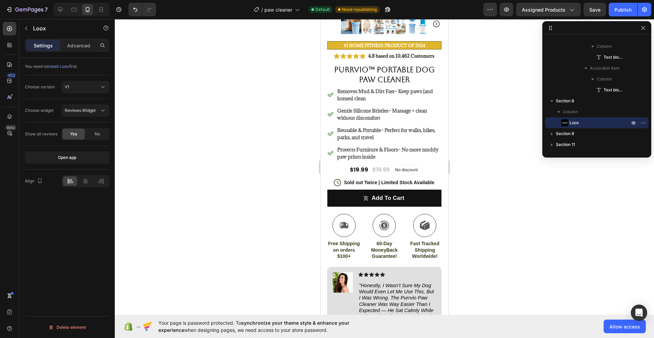
scroll to position [52, 0]
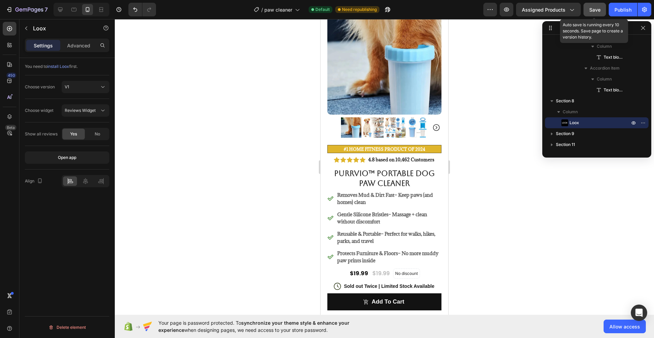
click at [594, 11] on span "Save" at bounding box center [594, 10] width 11 height 6
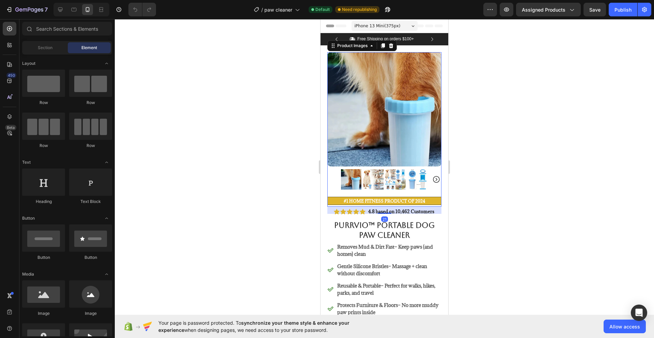
click at [377, 121] on img at bounding box center [384, 109] width 114 height 114
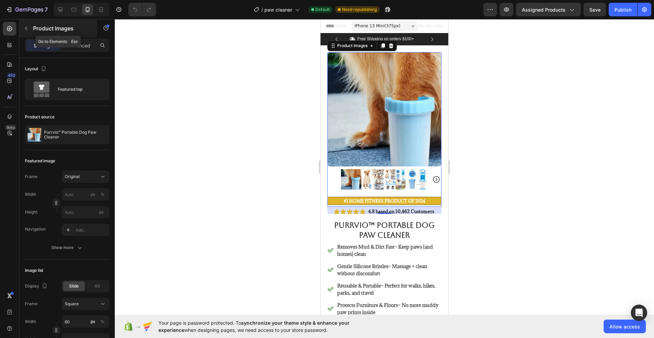
click at [26, 28] on icon "button" at bounding box center [26, 28] width 5 height 5
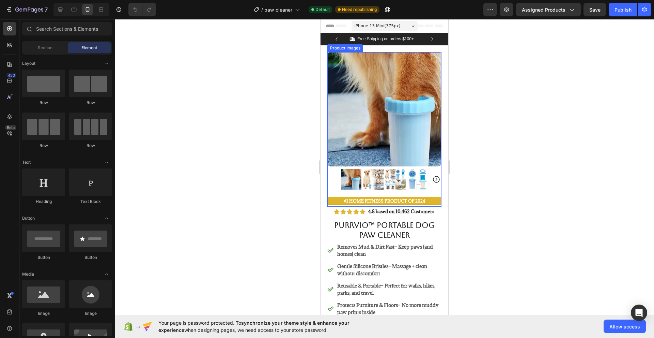
click at [356, 112] on img at bounding box center [384, 109] width 114 height 114
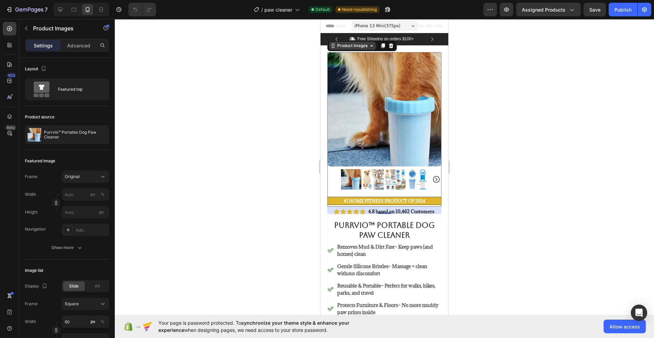
click at [337, 47] on div "Product Images" at bounding box center [352, 46] width 33 height 6
click at [505, 100] on div at bounding box center [384, 178] width 539 height 318
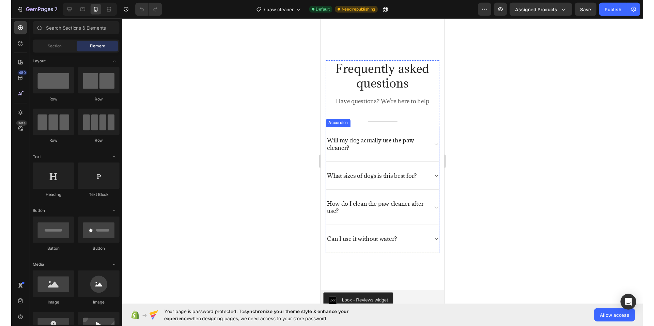
scroll to position [1941, 0]
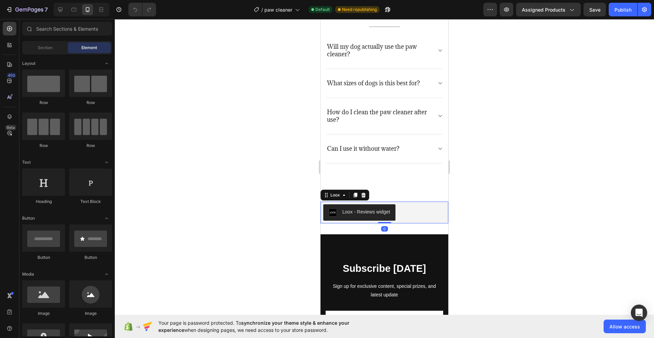
click at [363, 212] on div "Loox - Reviews widget" at bounding box center [366, 211] width 48 height 7
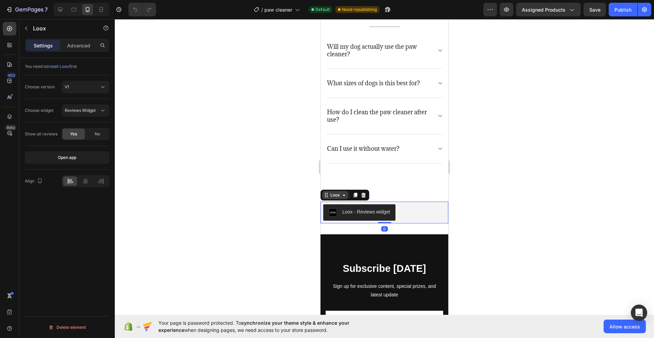
click at [339, 194] on div "Loox" at bounding box center [335, 195] width 12 height 6
click at [198, 169] on div at bounding box center [384, 178] width 539 height 318
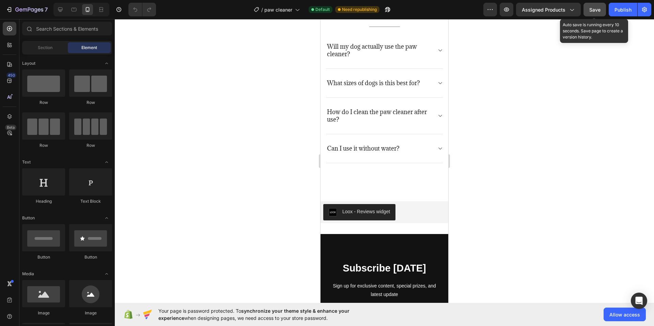
click at [603, 8] on button "Save" at bounding box center [594, 10] width 22 height 14
